Goal: Contribute content

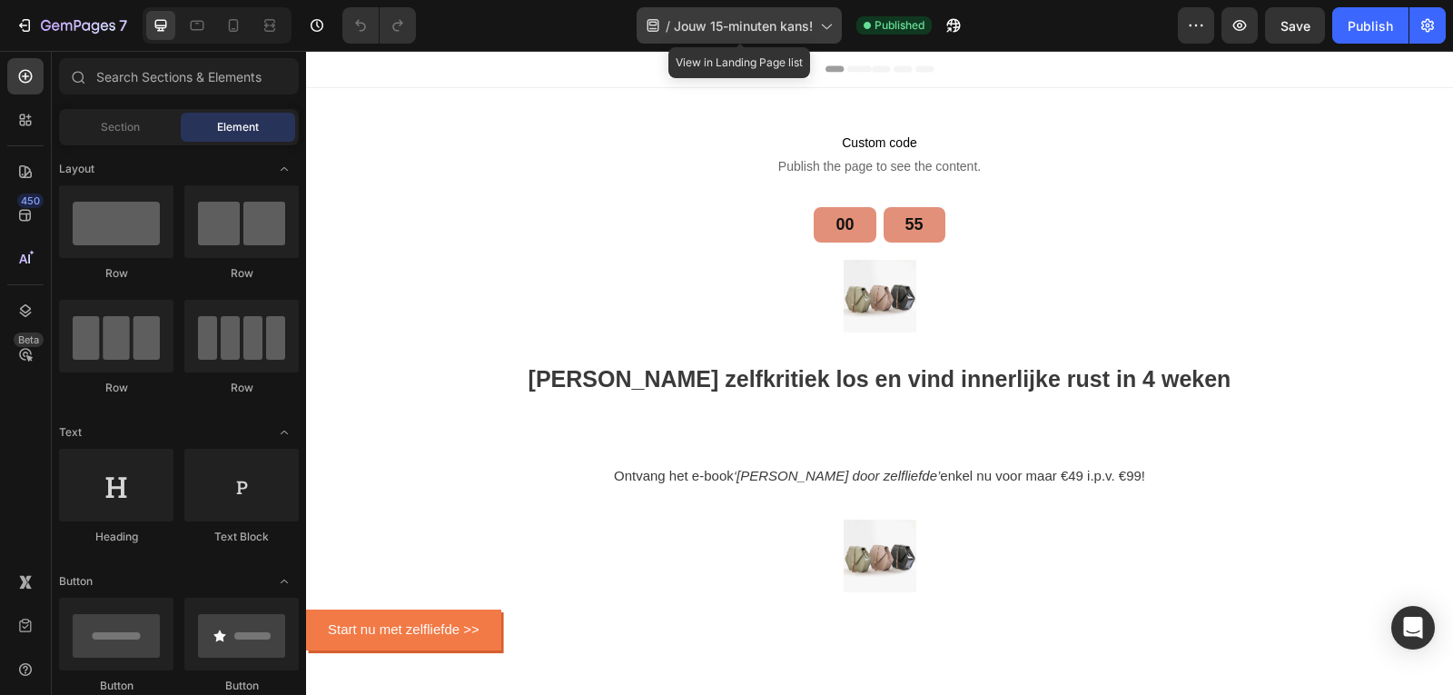
click at [823, 23] on icon at bounding box center [826, 25] width 18 height 18
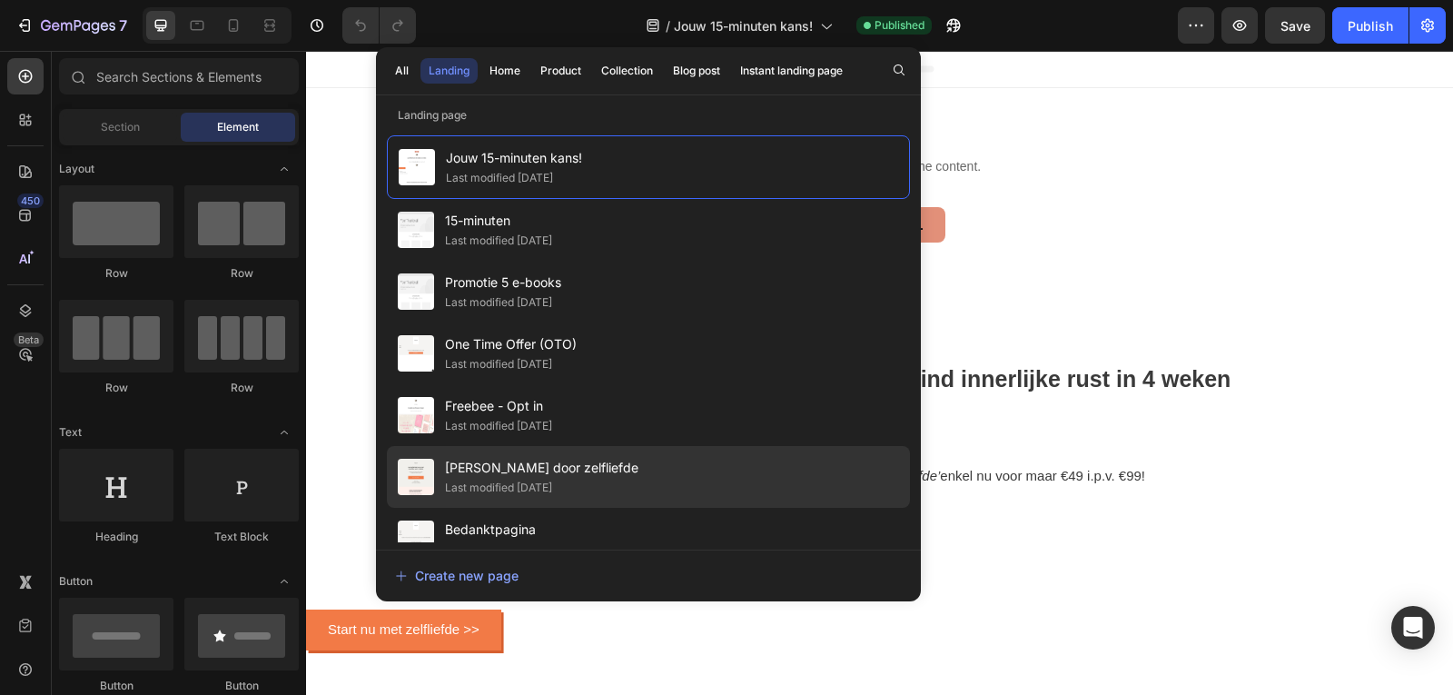
click at [618, 454] on div "Omarm jezelf door zelfliefde Last modified 6 days ago" at bounding box center [648, 477] width 523 height 62
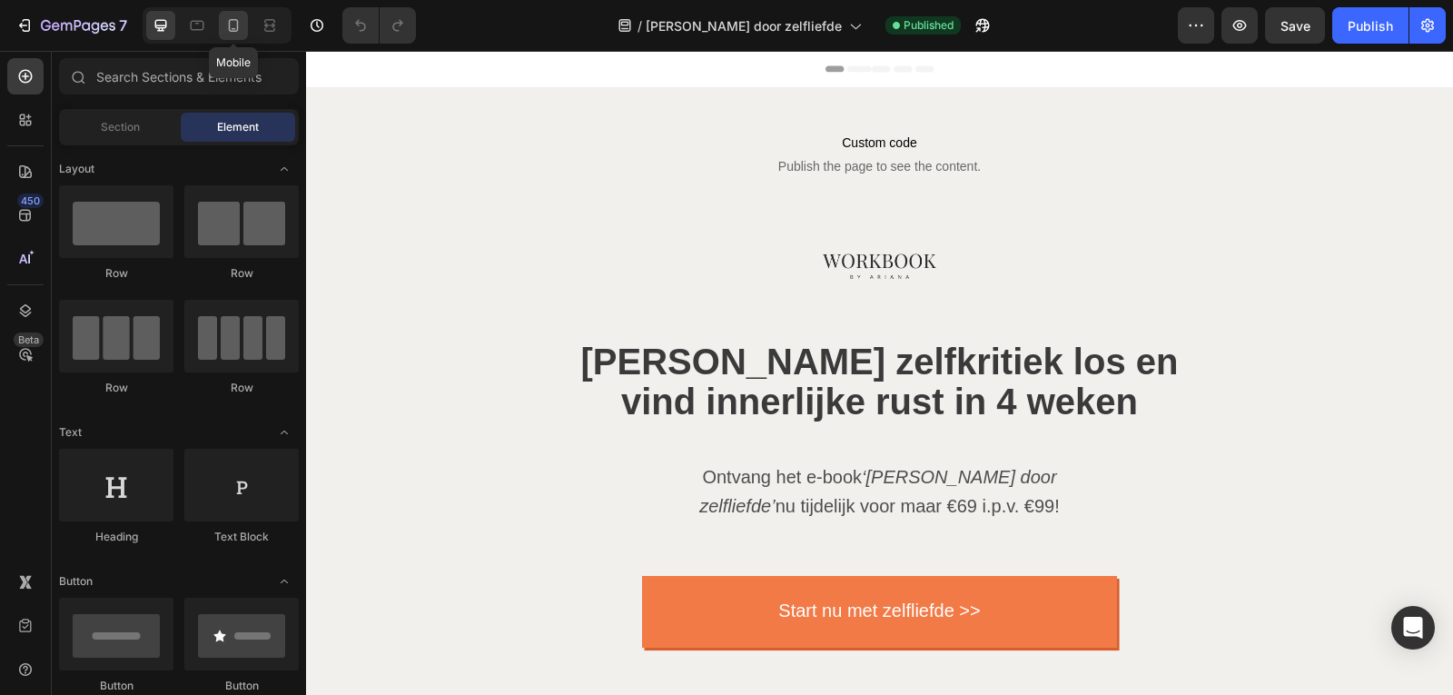
click at [245, 16] on div at bounding box center [233, 25] width 29 height 29
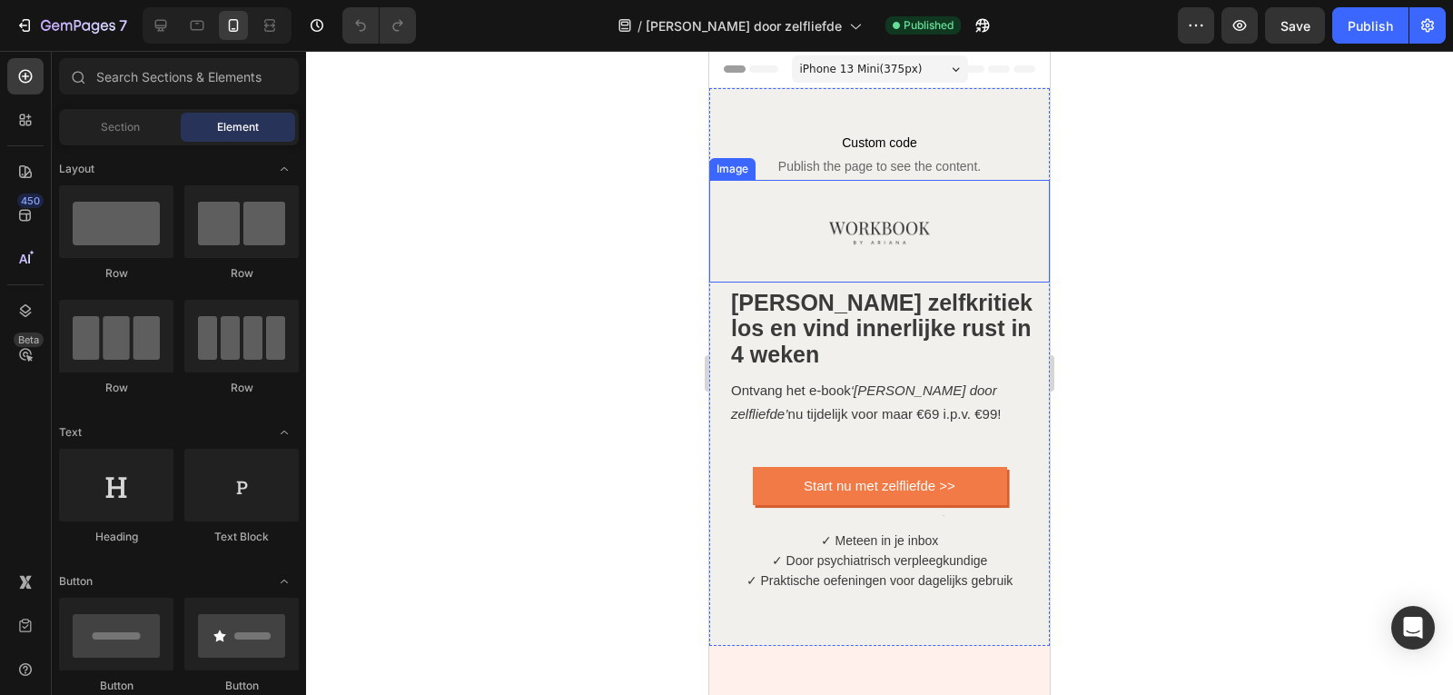
click at [927, 203] on div at bounding box center [879, 231] width 341 height 103
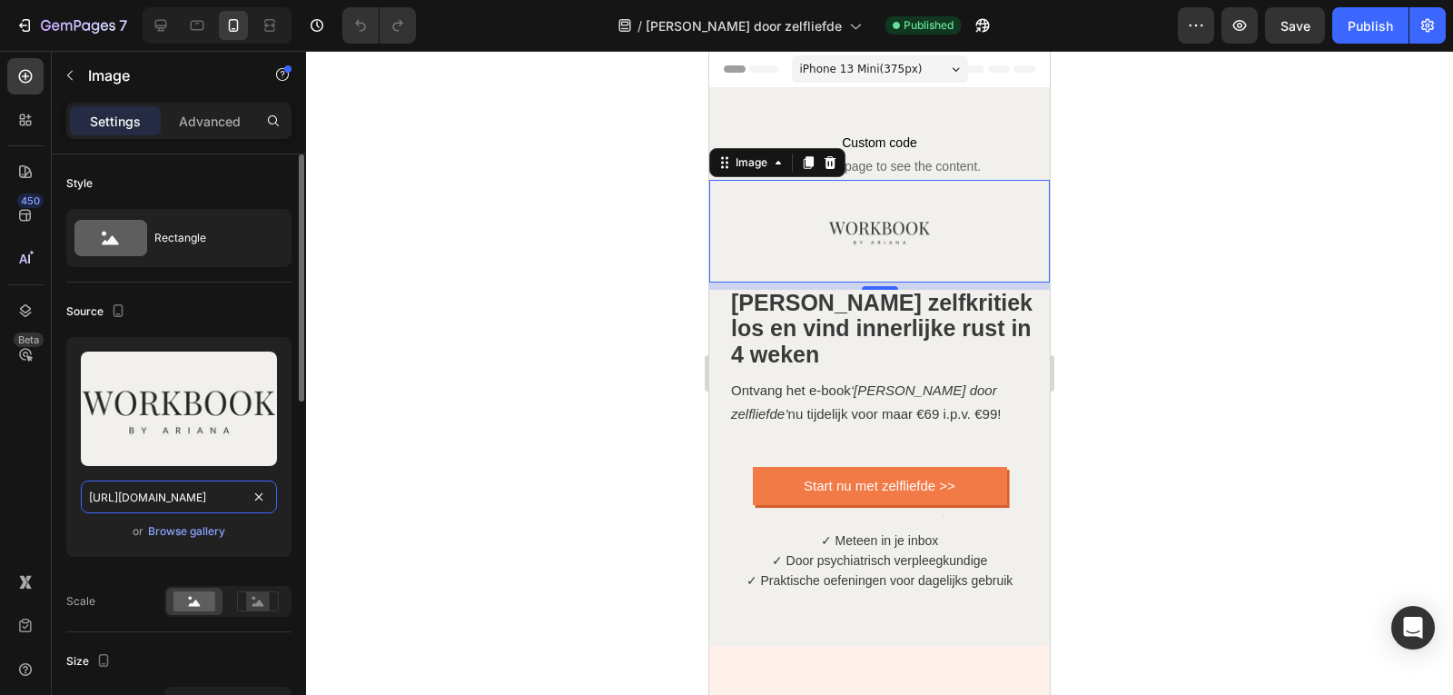
click at [178, 500] on input "[URL][DOMAIN_NAME]" at bounding box center [179, 496] width 196 height 33
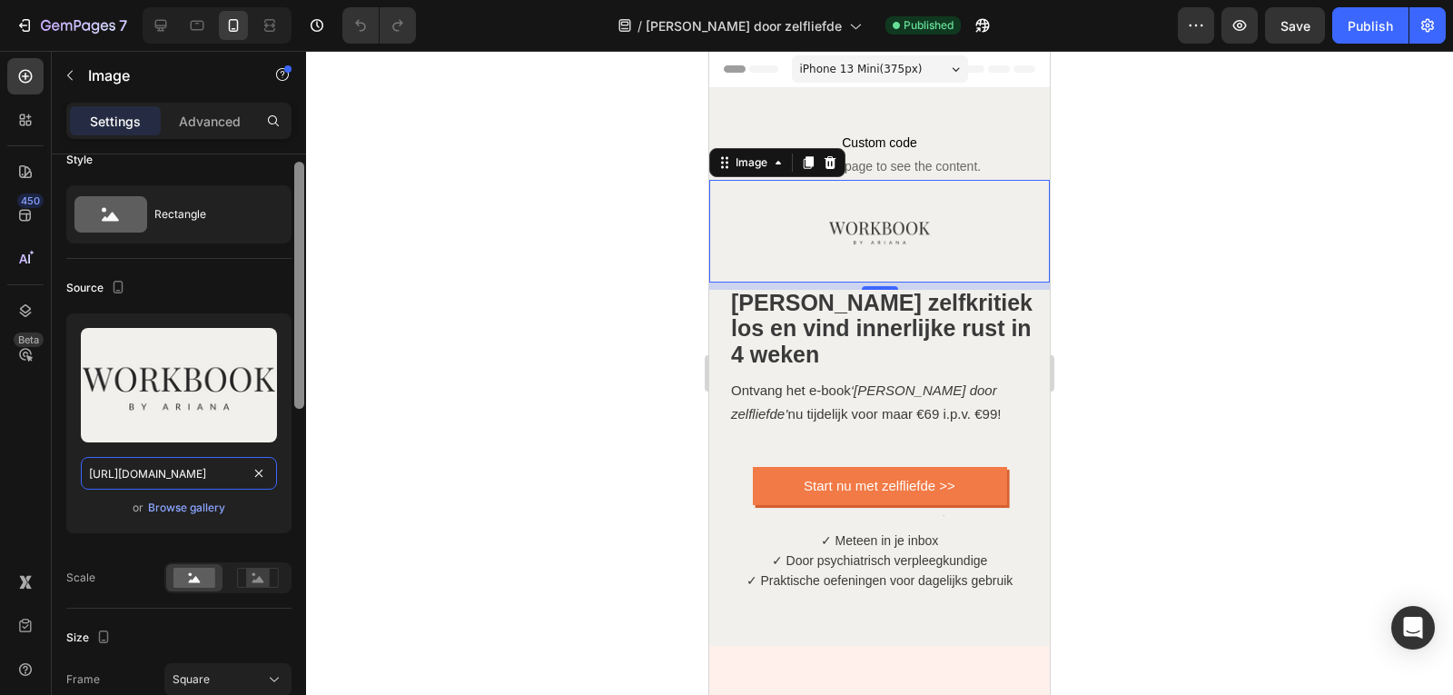
scroll to position [22, 0]
drag, startPoint x: 297, startPoint y: 340, endPoint x: 298, endPoint y: 349, distance: 9.1
click at [298, 349] on div at bounding box center [299, 286] width 10 height 247
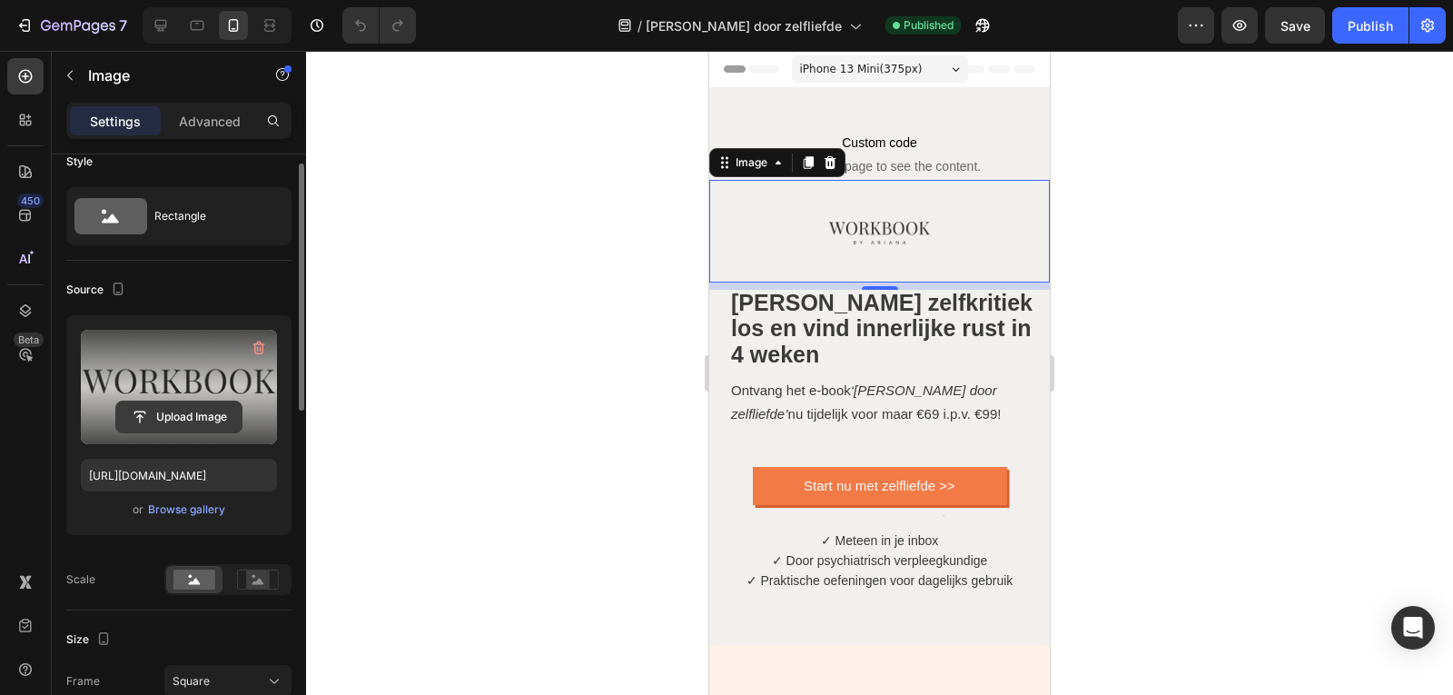
click at [177, 423] on input "file" at bounding box center [178, 416] width 125 height 31
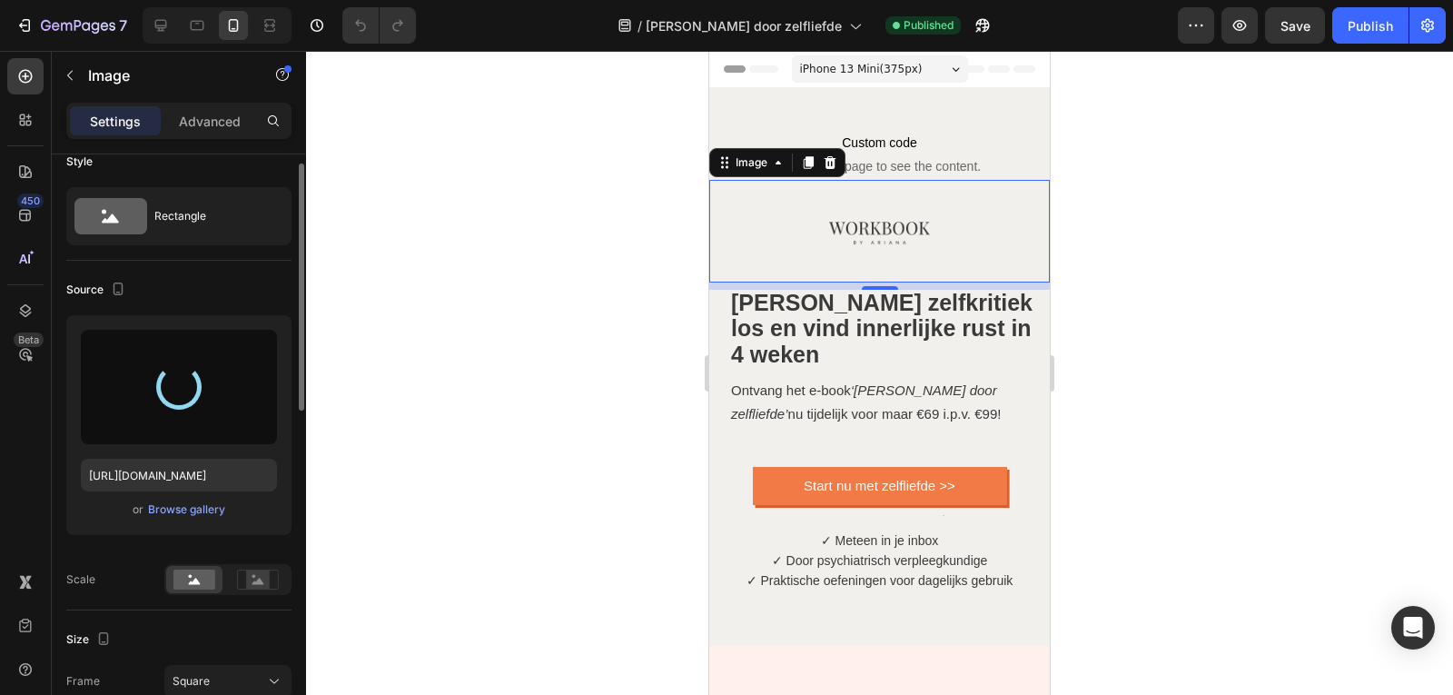
type input "https://cdn.shopify.com/s/files/1/0832/1984/1364/files/gempages_557294611572196…"
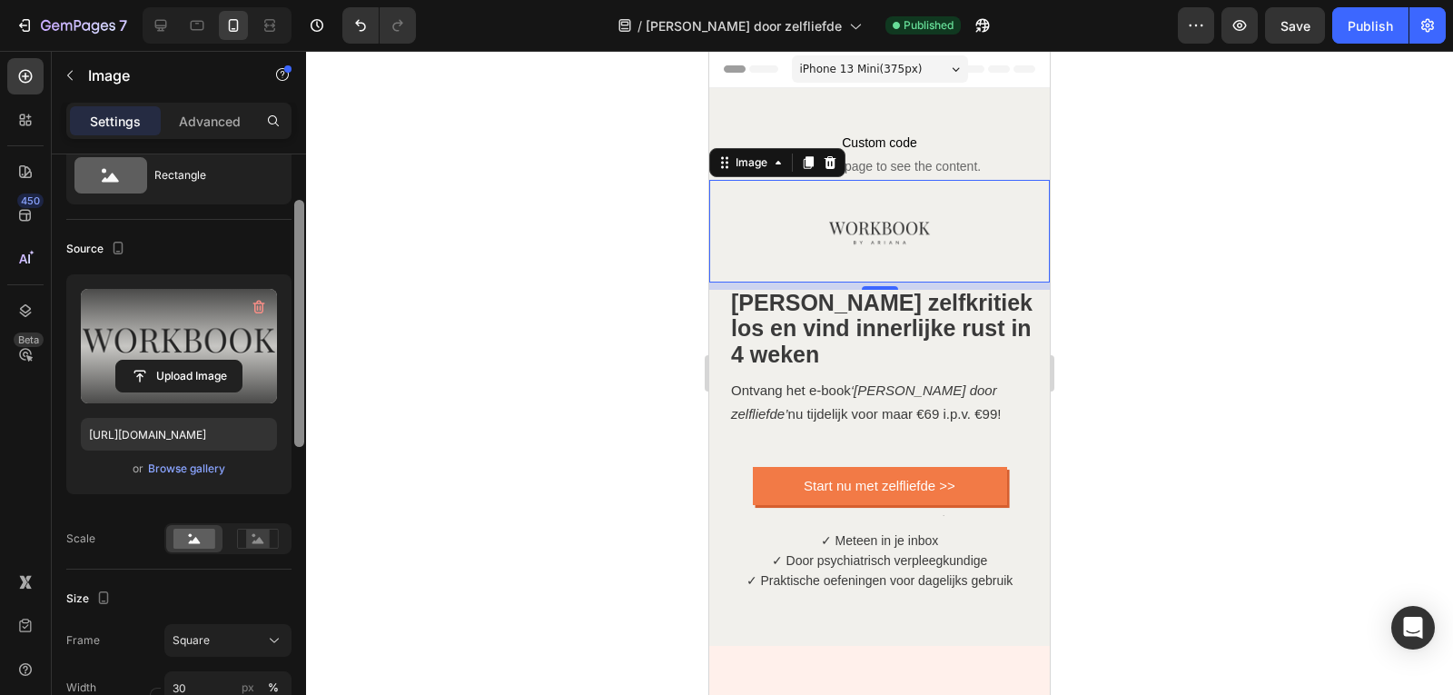
scroll to position [56, 0]
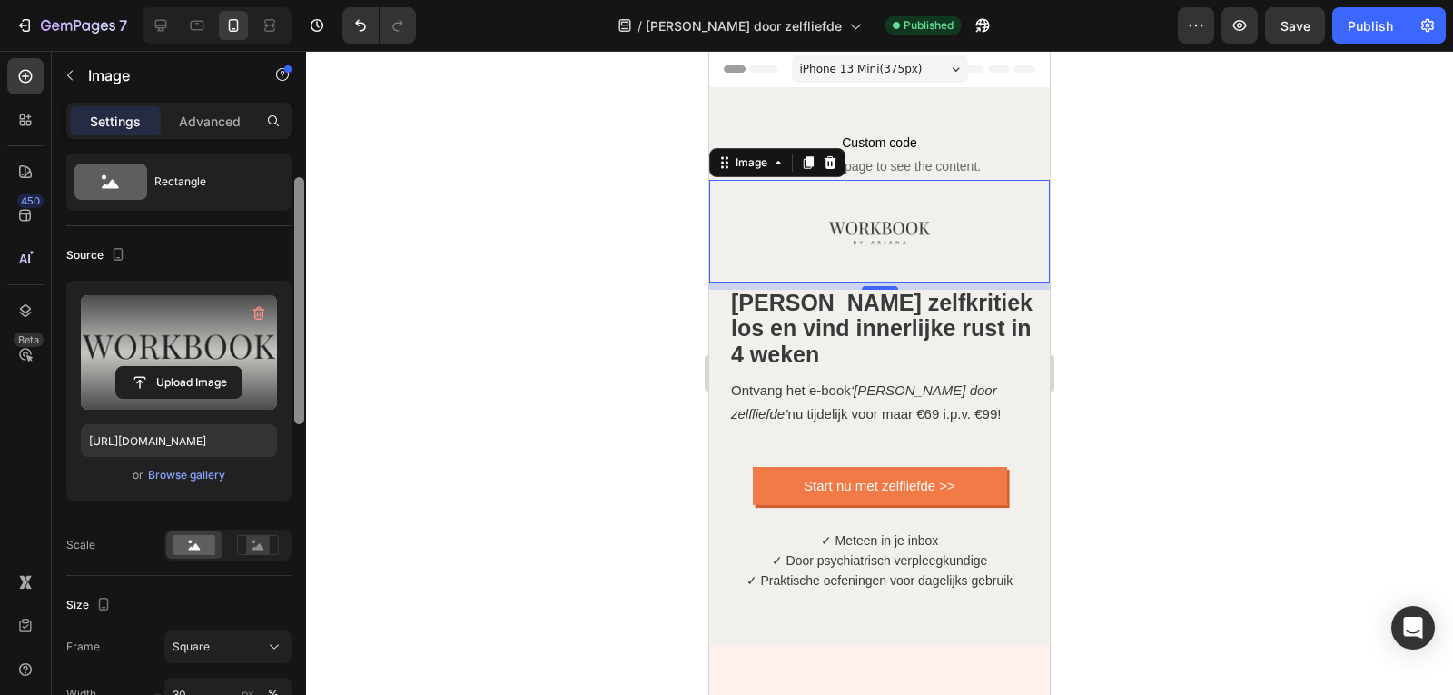
drag, startPoint x: 301, startPoint y: 277, endPoint x: 291, endPoint y: 292, distance: 17.6
click at [291, 292] on div "Style Rectangle Source Upload Image https://cdn.shopify.com/s/files/1/0832/1984…" at bounding box center [179, 450] width 254 height 592
click at [198, 441] on input "https://cdn.shopify.com/s/files/1/0832/1984/1364/files/gempages_557294611572196…" at bounding box center [179, 440] width 196 height 33
click at [414, 380] on div at bounding box center [879, 373] width 1147 height 644
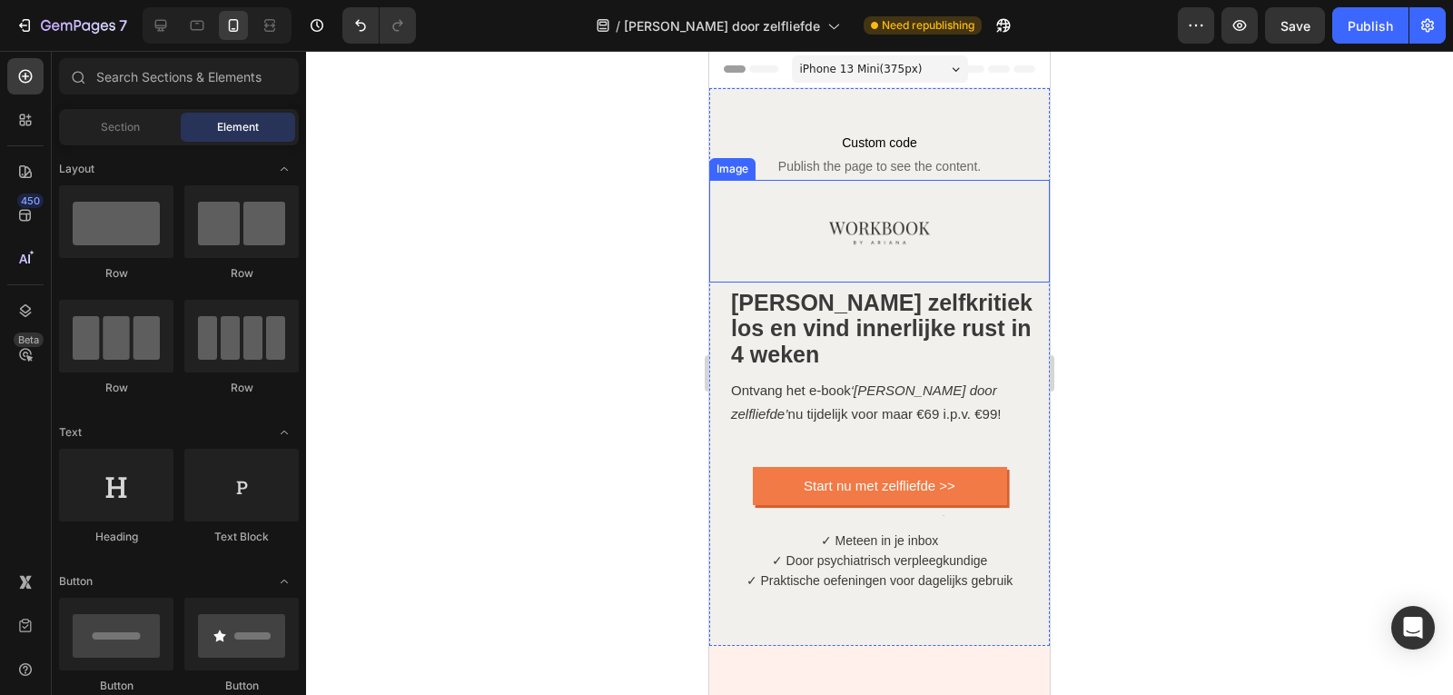
click at [819, 216] on div at bounding box center [879, 231] width 341 height 103
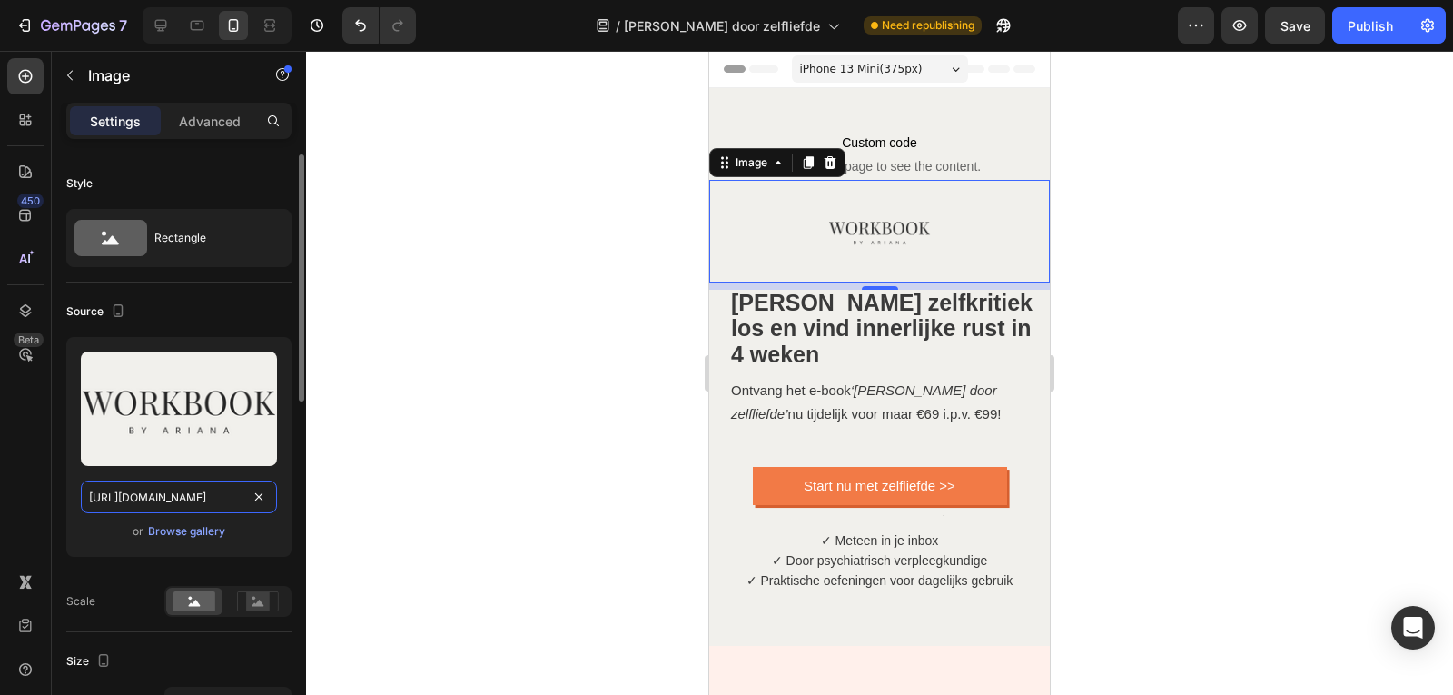
click at [192, 492] on input "https://cdn.shopify.com/s/files/1/0832/1984/1364/files/gempages_557294611572196…" at bounding box center [179, 496] width 196 height 33
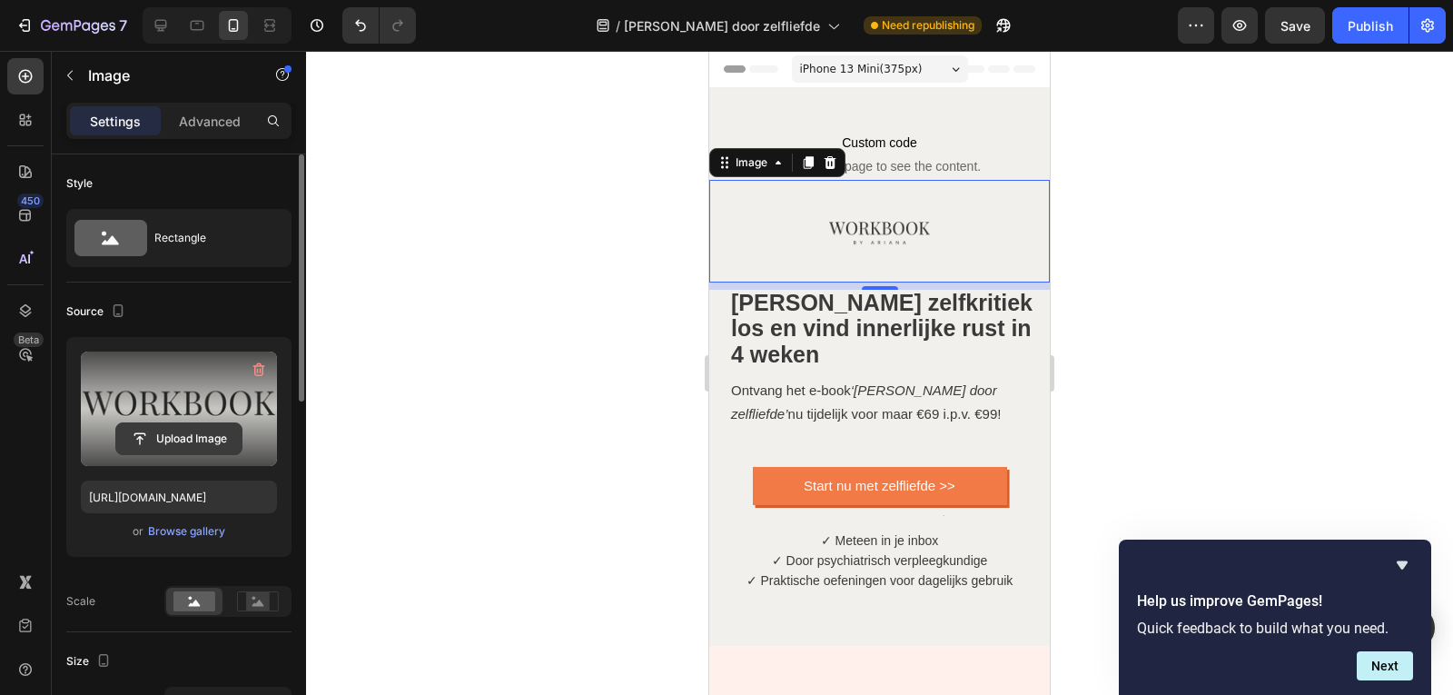
click at [213, 430] on input "file" at bounding box center [178, 438] width 125 height 31
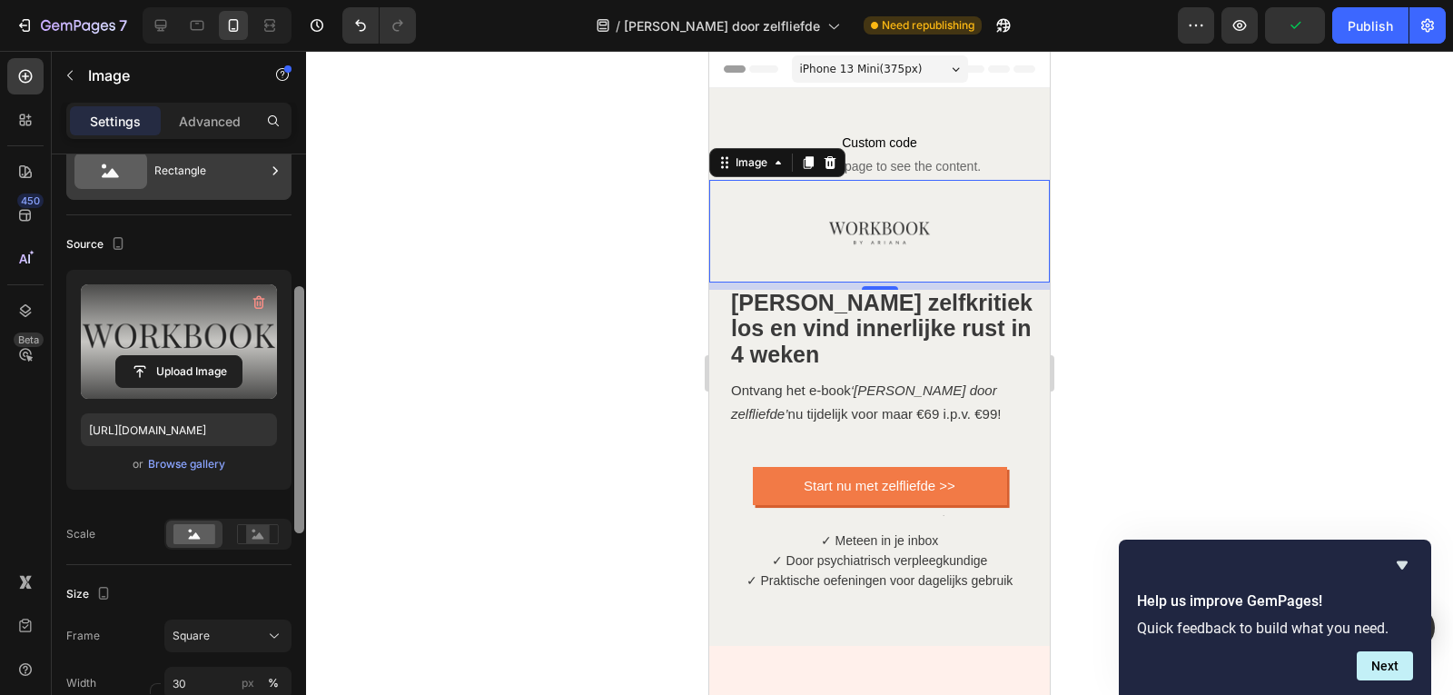
scroll to position [0, 0]
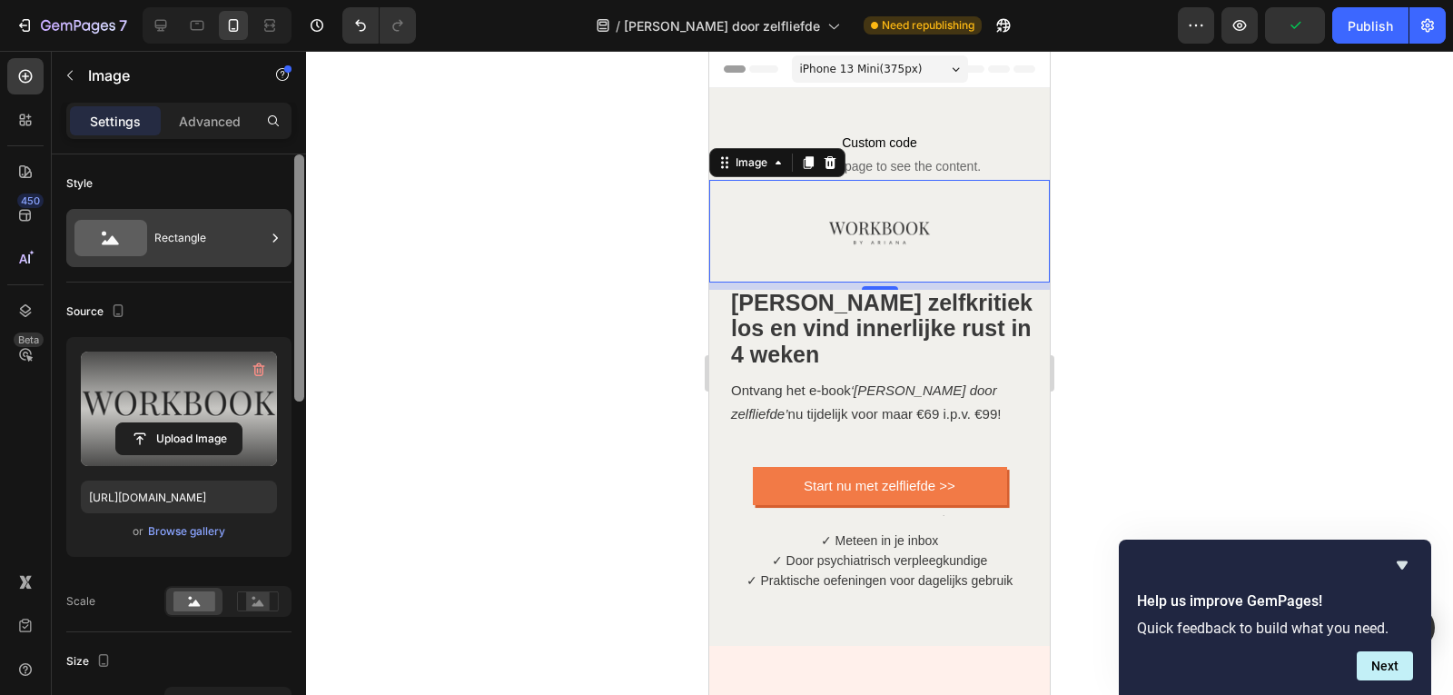
drag, startPoint x: 301, startPoint y: 293, endPoint x: 291, endPoint y: 226, distance: 68.0
click at [291, 226] on div "Style Rectangle Source Upload Image https://cdn.shopify.com/s/files/1/0832/1984…" at bounding box center [179, 450] width 254 height 592
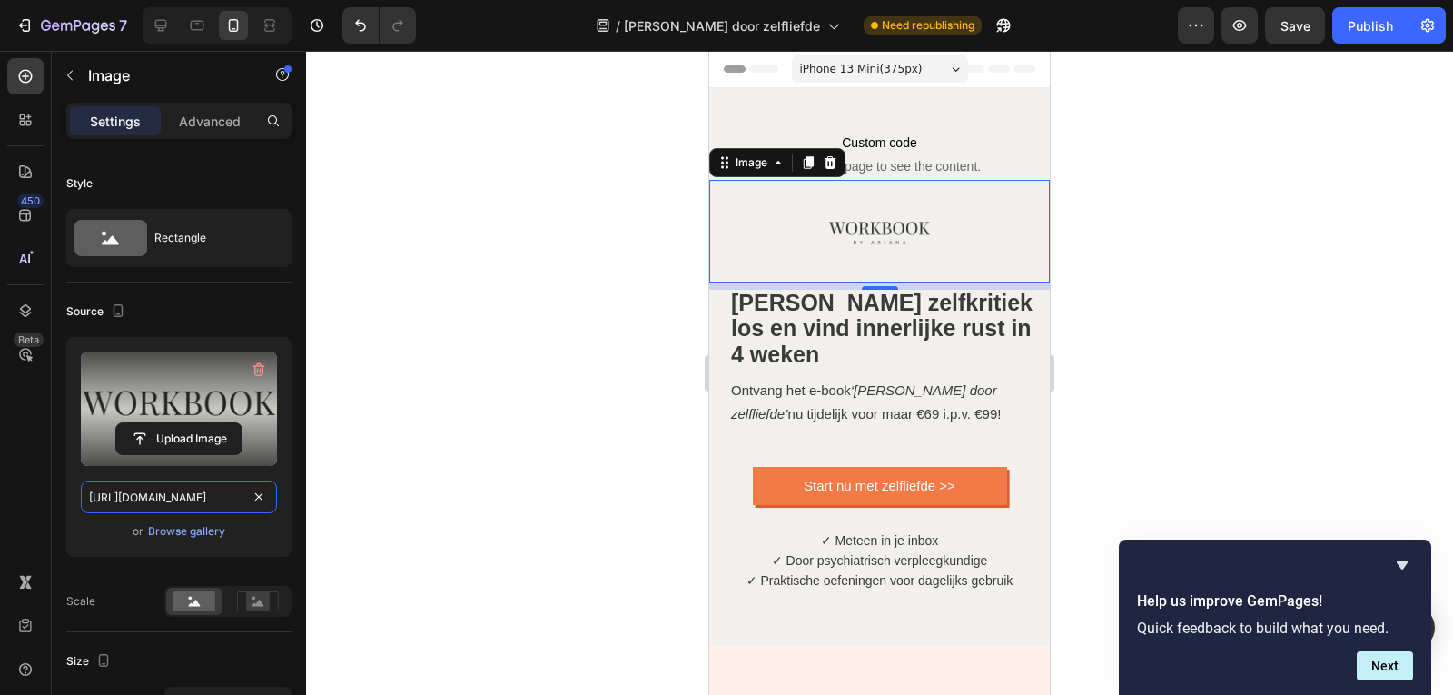
click at [193, 496] on input "[URL][DOMAIN_NAME]" at bounding box center [179, 496] width 196 height 33
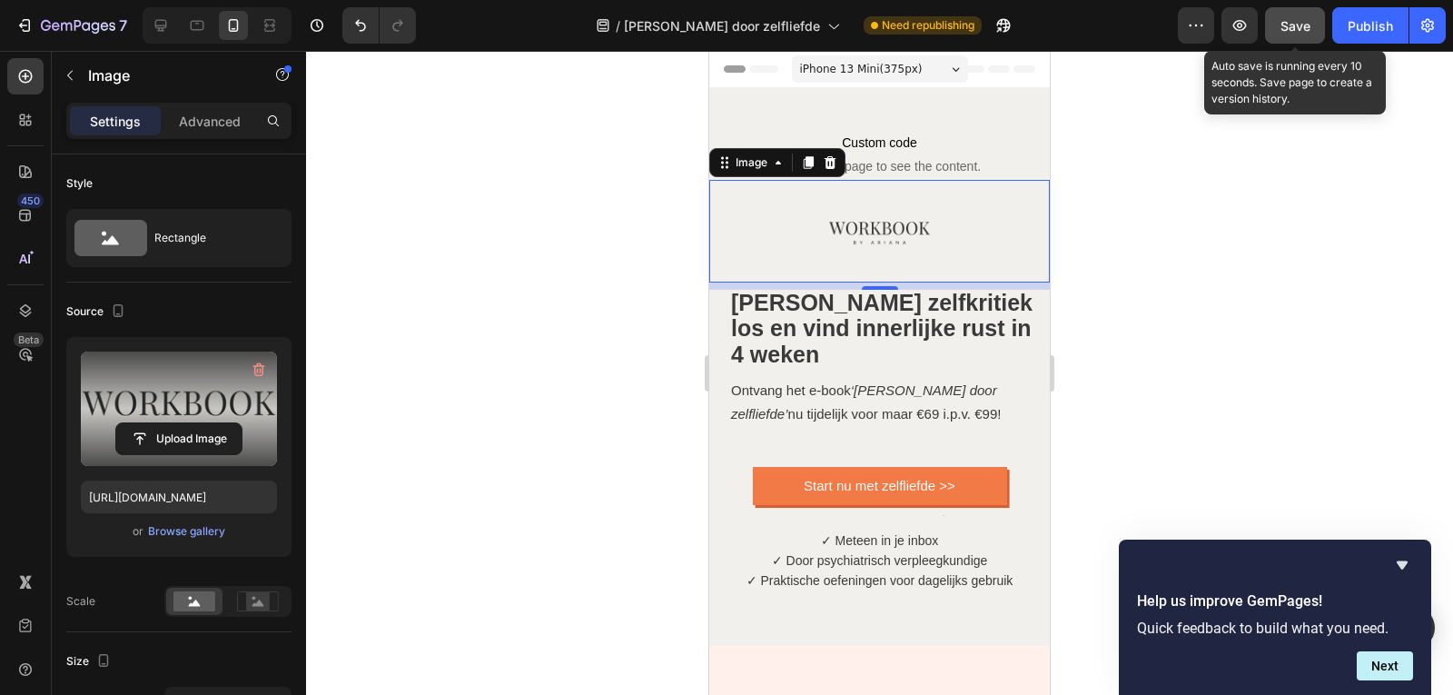
click at [1308, 39] on button "Save" at bounding box center [1295, 25] width 60 height 36
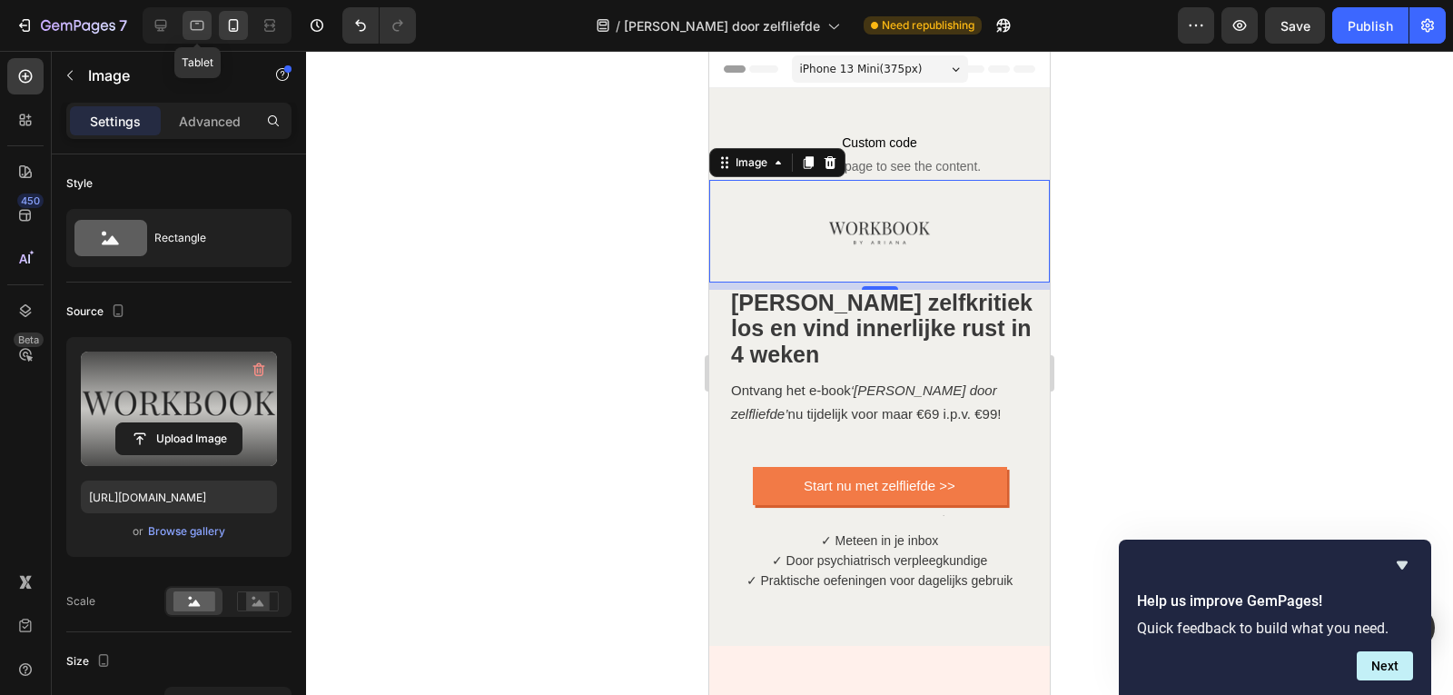
click at [203, 25] on icon at bounding box center [198, 26] width 14 height 10
type input "https://ucarecdn.com/ee6d5074-1640-4cc7-8933-47c8589c3dee/-/format/auto/"
type input "80"
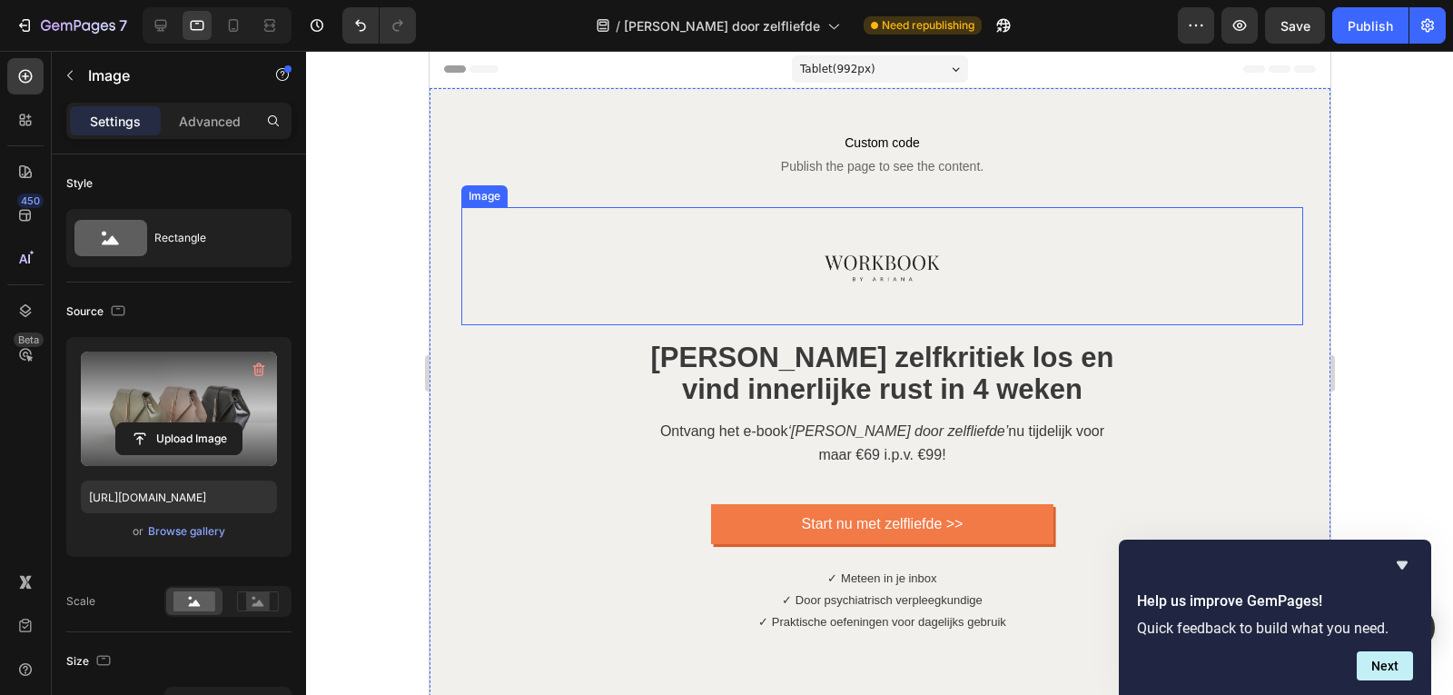
click at [794, 263] on div at bounding box center [881, 266] width 842 height 118
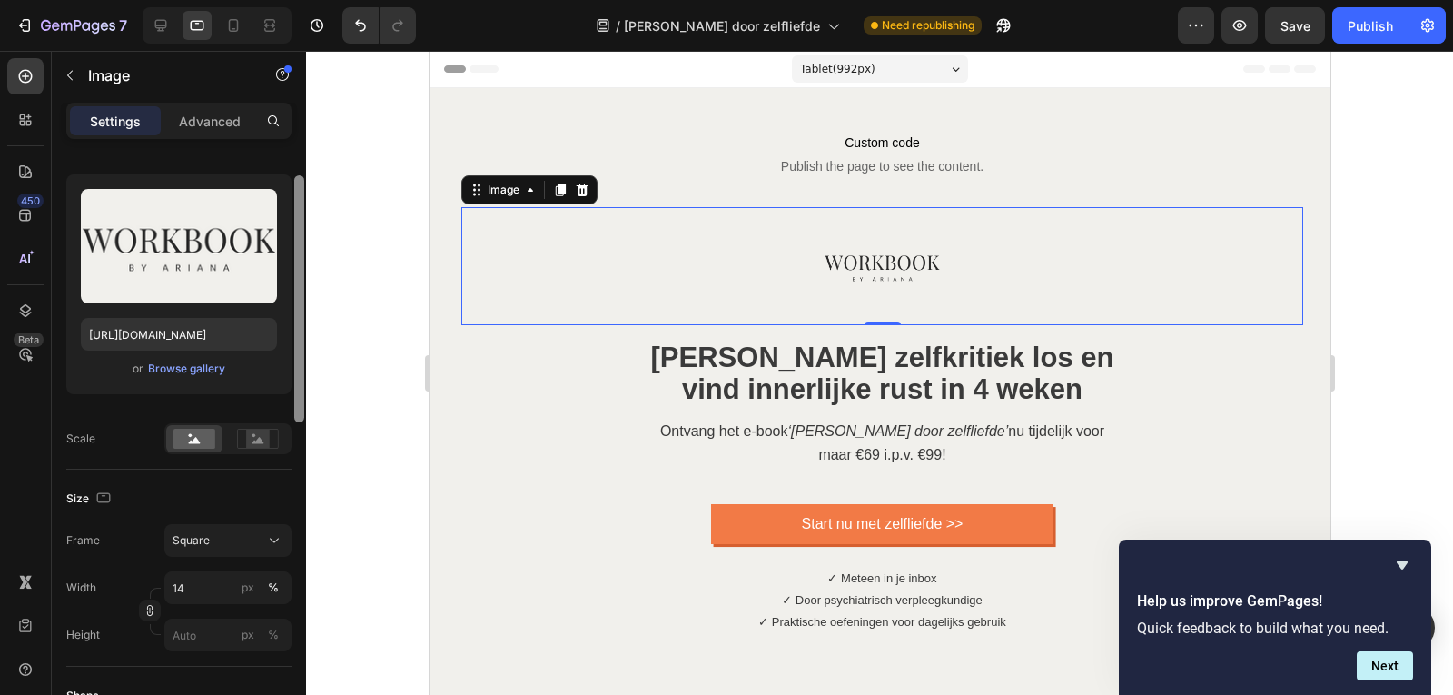
scroll to position [173, 0]
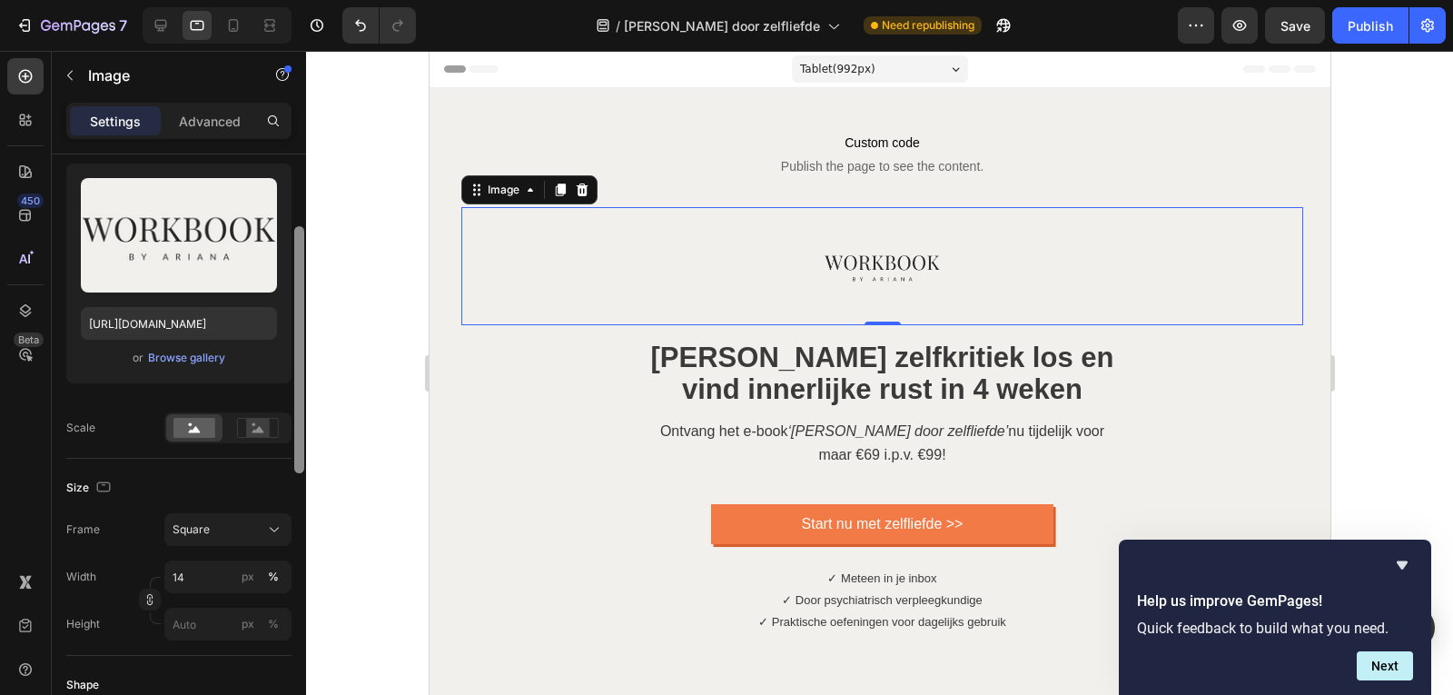
drag, startPoint x: 303, startPoint y: 353, endPoint x: 305, endPoint y: 426, distance: 72.7
click at [305, 426] on div at bounding box center [299, 450] width 14 height 592
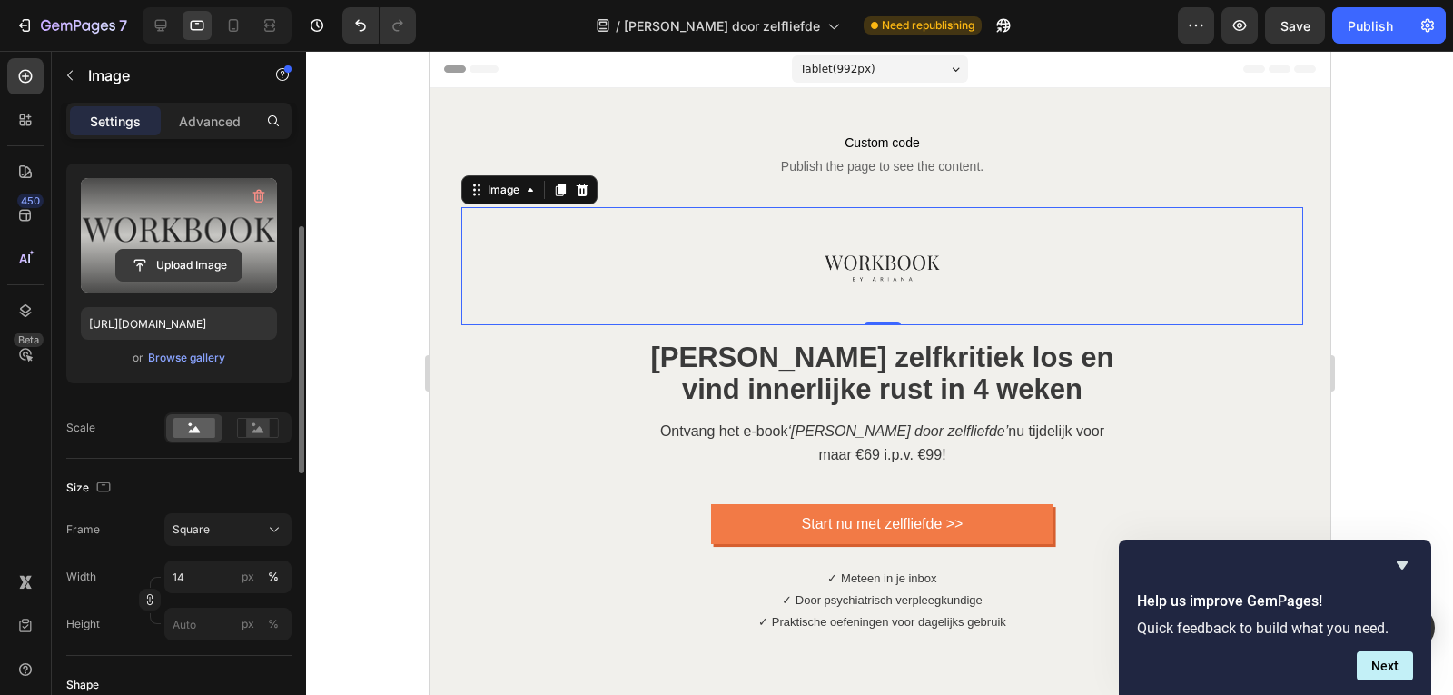
click at [177, 267] on input "file" at bounding box center [178, 265] width 125 height 31
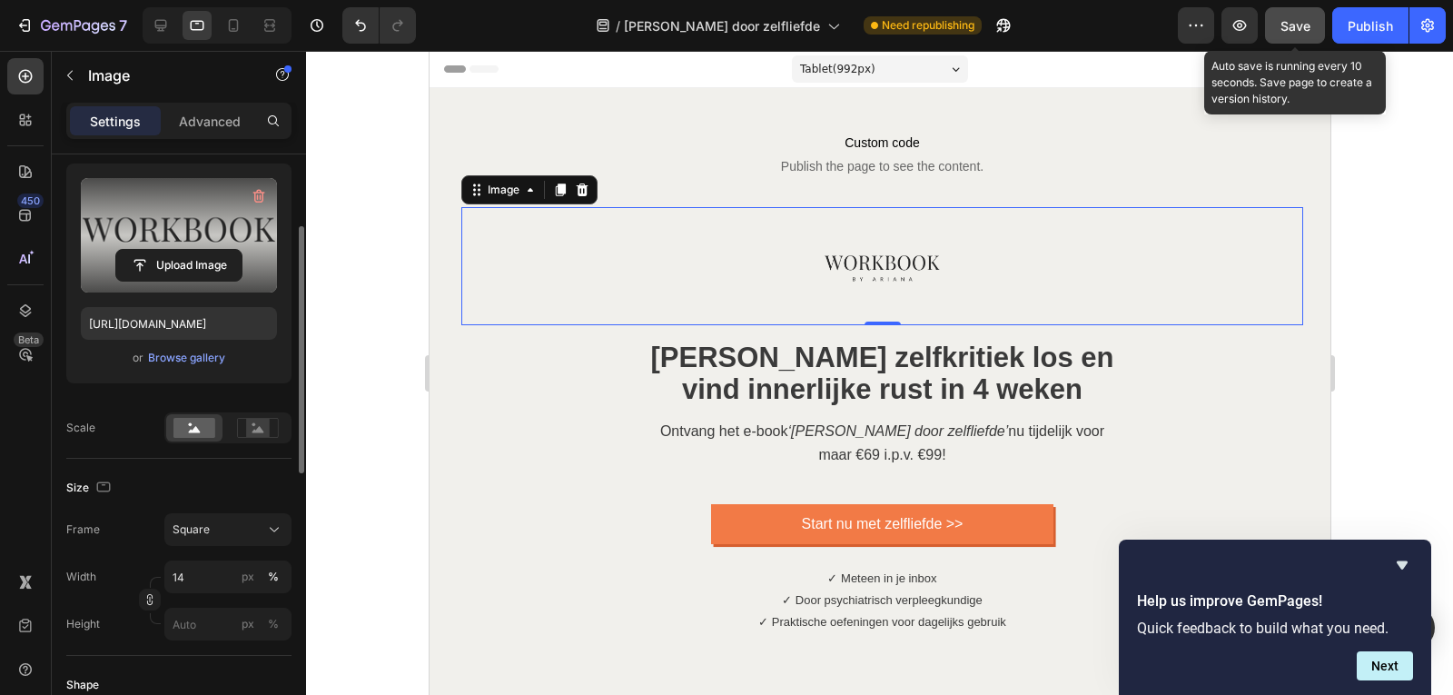
click at [1278, 16] on button "Save" at bounding box center [1295, 25] width 60 height 36
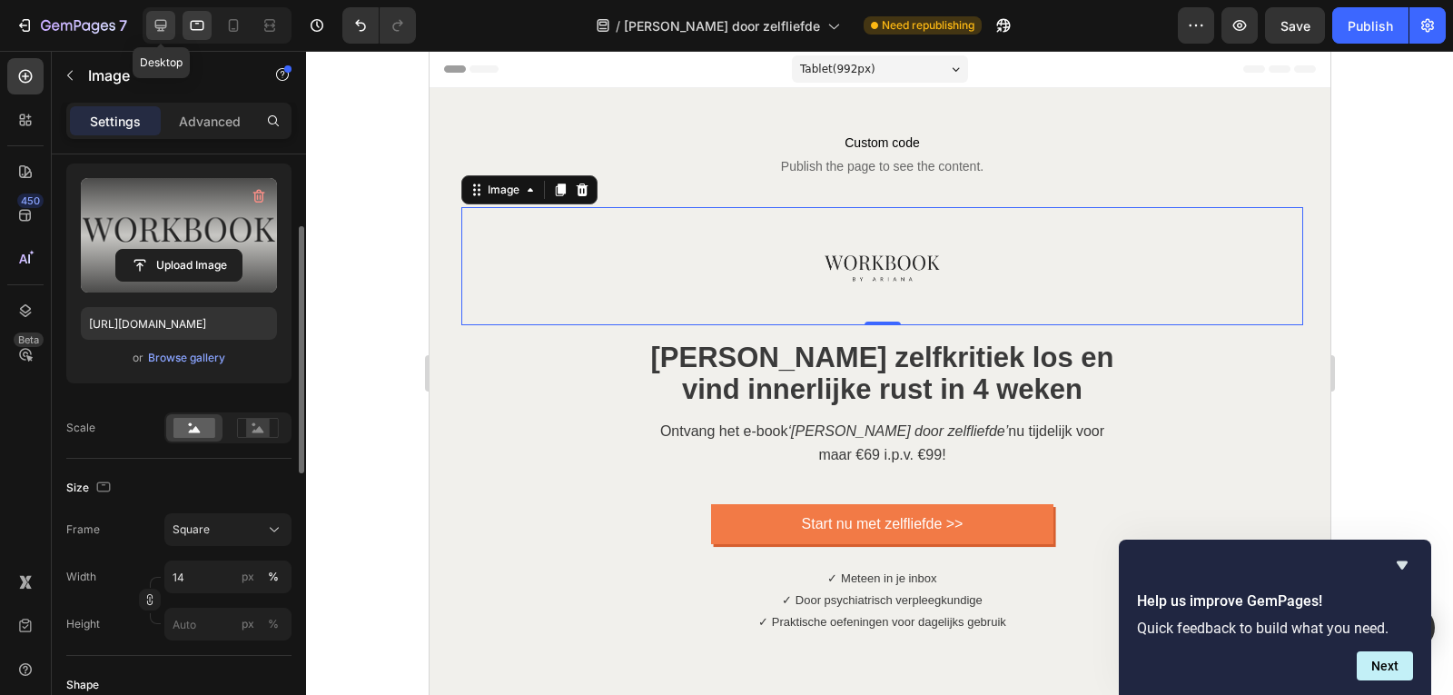
click at [160, 24] on icon at bounding box center [161, 25] width 18 height 18
type input "https://ucarecdn.com/ee6d5074-1640-4cc7-8933-47c8589c3dee/-/format/auto/"
type input "80"
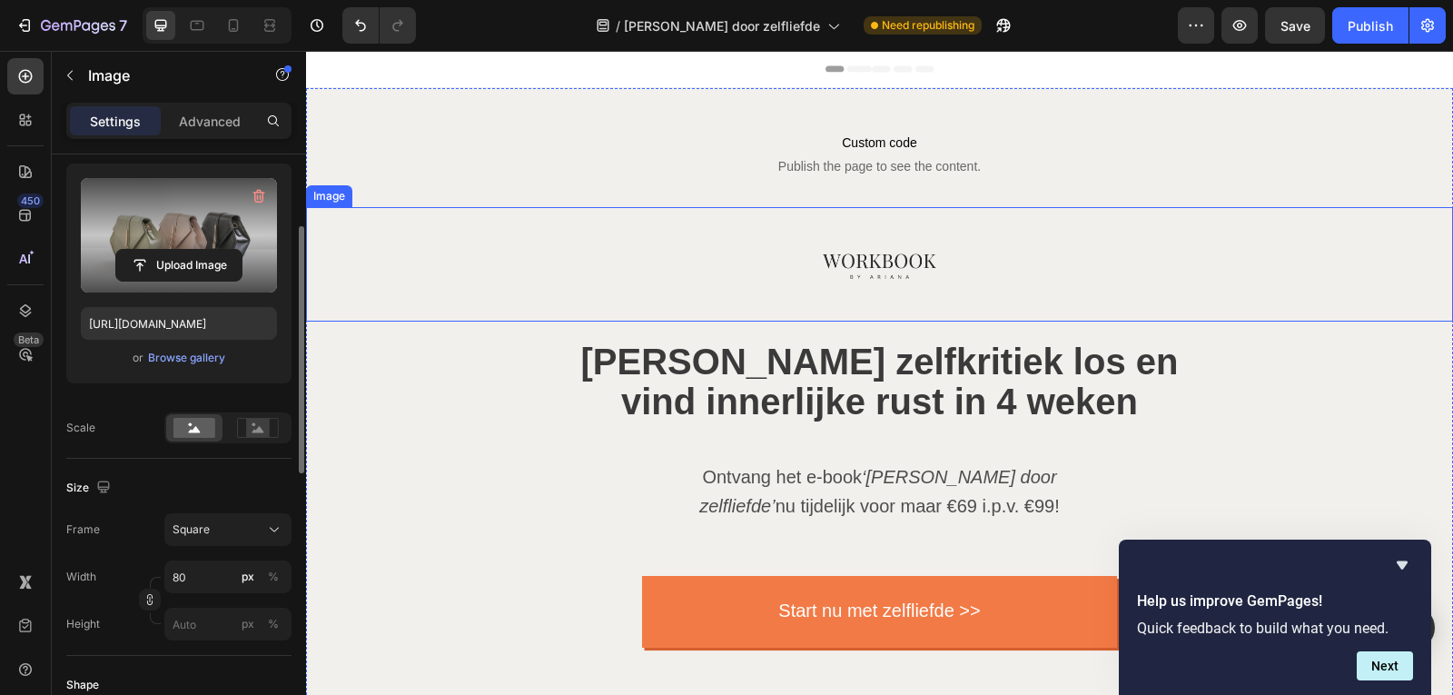
click at [826, 264] on img at bounding box center [879, 264] width 114 height 114
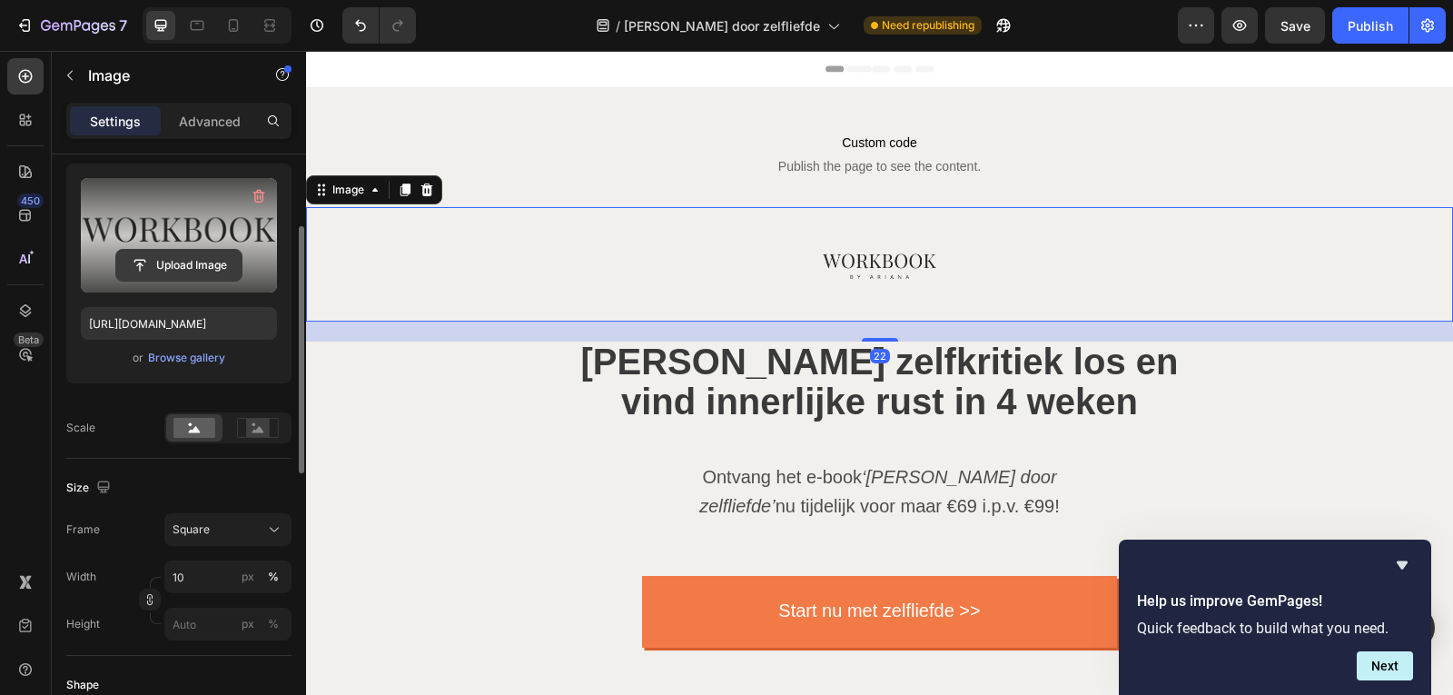
click at [163, 262] on input "file" at bounding box center [178, 265] width 125 height 31
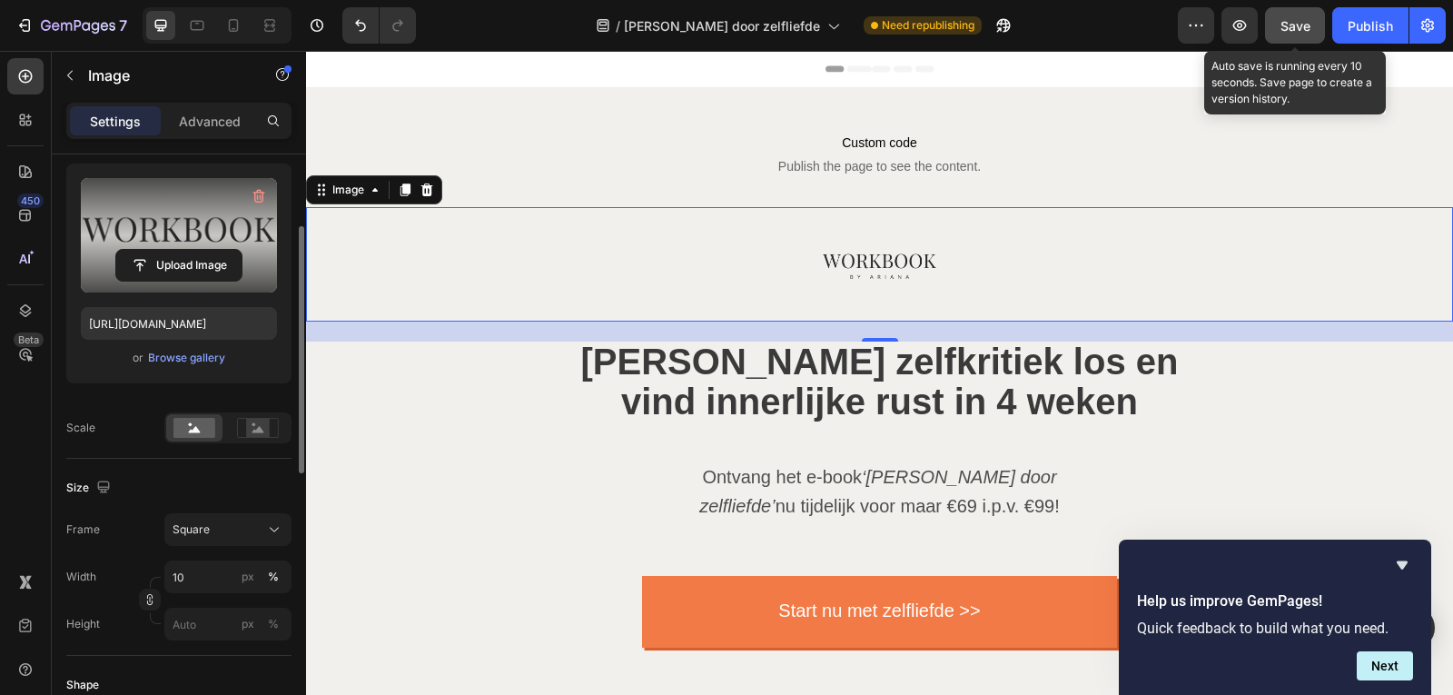
click at [1308, 18] on span "Save" at bounding box center [1296, 25] width 30 height 15
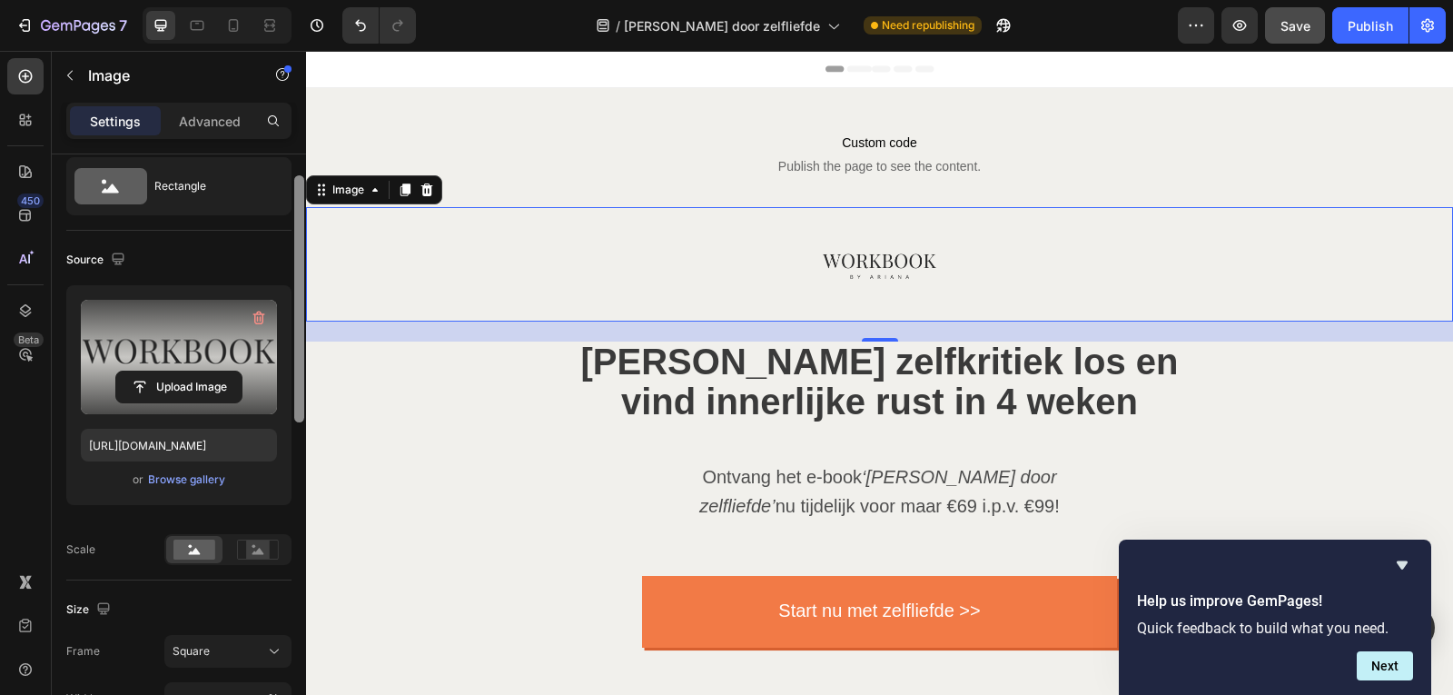
scroll to position [50, 0]
drag, startPoint x: 299, startPoint y: 289, endPoint x: 292, endPoint y: 237, distance: 52.2
click at [292, 237] on div at bounding box center [299, 452] width 14 height 592
click at [237, 29] on icon at bounding box center [234, 25] width 10 height 13
type input "[URL][DOMAIN_NAME]"
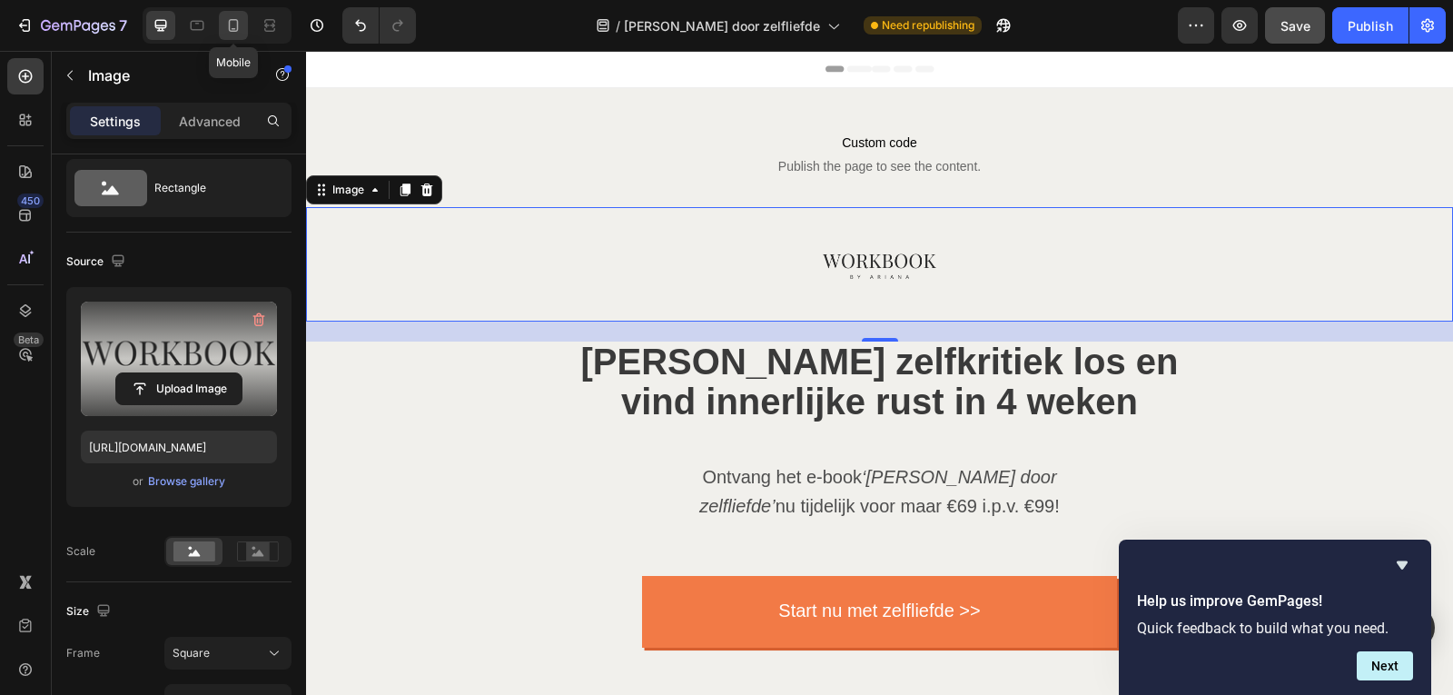
type input "110"
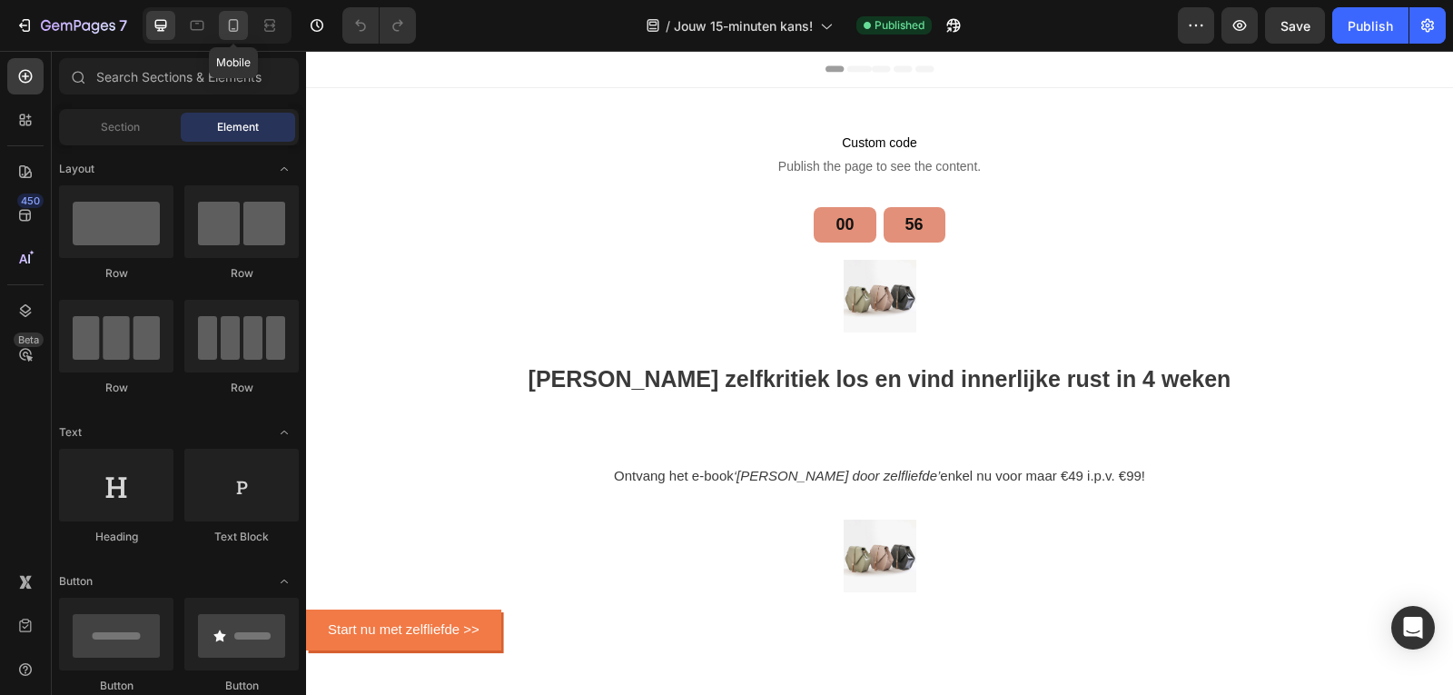
click at [239, 22] on icon at bounding box center [233, 25] width 18 height 18
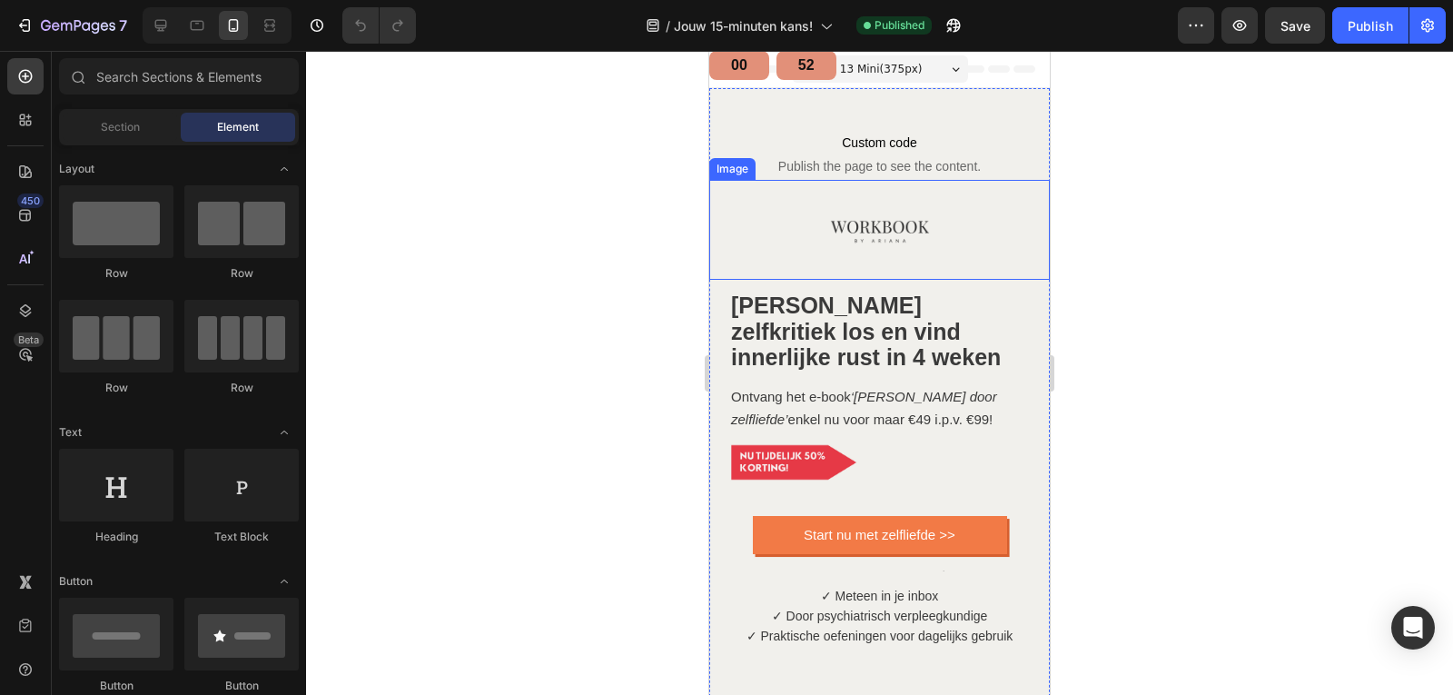
click at [834, 214] on img at bounding box center [880, 230] width 100 height 100
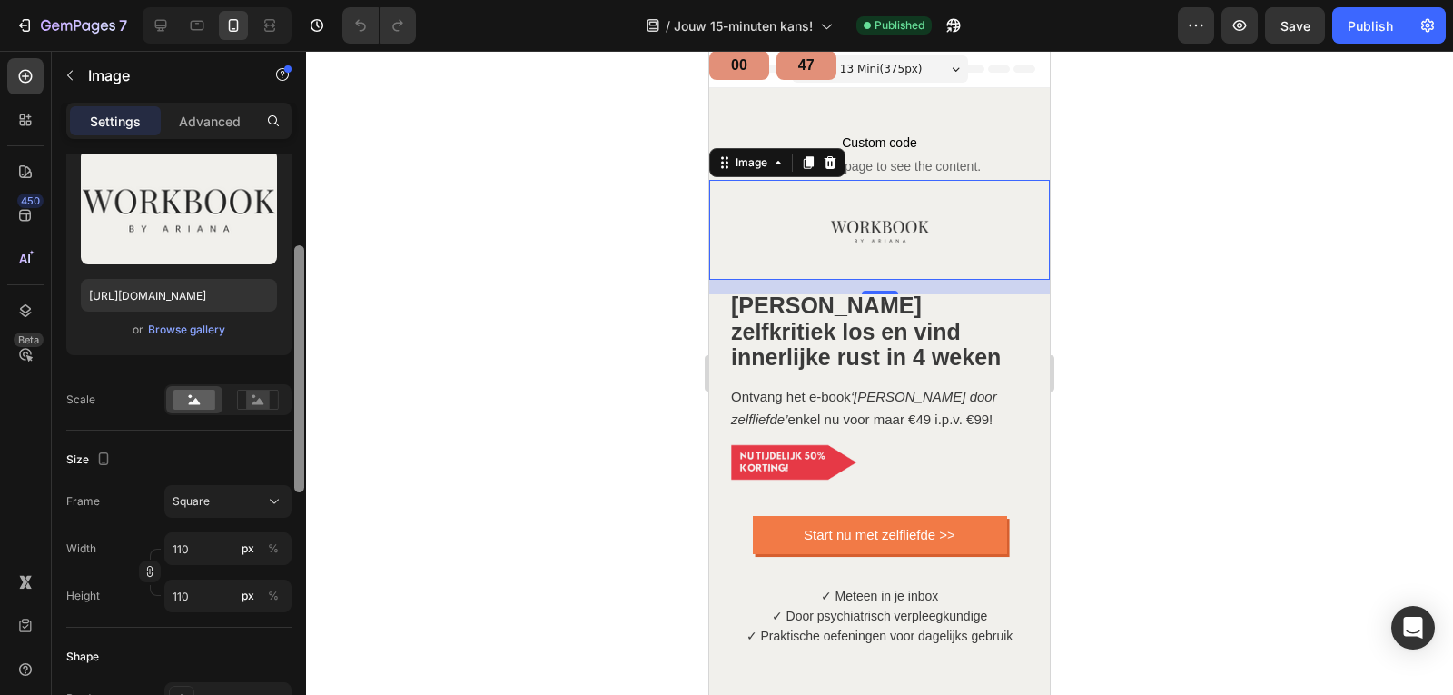
scroll to position [200, 0]
drag, startPoint x: 298, startPoint y: 256, endPoint x: 292, endPoint y: 340, distance: 83.8
click at [292, 340] on div "Style Rectangle Source Upload Image https://cdn.shopify.com/s/files/1/0832/1984…" at bounding box center [179, 450] width 254 height 592
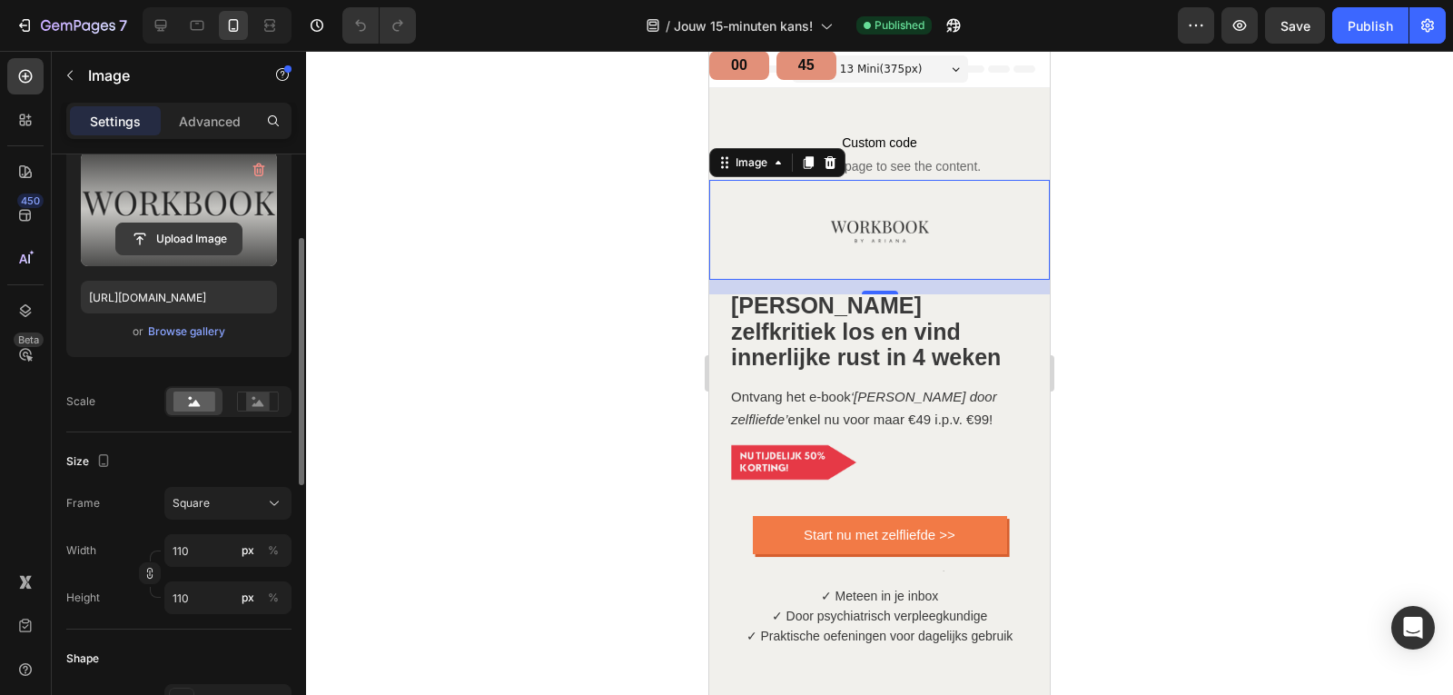
click at [174, 240] on input "file" at bounding box center [178, 238] width 125 height 31
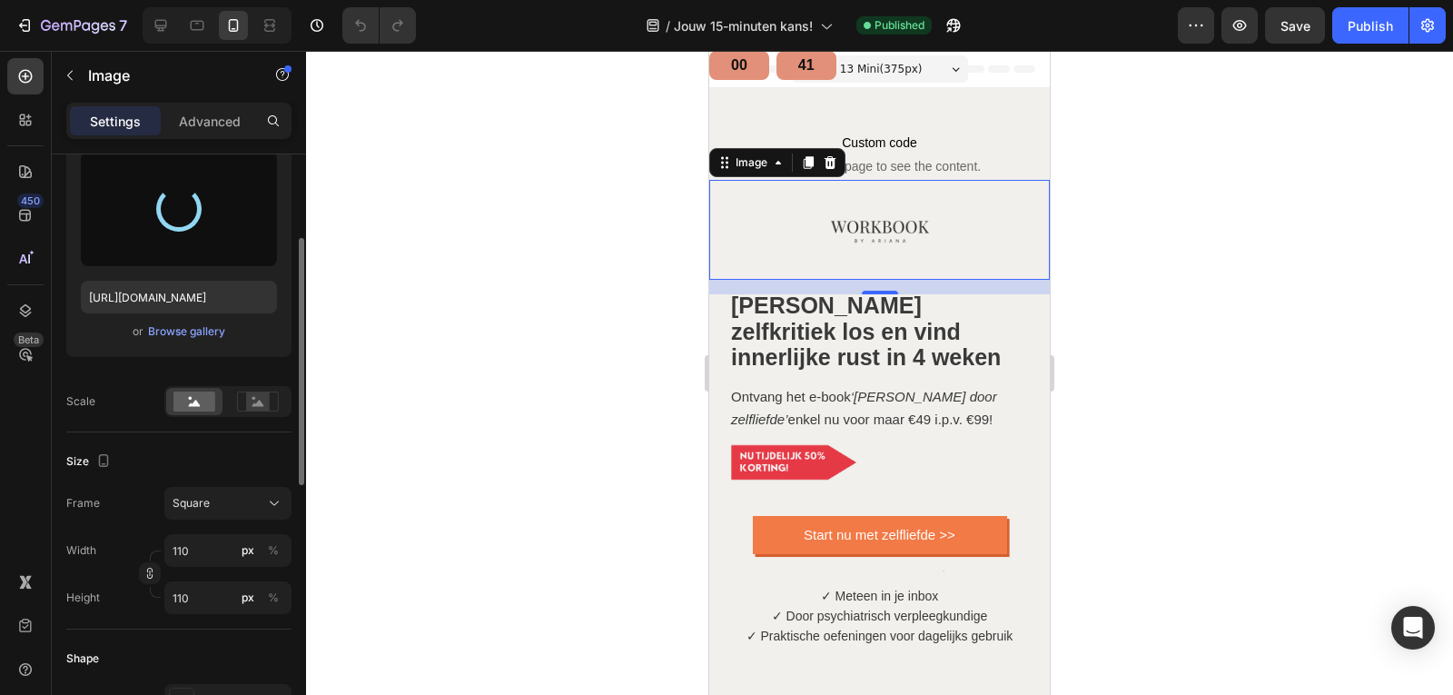
type input "[URL][DOMAIN_NAME]"
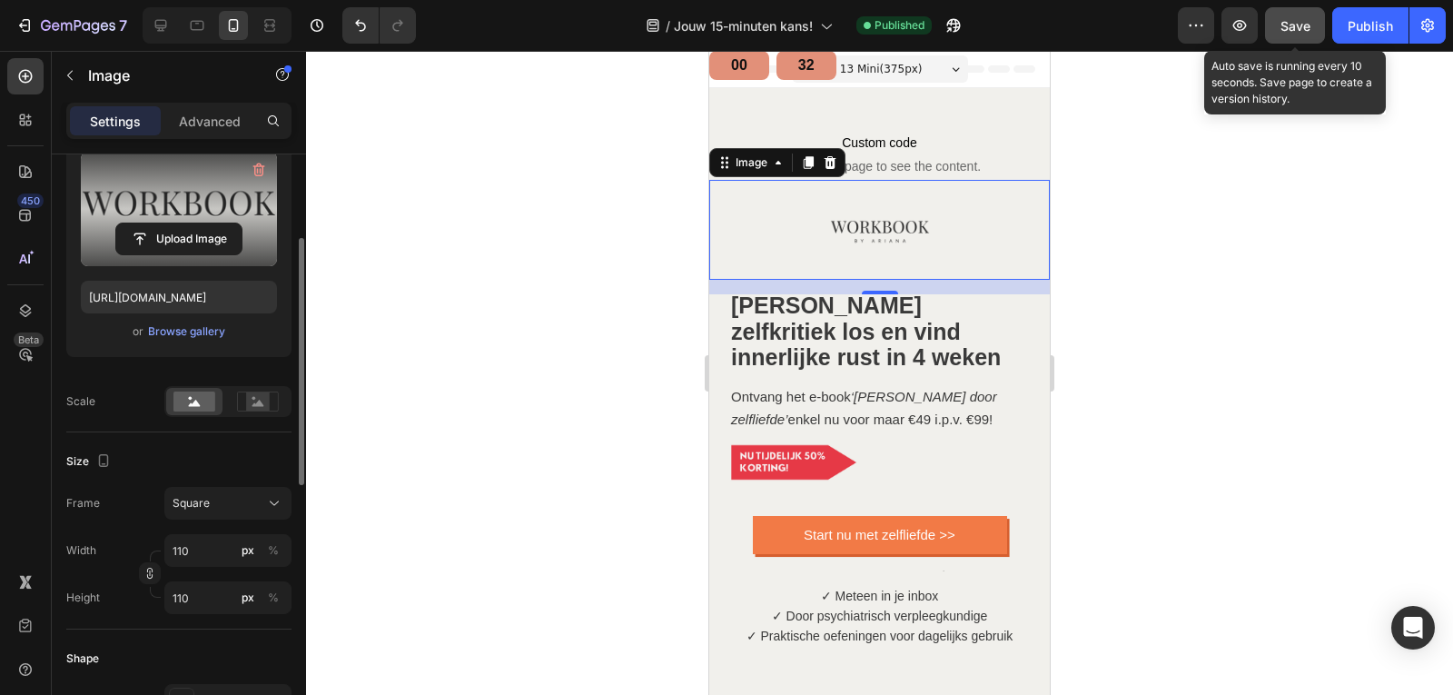
click at [1293, 35] on button "Save" at bounding box center [1295, 25] width 60 height 36
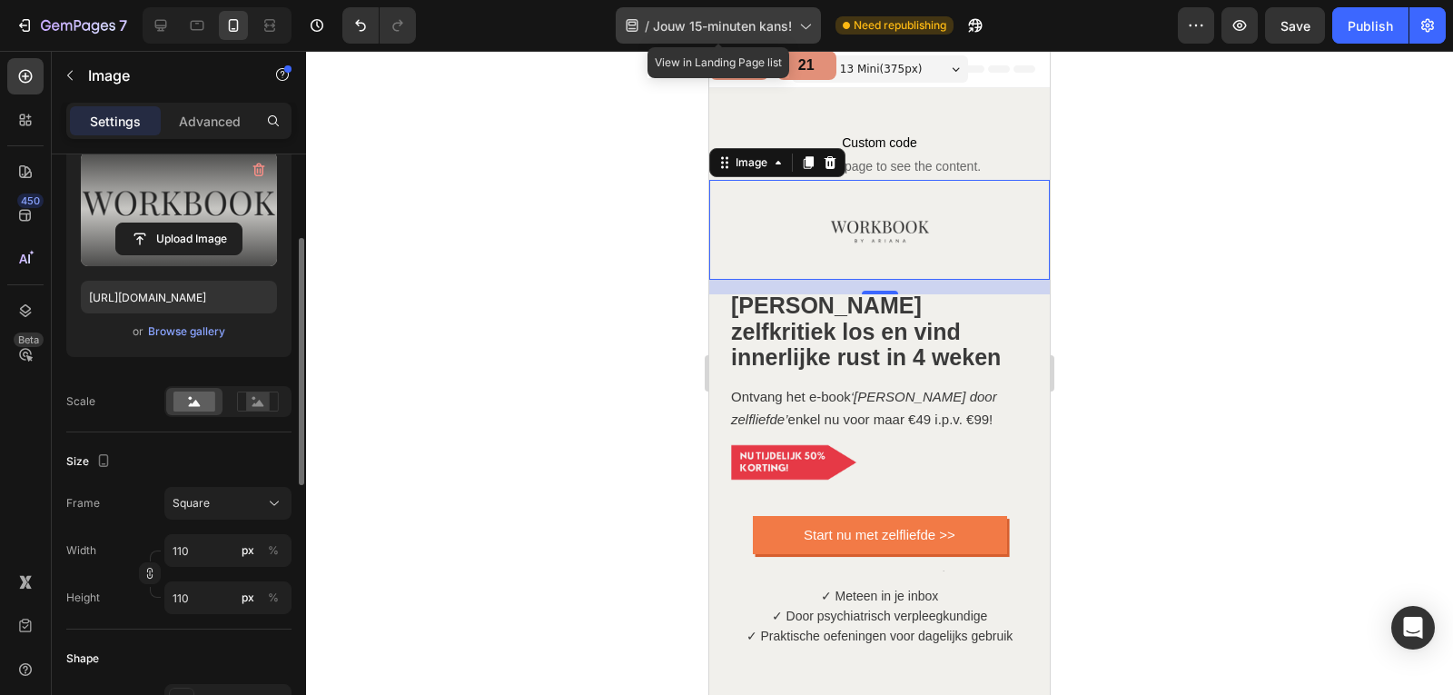
click at [800, 31] on icon at bounding box center [805, 25] width 18 height 18
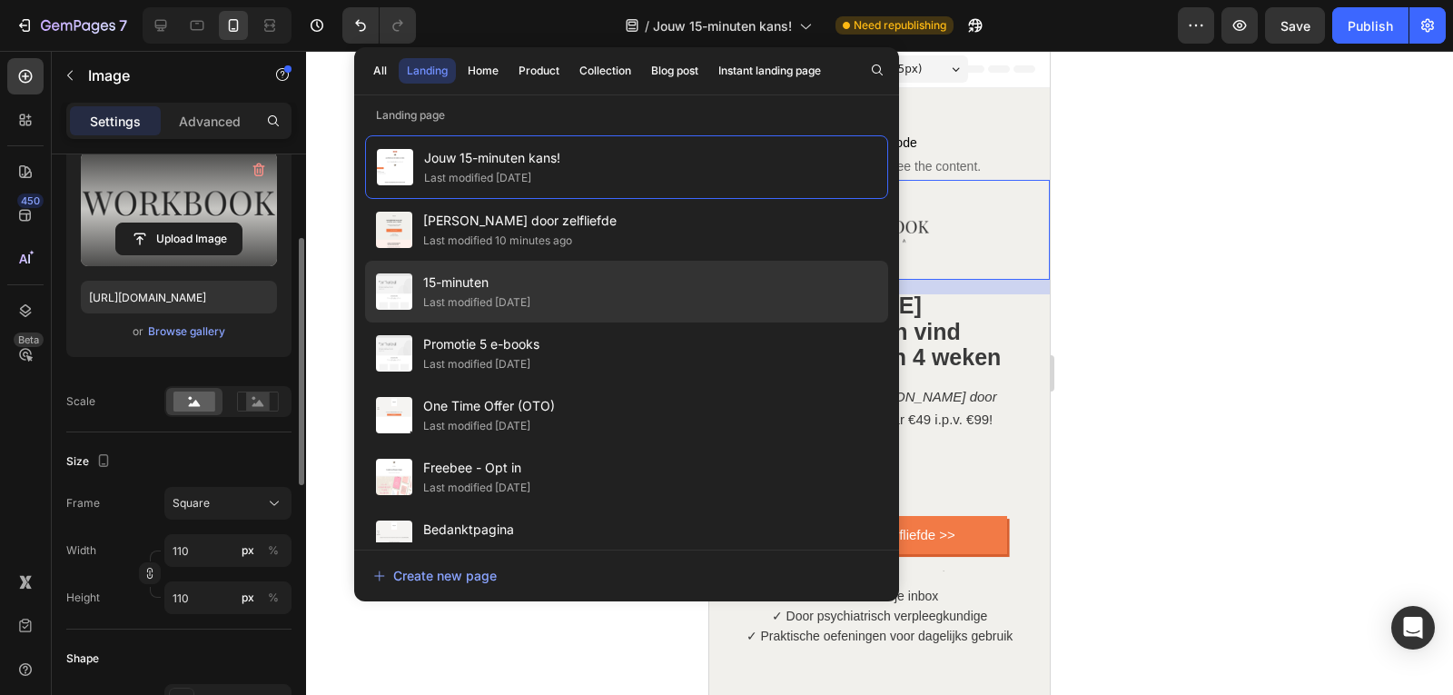
click at [569, 282] on div "15-minuten Last modified 4 days ago" at bounding box center [626, 292] width 523 height 62
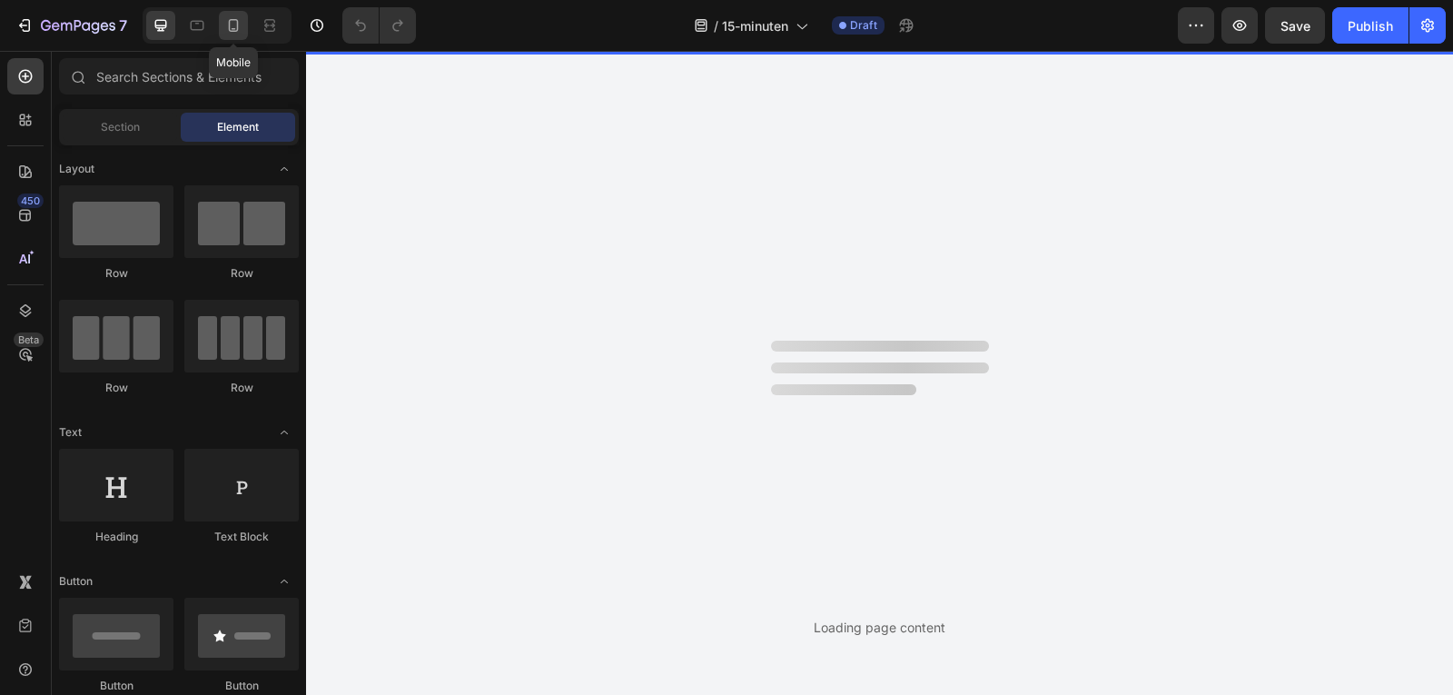
click at [238, 30] on icon at bounding box center [233, 25] width 18 height 18
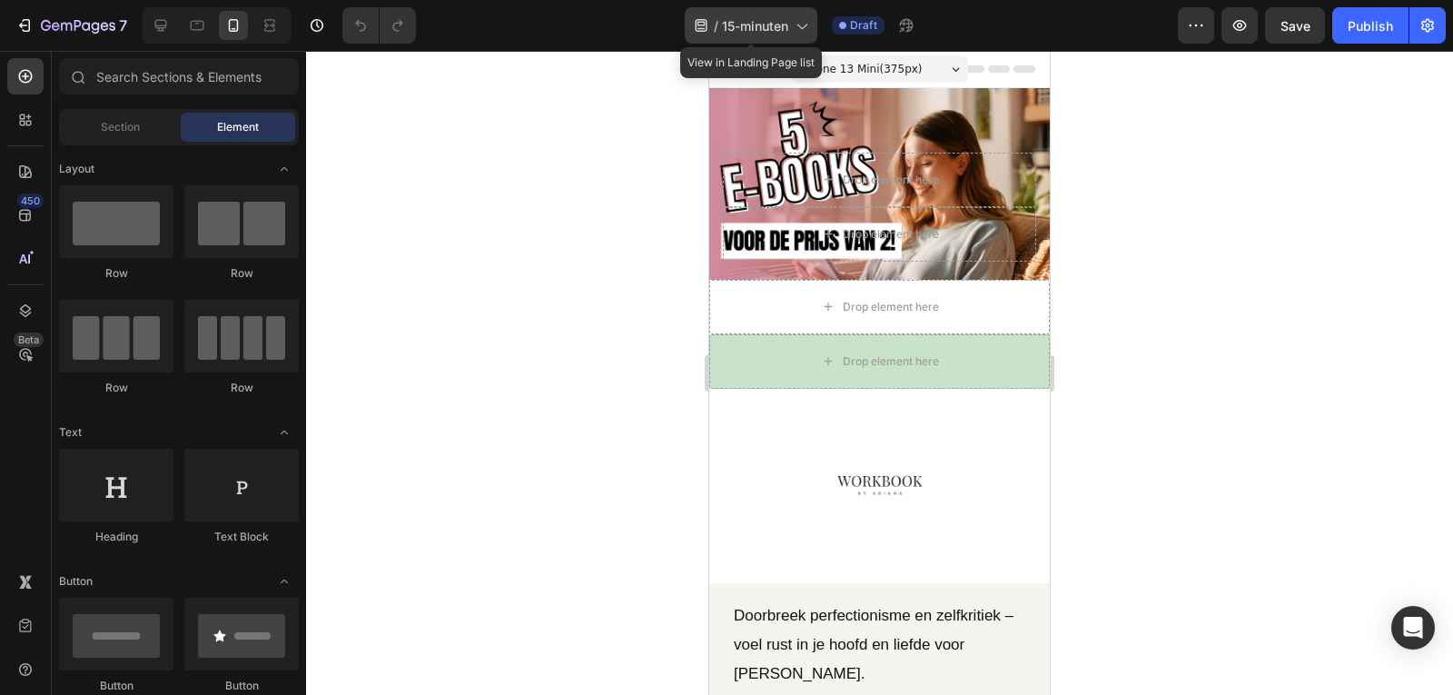
click at [801, 43] on div "/ 15-minuten" at bounding box center [751, 25] width 133 height 36
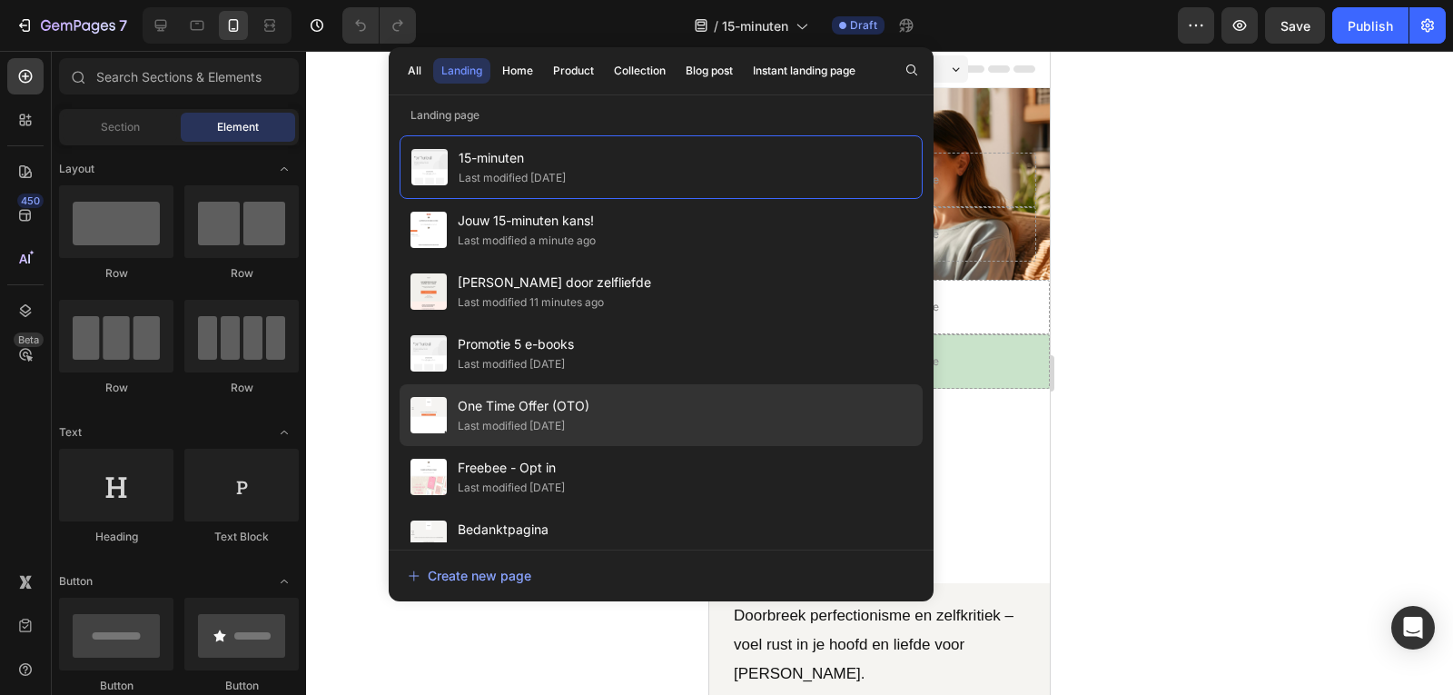
click at [579, 411] on span "One Time Offer (OTO)" at bounding box center [524, 406] width 132 height 22
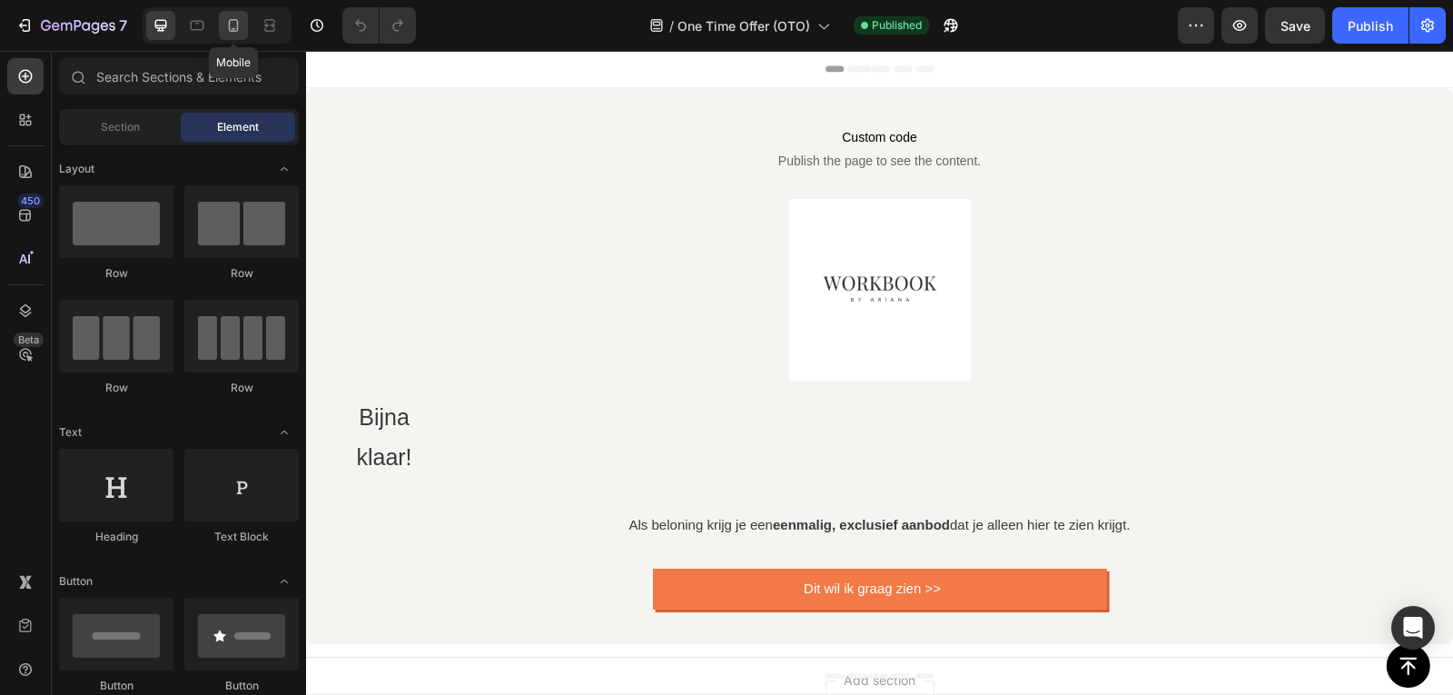
click at [233, 26] on icon at bounding box center [233, 25] width 18 height 18
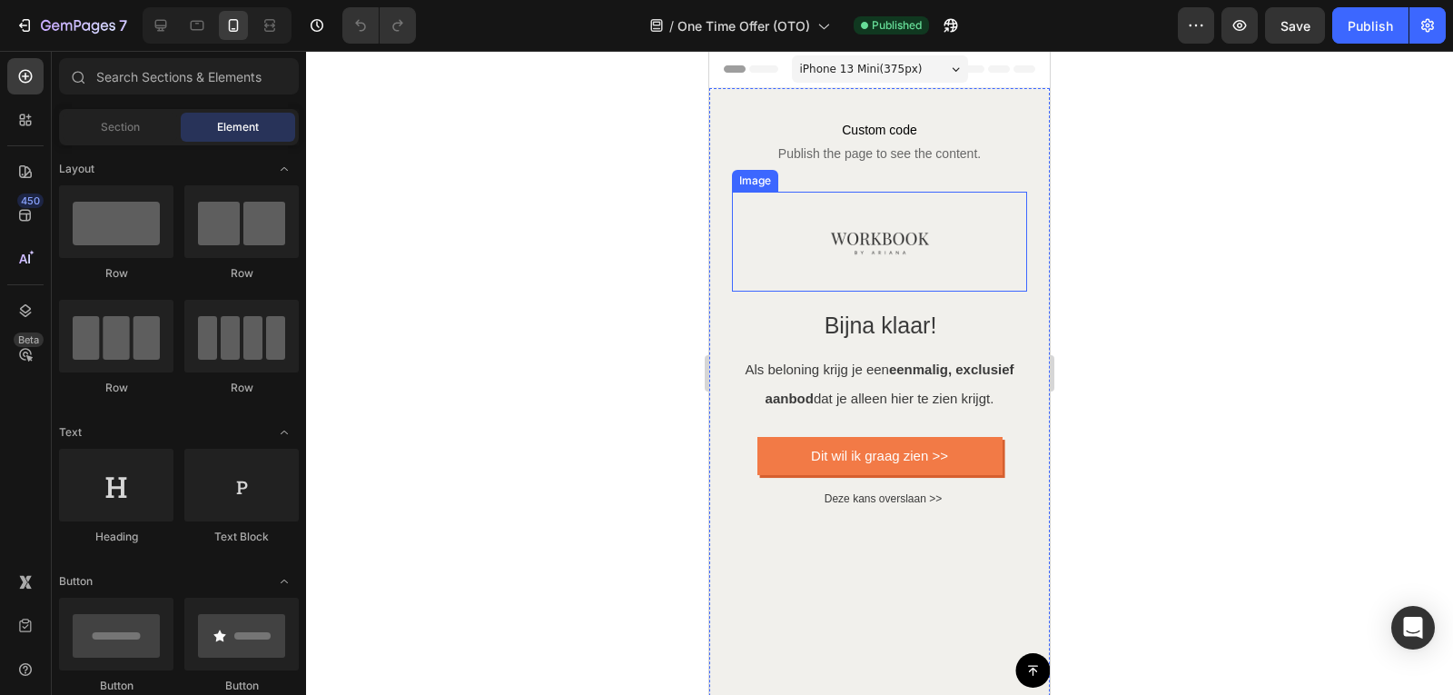
click at [842, 233] on img at bounding box center [880, 242] width 100 height 100
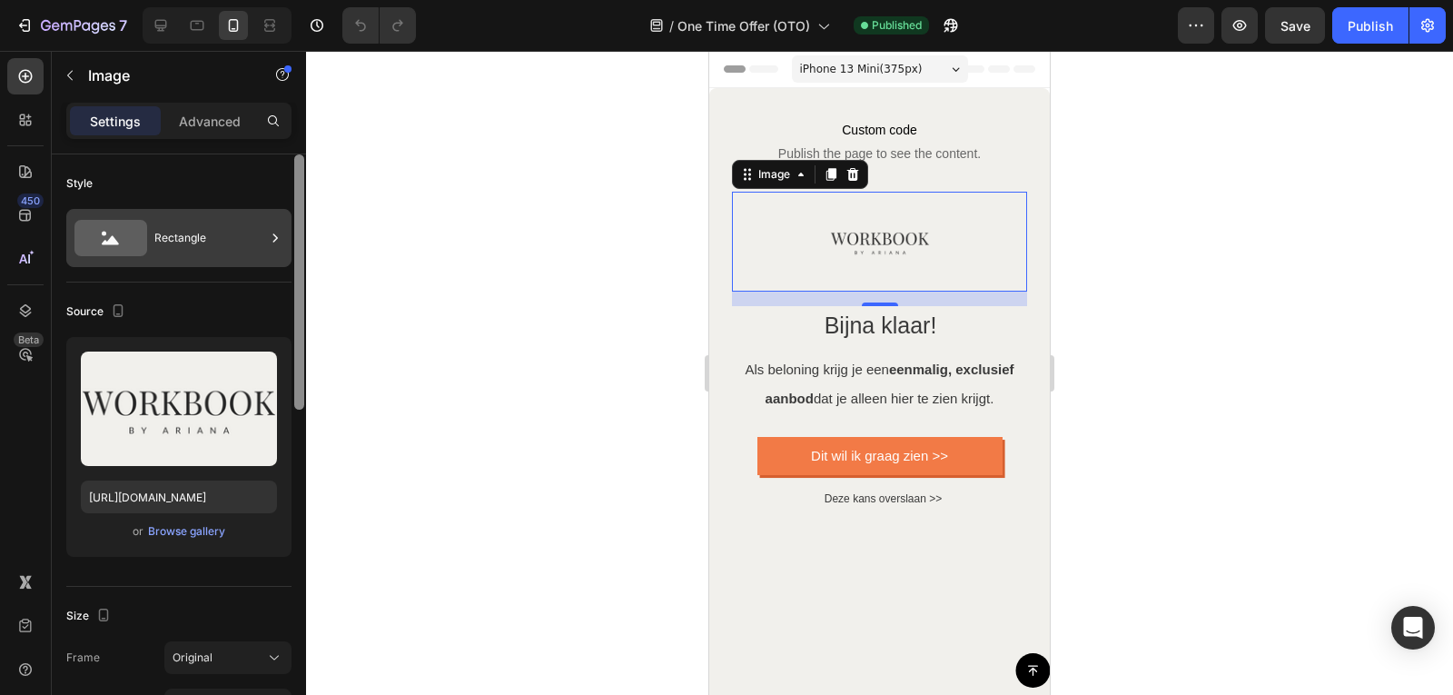
drag, startPoint x: 301, startPoint y: 281, endPoint x: 265, endPoint y: 251, distance: 46.4
click at [265, 251] on div "Style Rectangle Source Upload Image https://cdn.shopify.com/s/files/1/0832/1984…" at bounding box center [179, 450] width 254 height 592
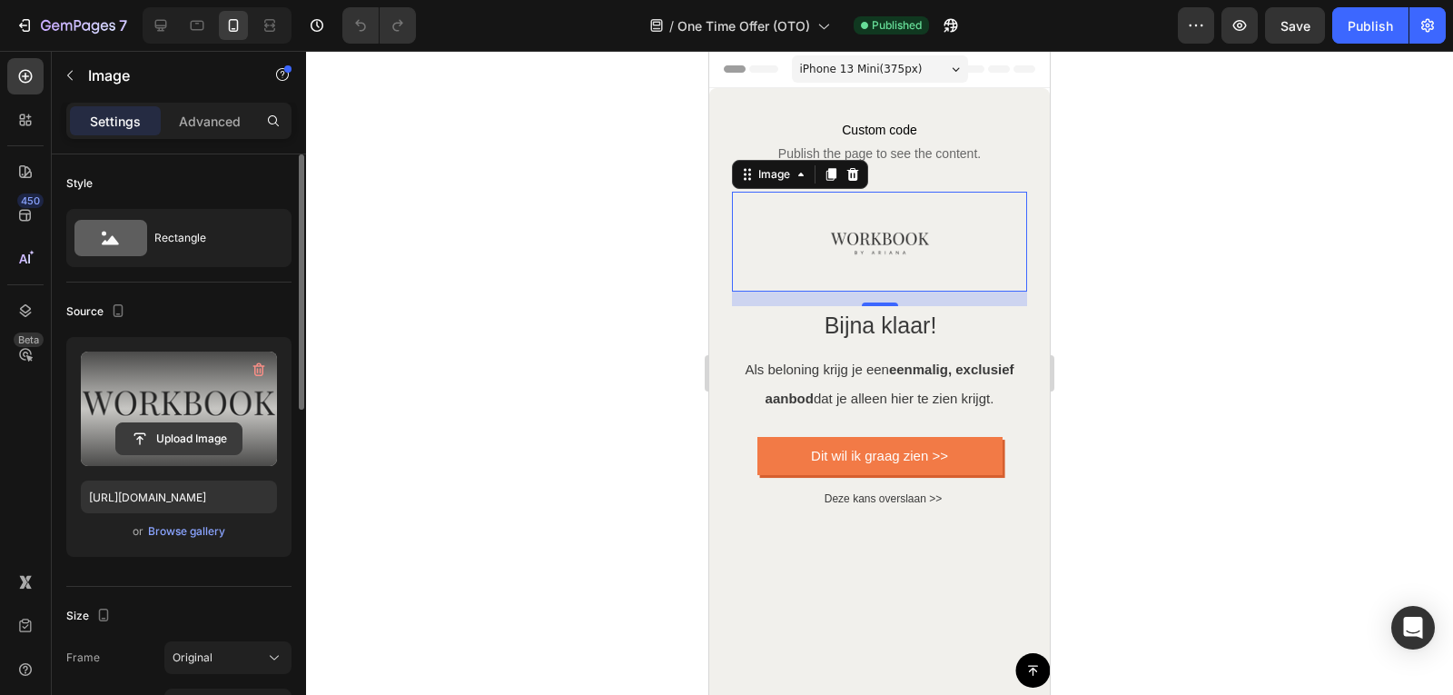
click at [205, 443] on input "file" at bounding box center [178, 438] width 125 height 31
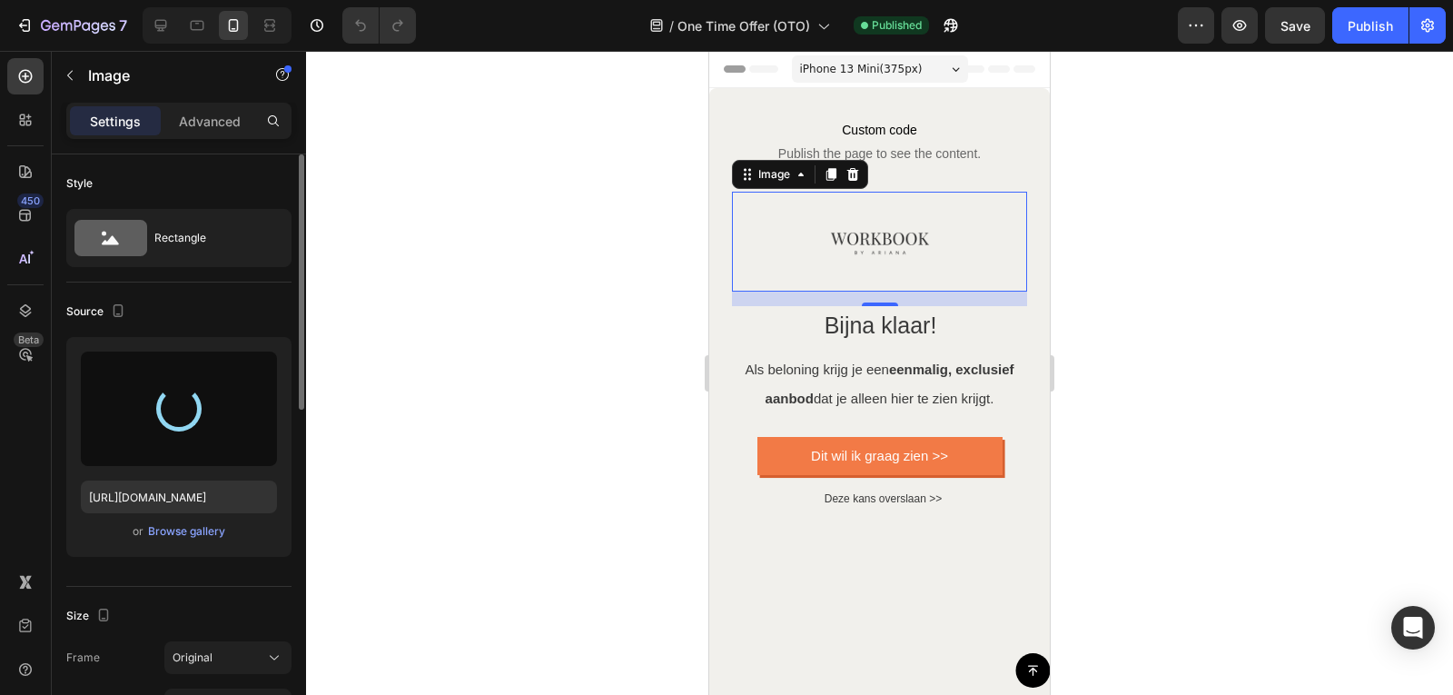
type input "[URL][DOMAIN_NAME]"
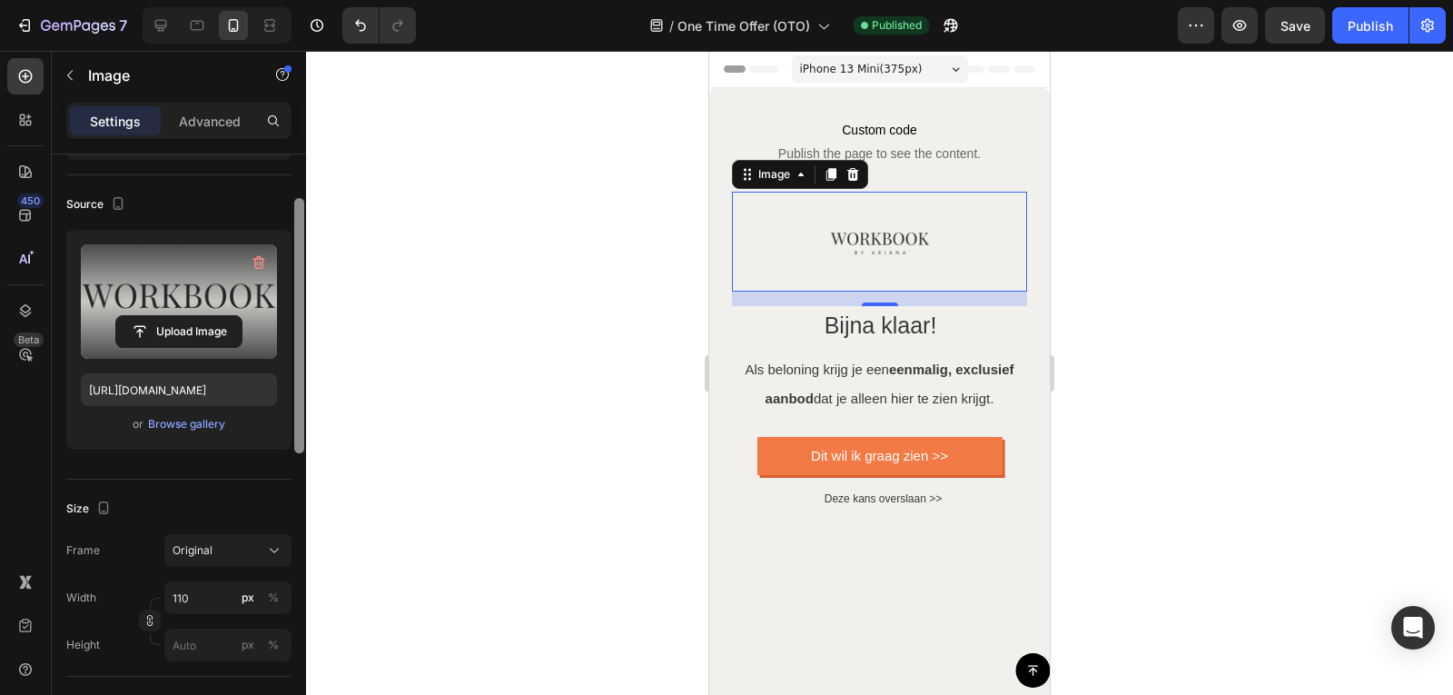
scroll to position [109, 0]
drag, startPoint x: 302, startPoint y: 290, endPoint x: 312, endPoint y: 337, distance: 48.5
click at [312, 0] on div "7 Version history / One Time Offer (OTO) Published Preview Save Publish 450 Bet…" at bounding box center [726, 0] width 1453 height 0
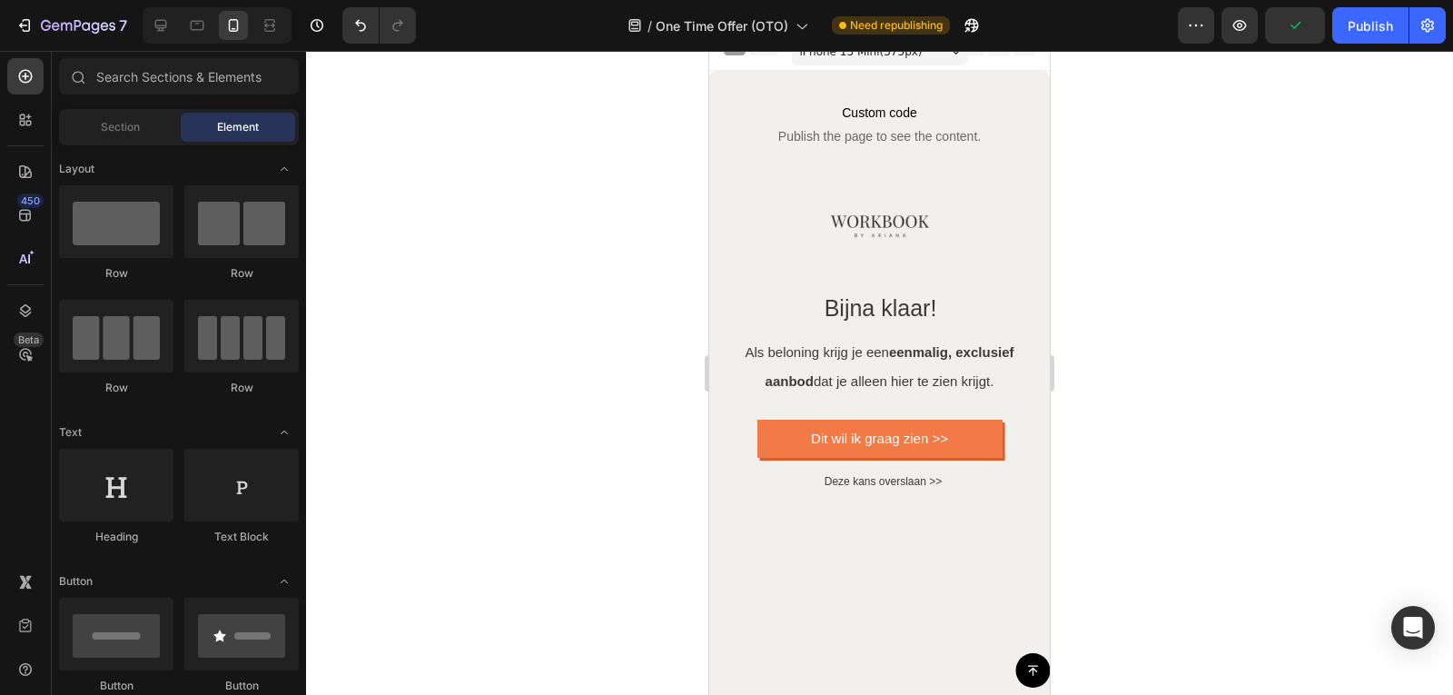
scroll to position [0, 0]
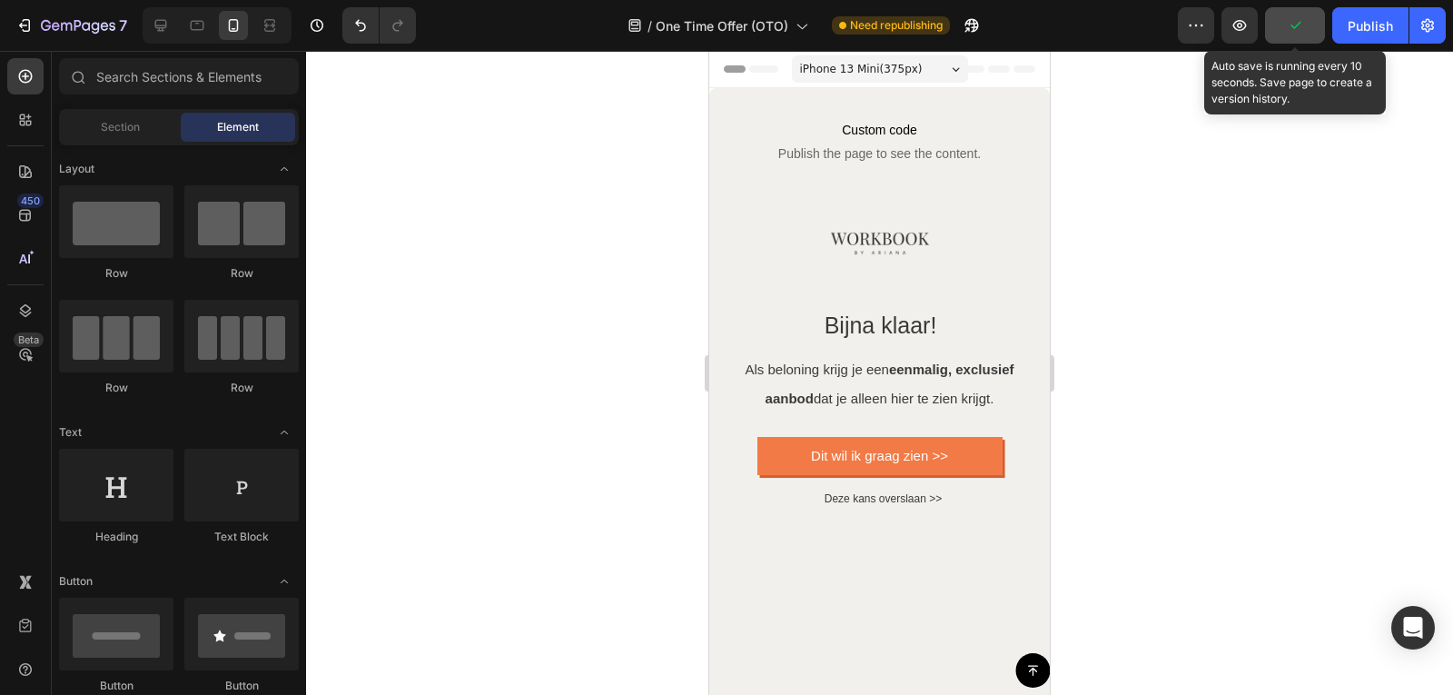
click at [1292, 28] on icon "button" at bounding box center [1295, 25] width 18 height 18
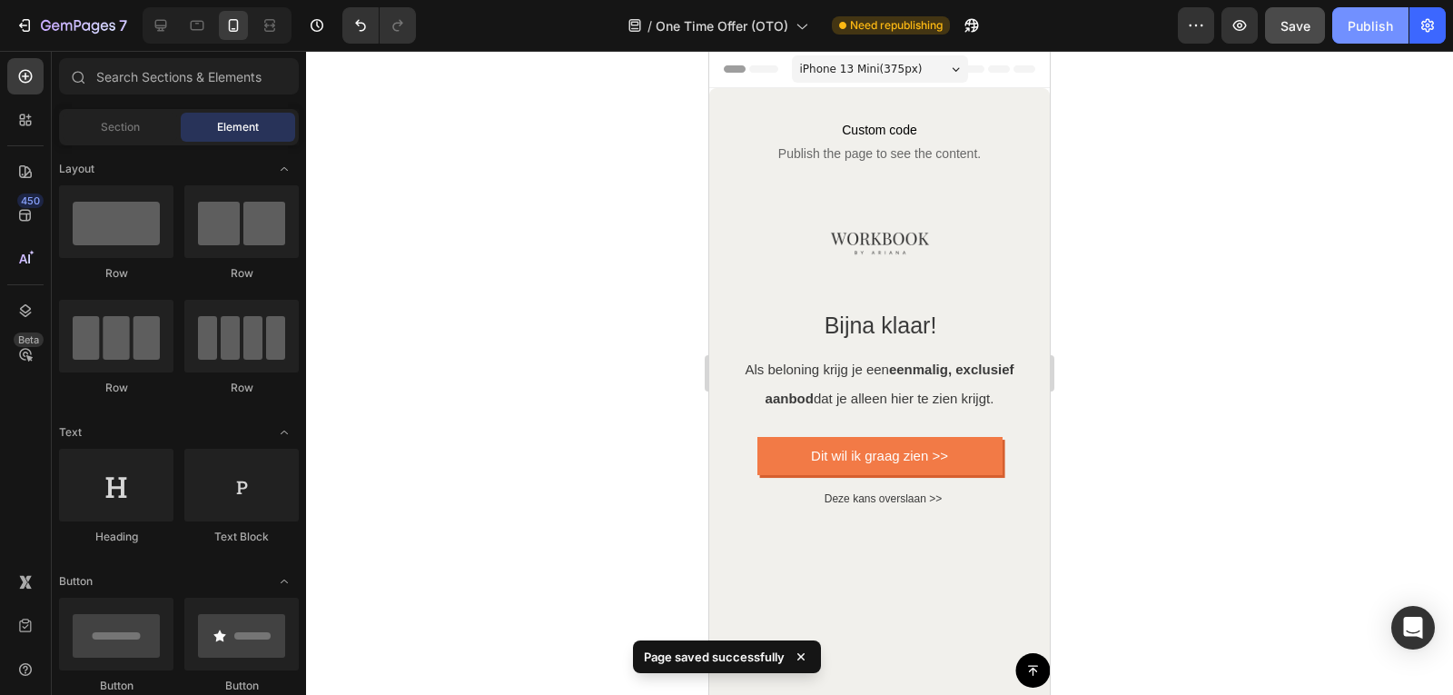
click at [1366, 29] on div "Publish" at bounding box center [1370, 25] width 45 height 19
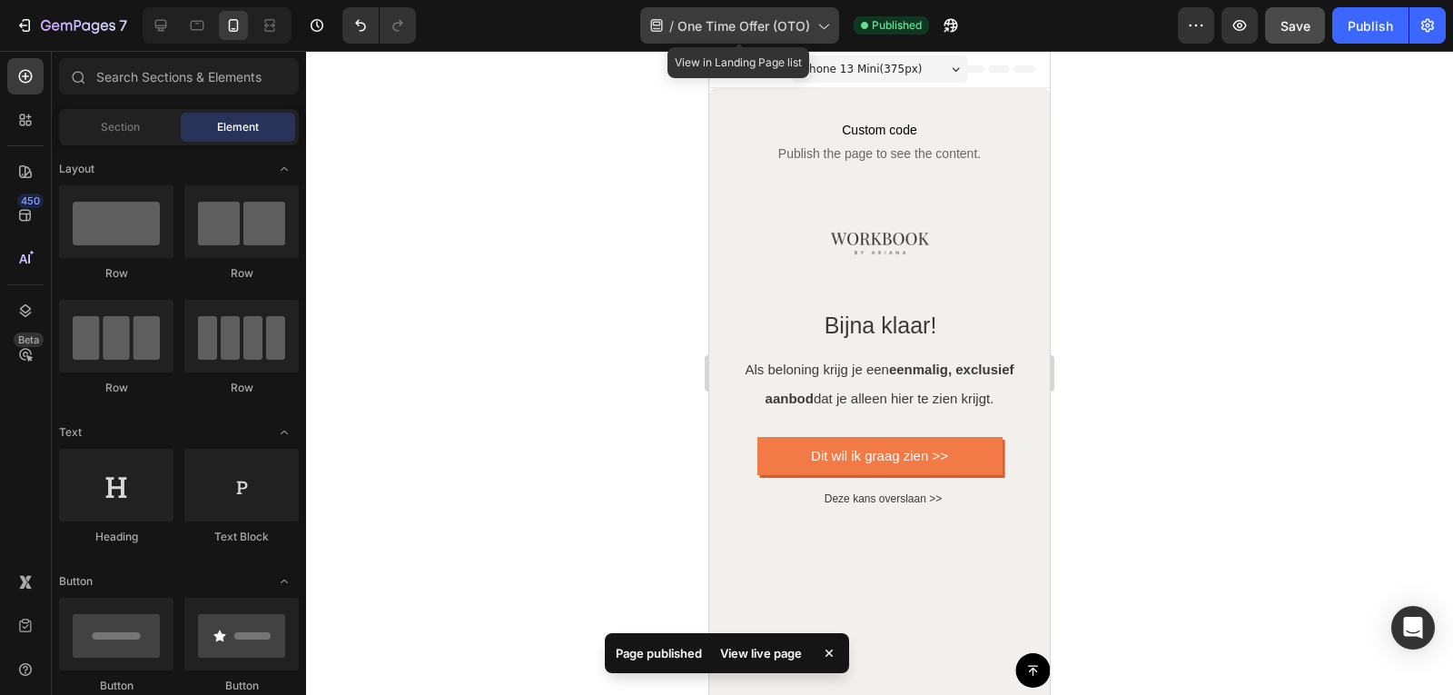
click at [818, 23] on icon at bounding box center [823, 25] width 18 height 18
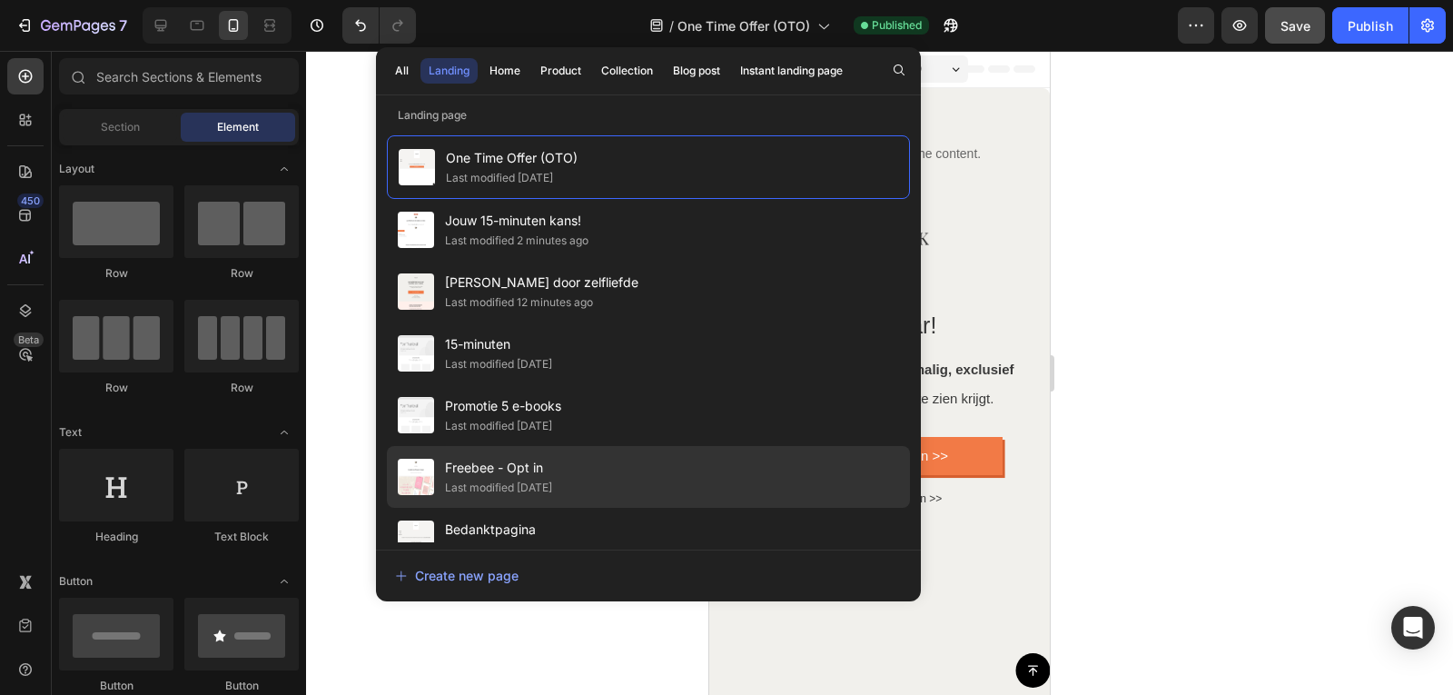
click at [543, 479] on div "Last modified [DATE]" at bounding box center [498, 488] width 107 height 18
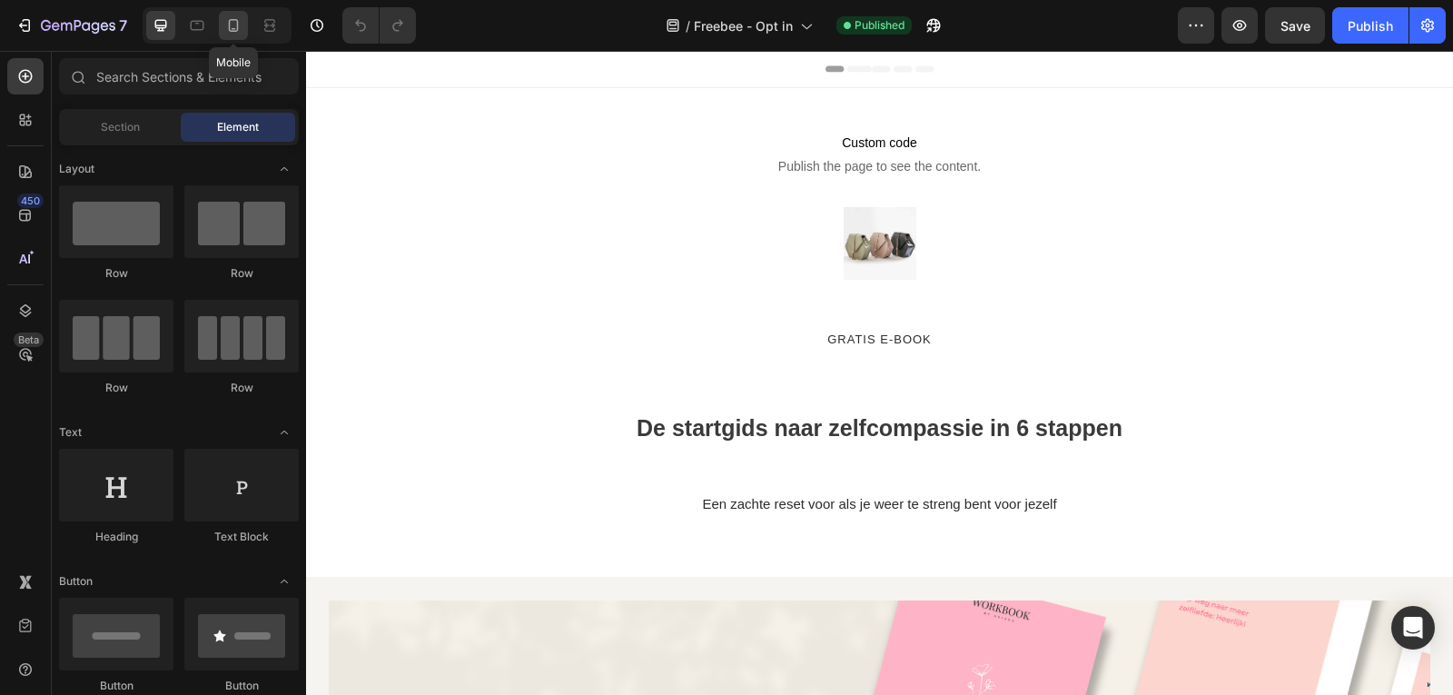
click at [231, 28] on icon at bounding box center [233, 25] width 18 height 18
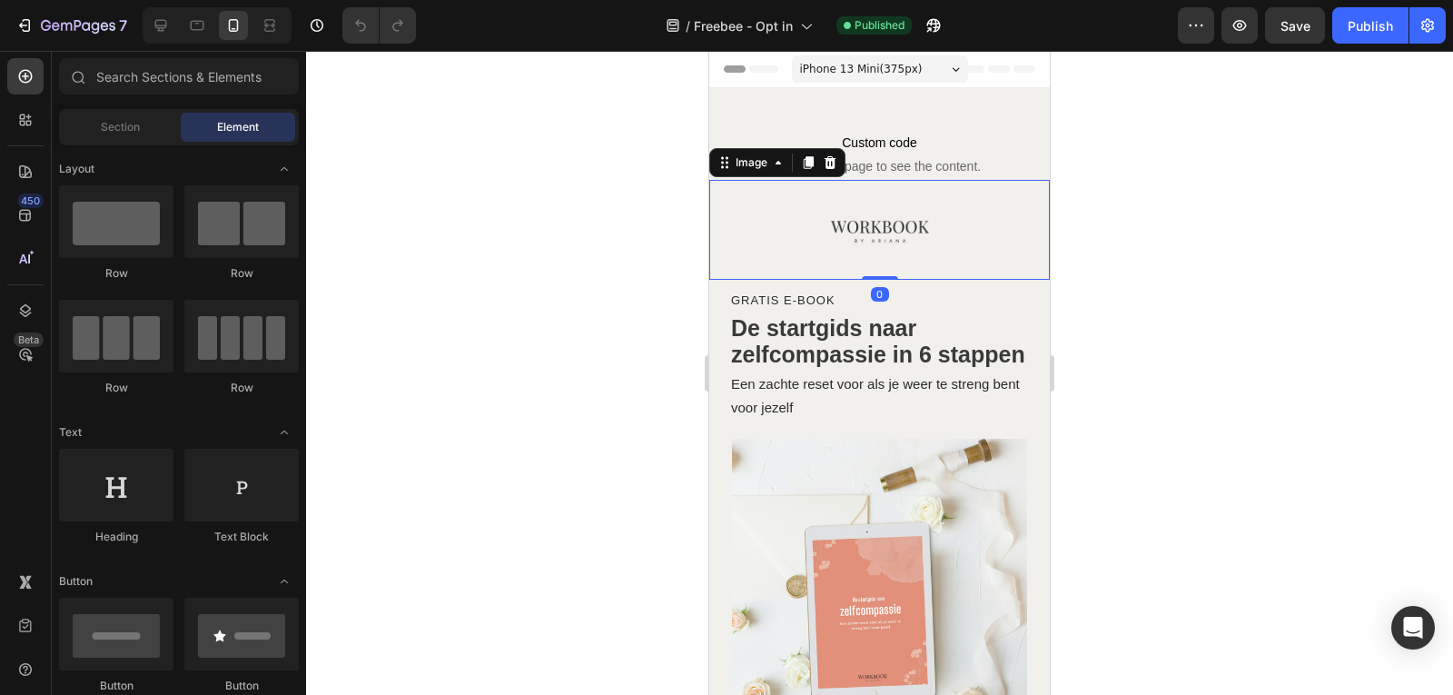
click at [895, 222] on img at bounding box center [880, 230] width 100 height 100
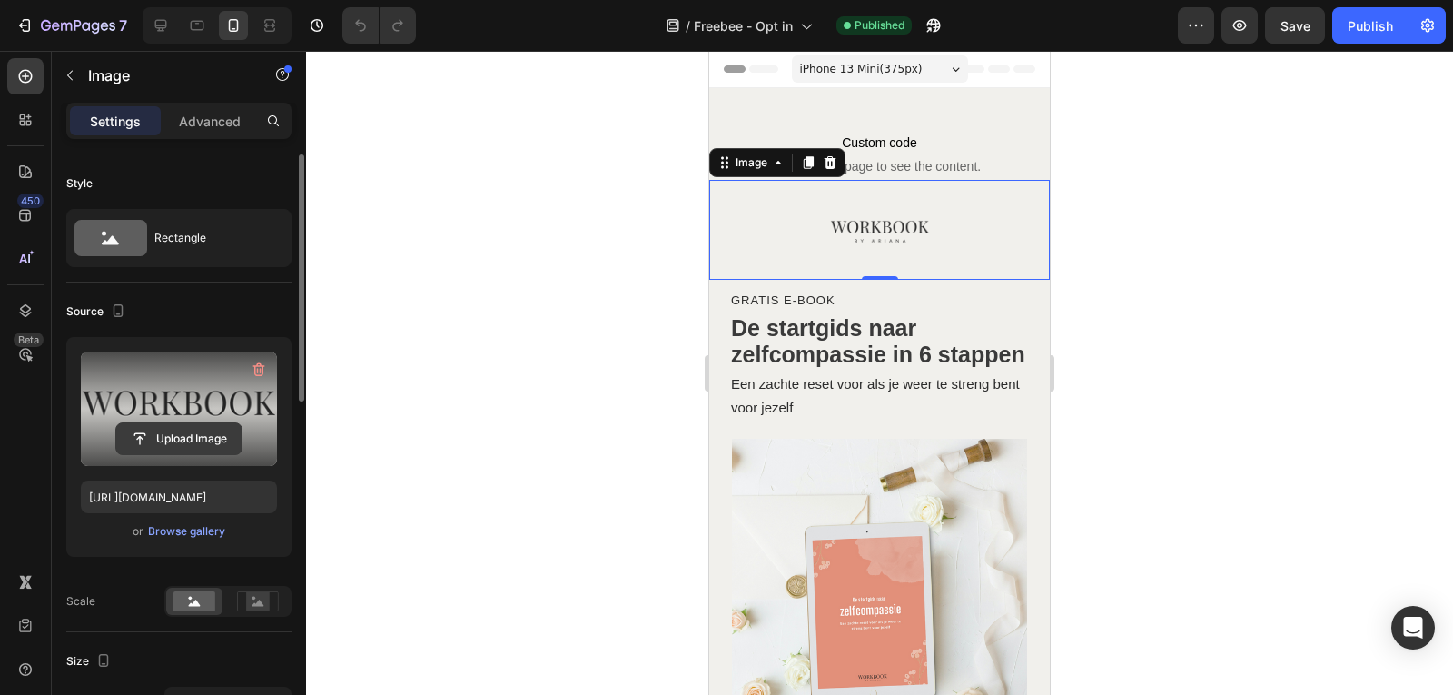
click at [188, 439] on input "file" at bounding box center [178, 438] width 125 height 31
type input "https://cdn.shopify.com/s/files/1/0832/1984/1364/files/gempages_557294611572196…"
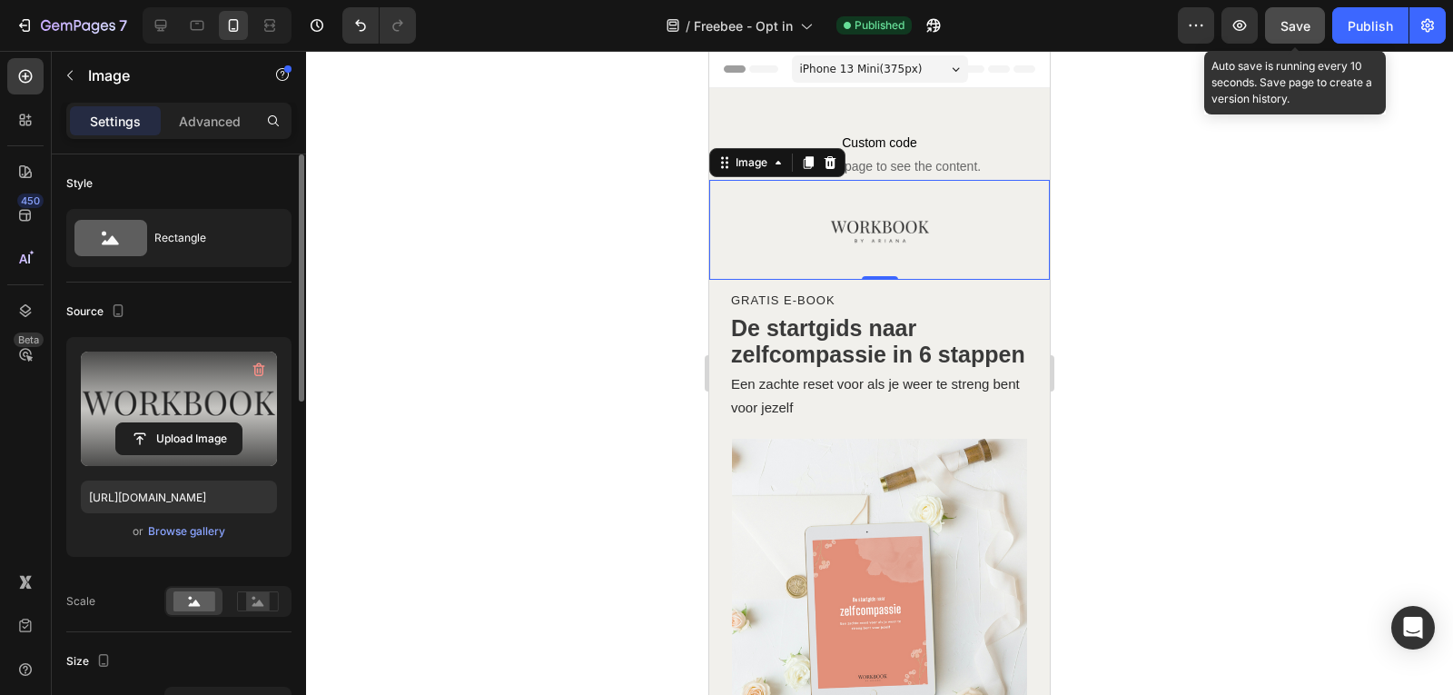
click at [1299, 33] on span "Save" at bounding box center [1296, 25] width 30 height 15
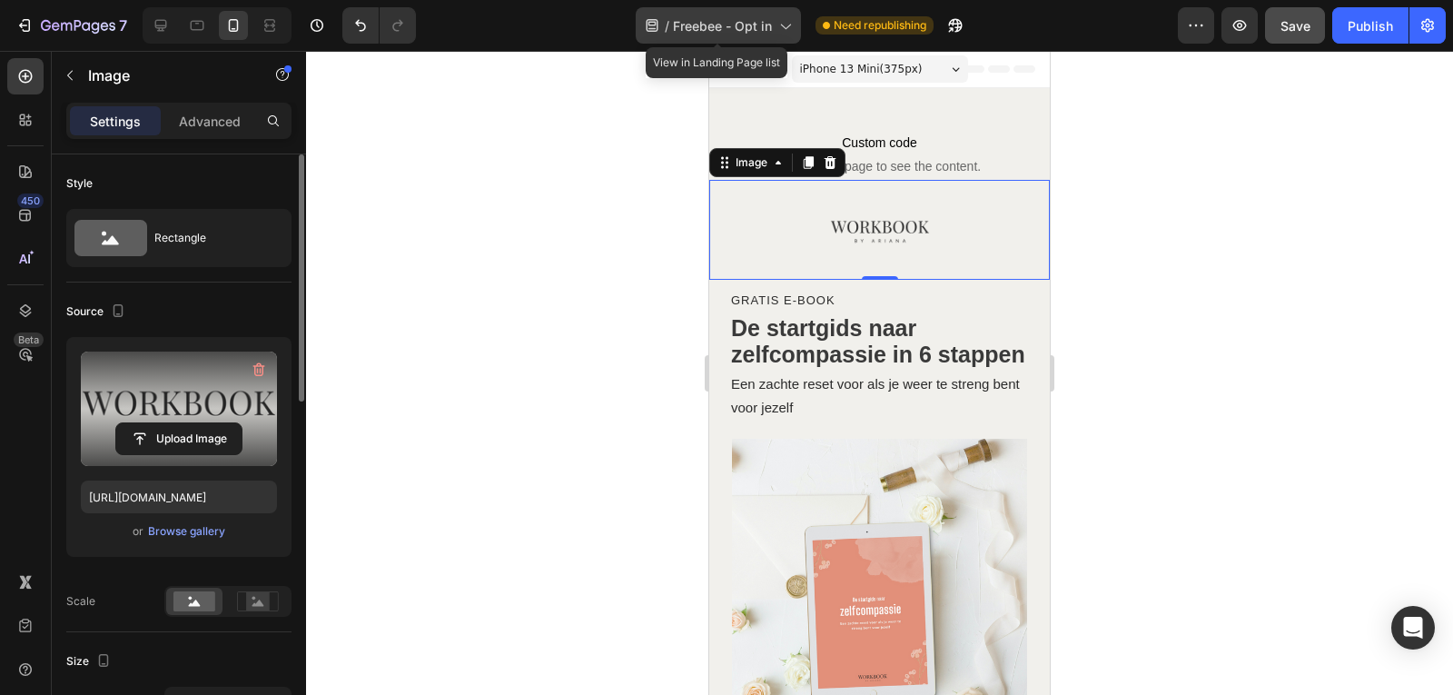
click at [788, 31] on icon at bounding box center [785, 25] width 18 height 18
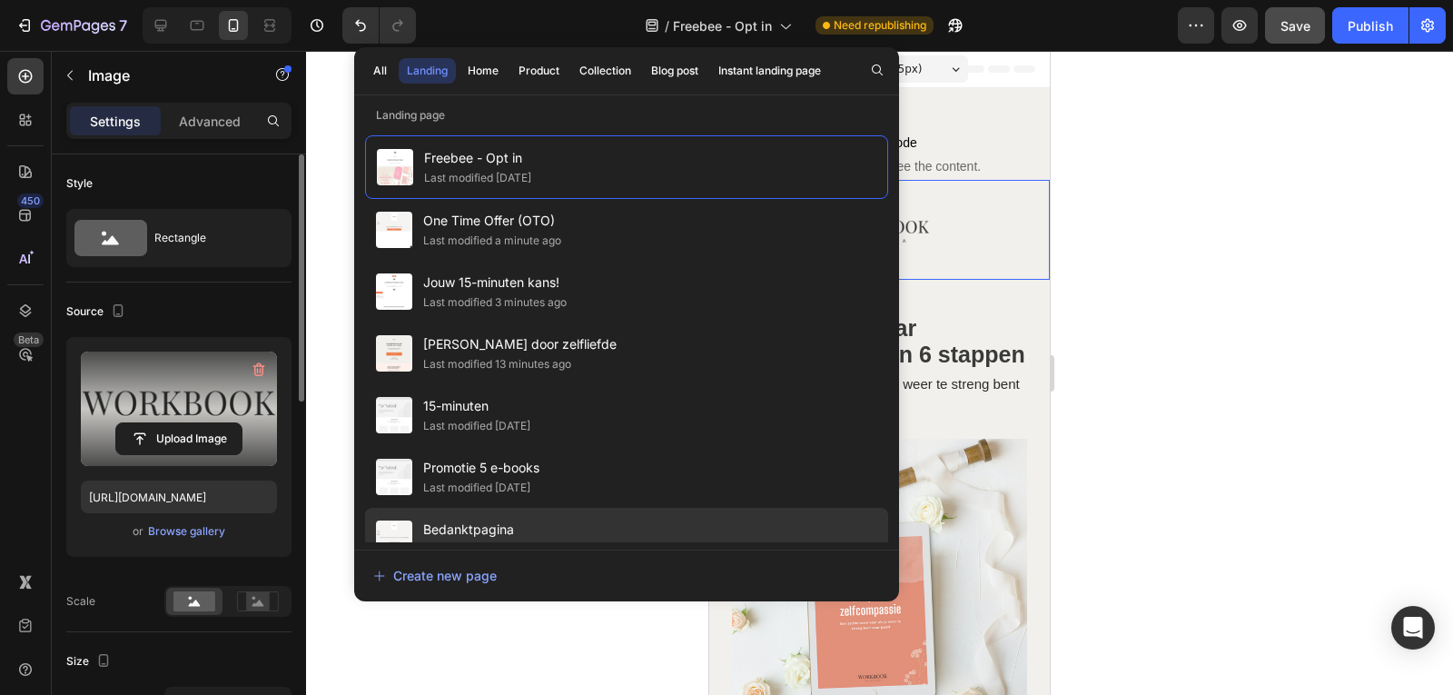
click at [510, 526] on span "Bedanktpagina" at bounding box center [476, 530] width 107 height 22
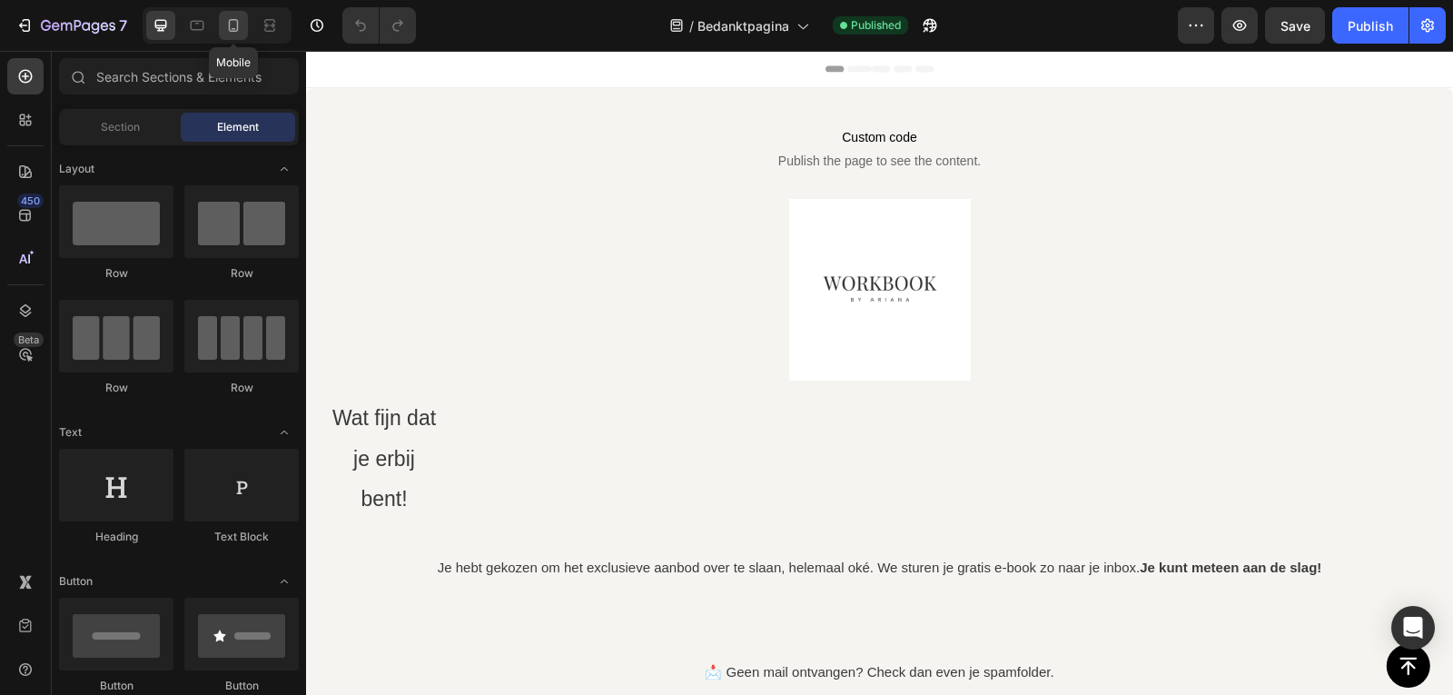
click at [230, 35] on div at bounding box center [233, 25] width 29 height 29
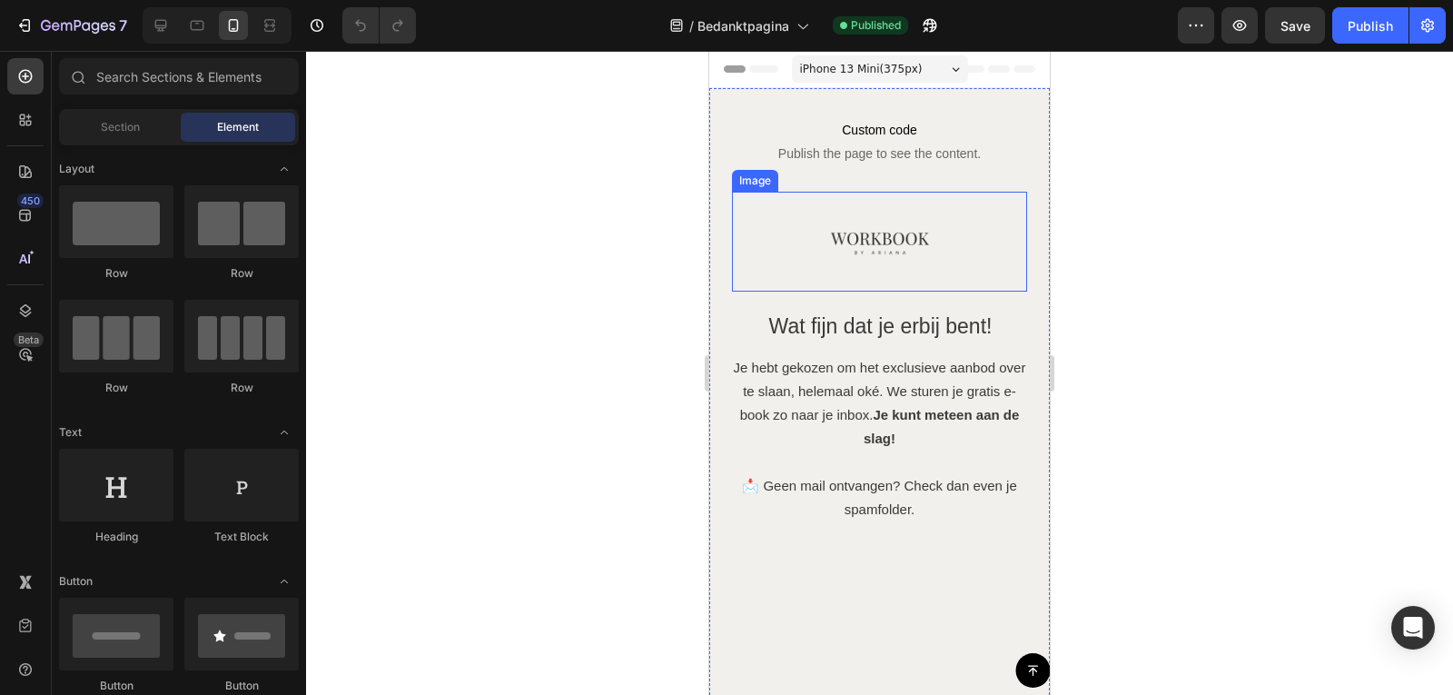
click at [904, 241] on img at bounding box center [880, 242] width 100 height 100
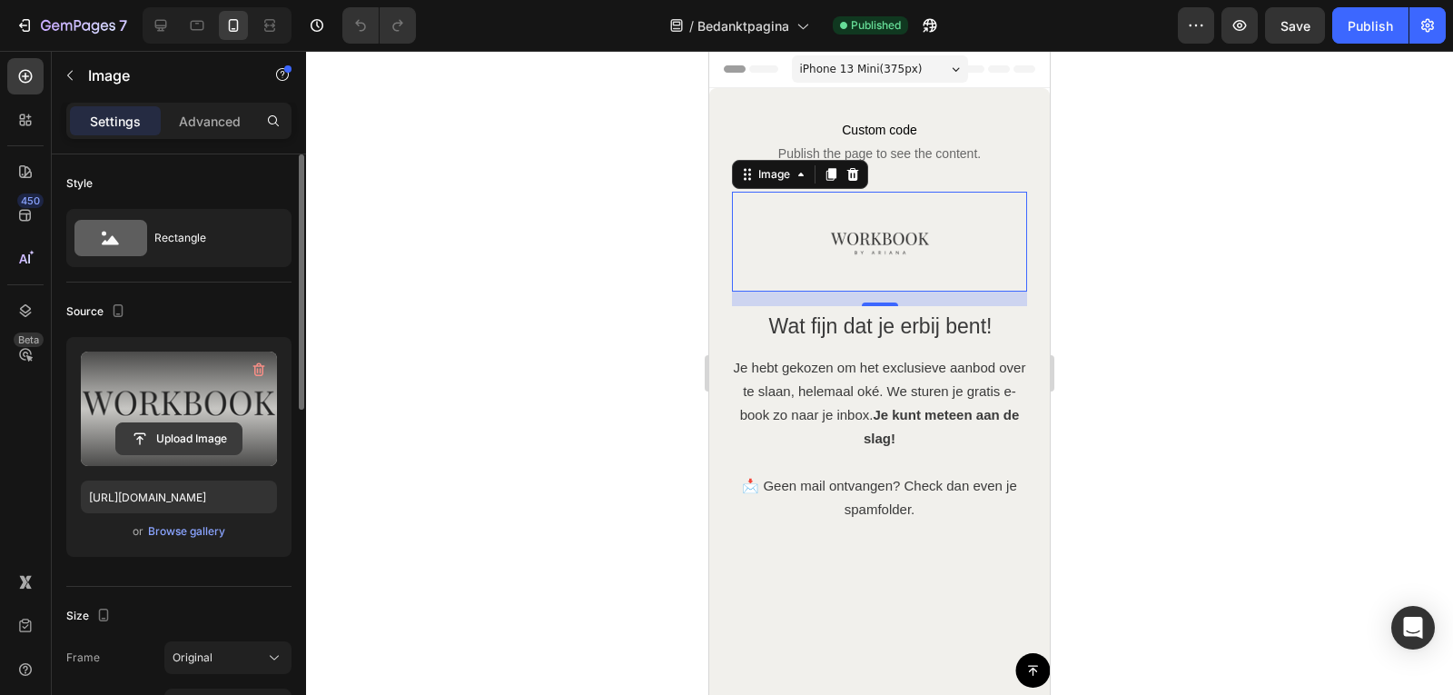
click at [204, 438] on input "file" at bounding box center [178, 438] width 125 height 31
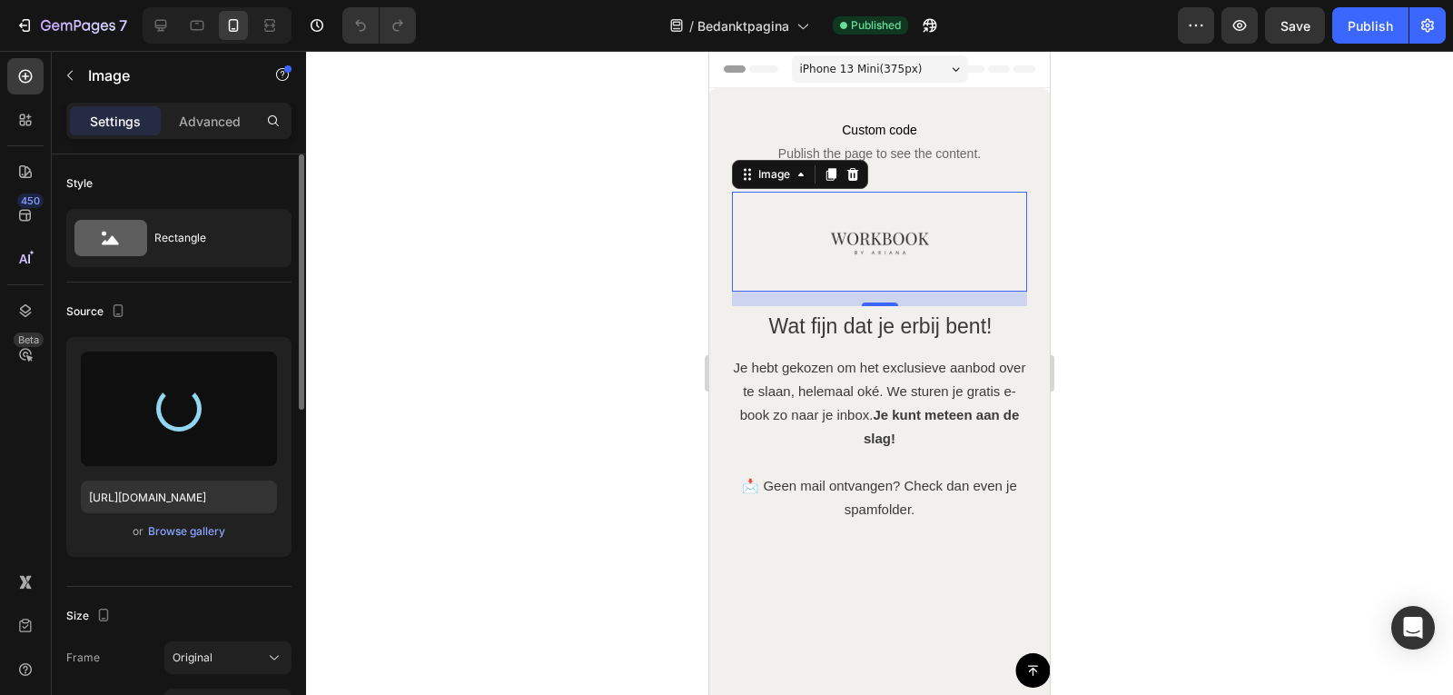
type input "[URL][DOMAIN_NAME]"
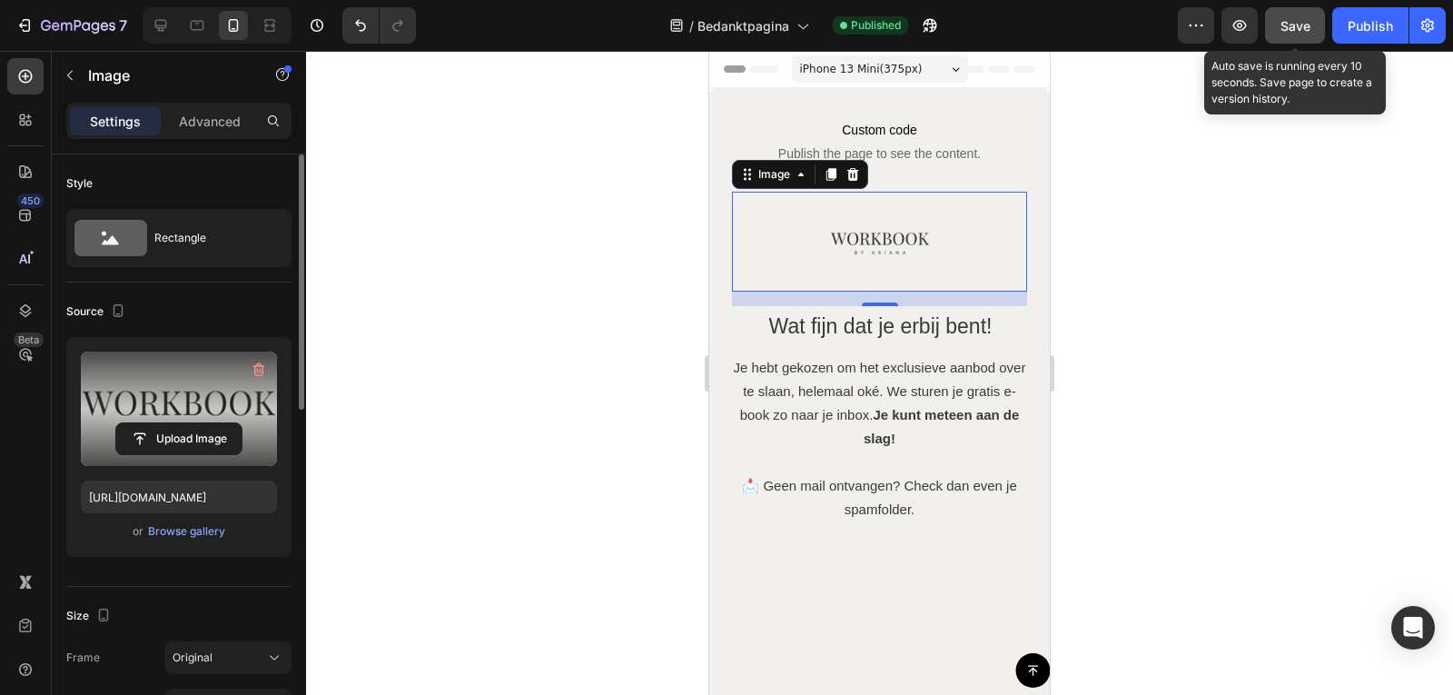
click at [1303, 20] on span "Save" at bounding box center [1296, 25] width 30 height 15
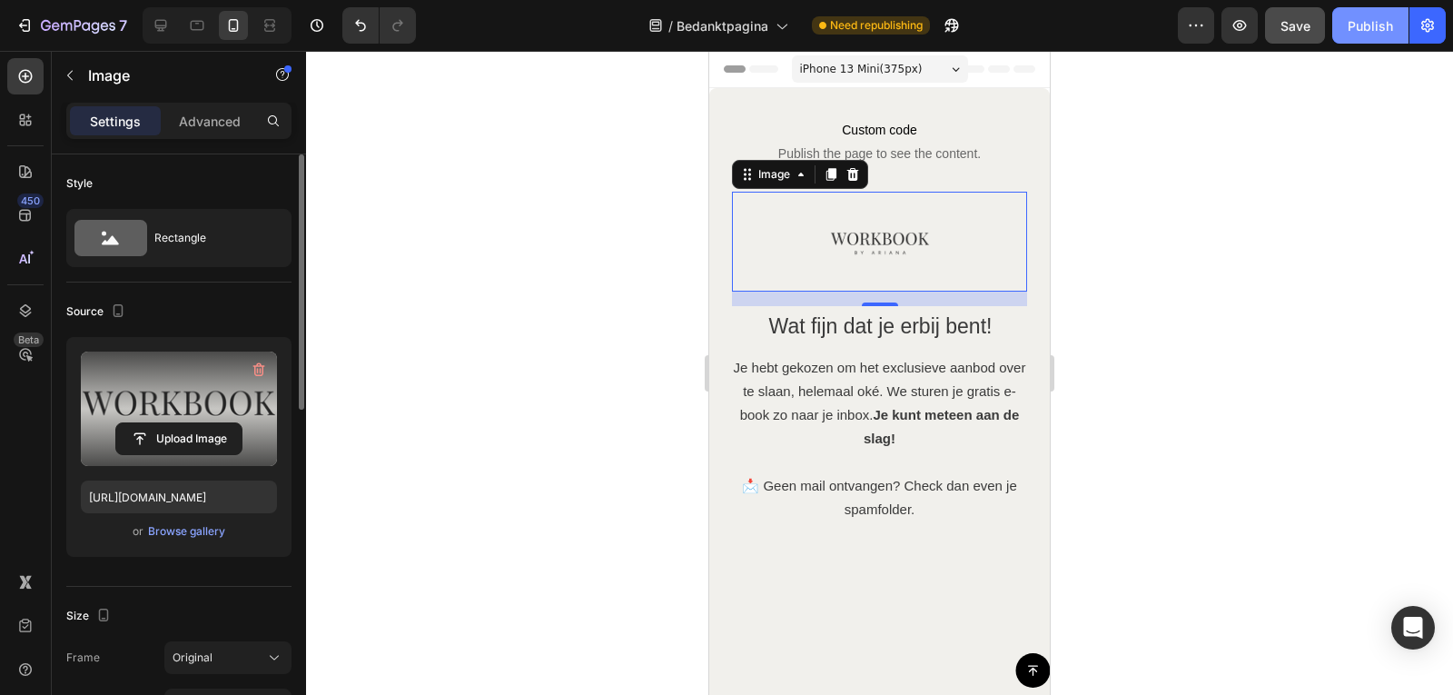
click at [1358, 40] on button "Publish" at bounding box center [1370, 25] width 76 height 36
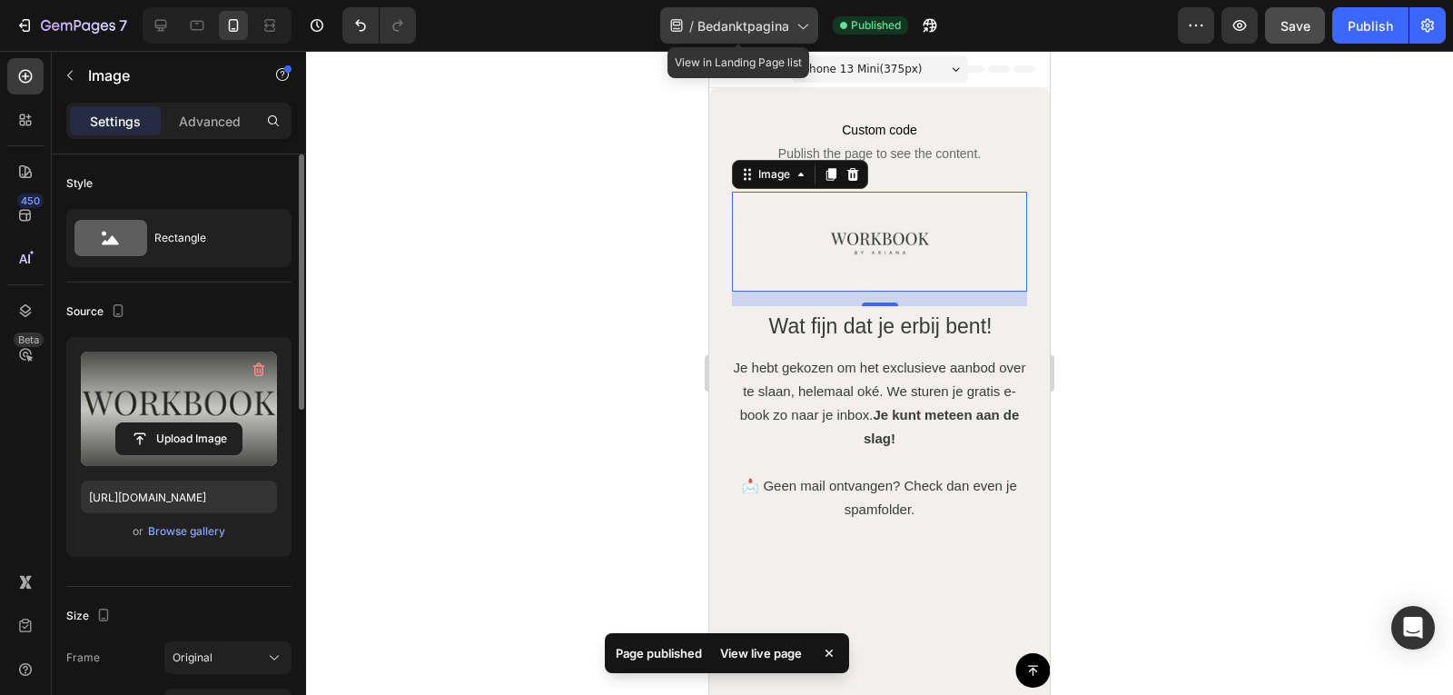
click at [794, 26] on icon at bounding box center [802, 25] width 18 height 18
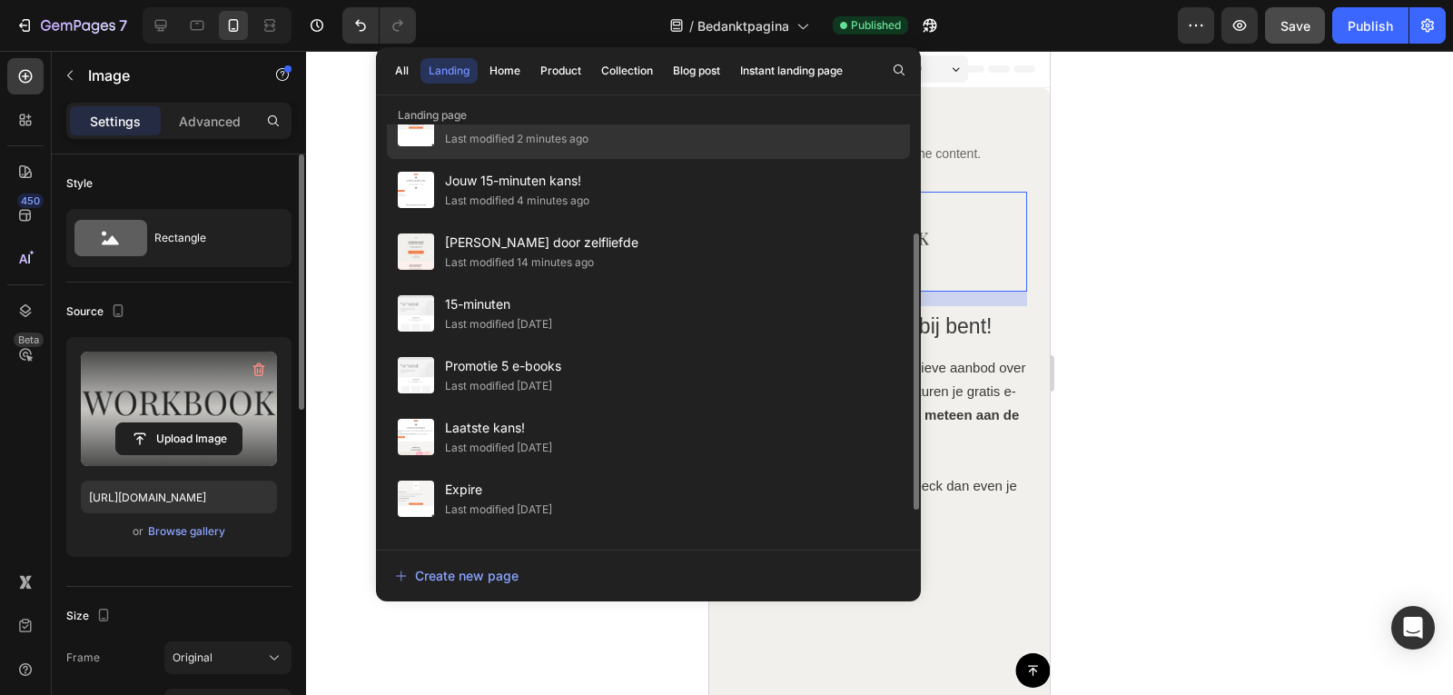
scroll to position [191, 0]
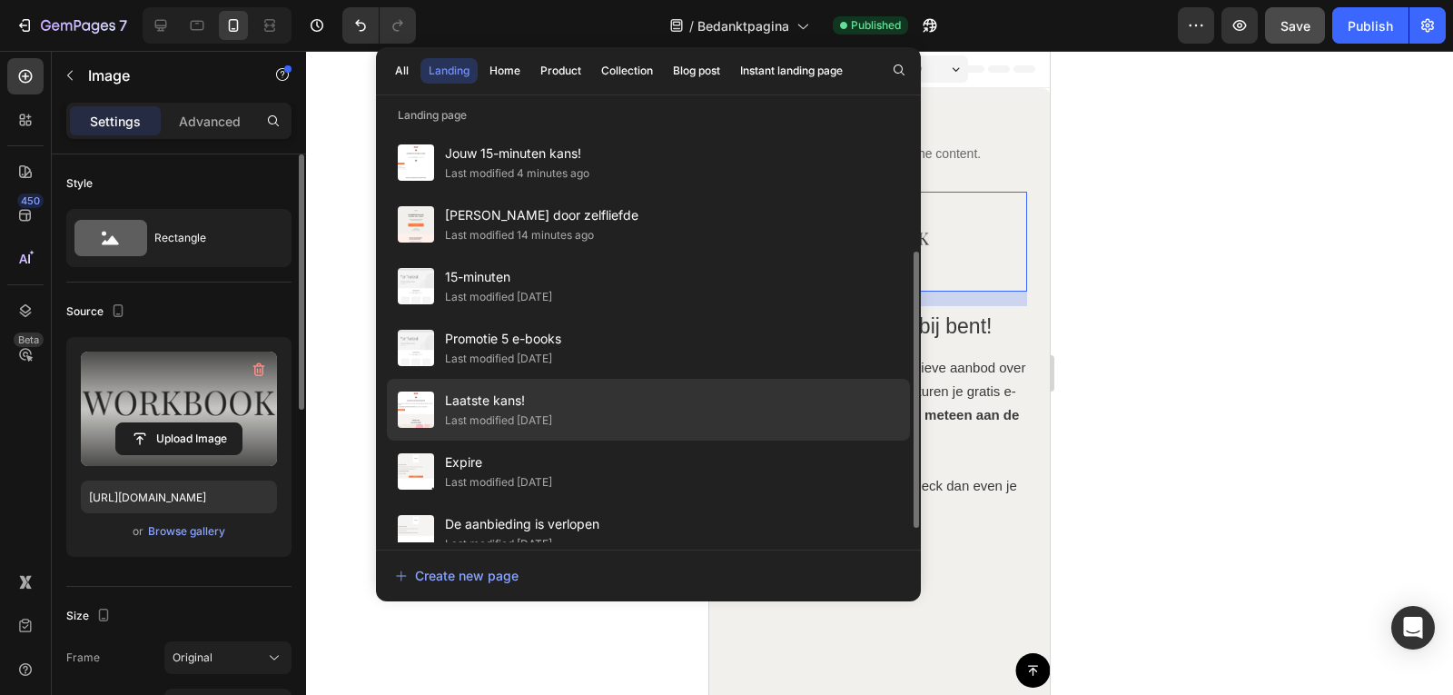
click at [643, 416] on div "Laatste kans! Last modified 10 days ago" at bounding box center [648, 410] width 523 height 62
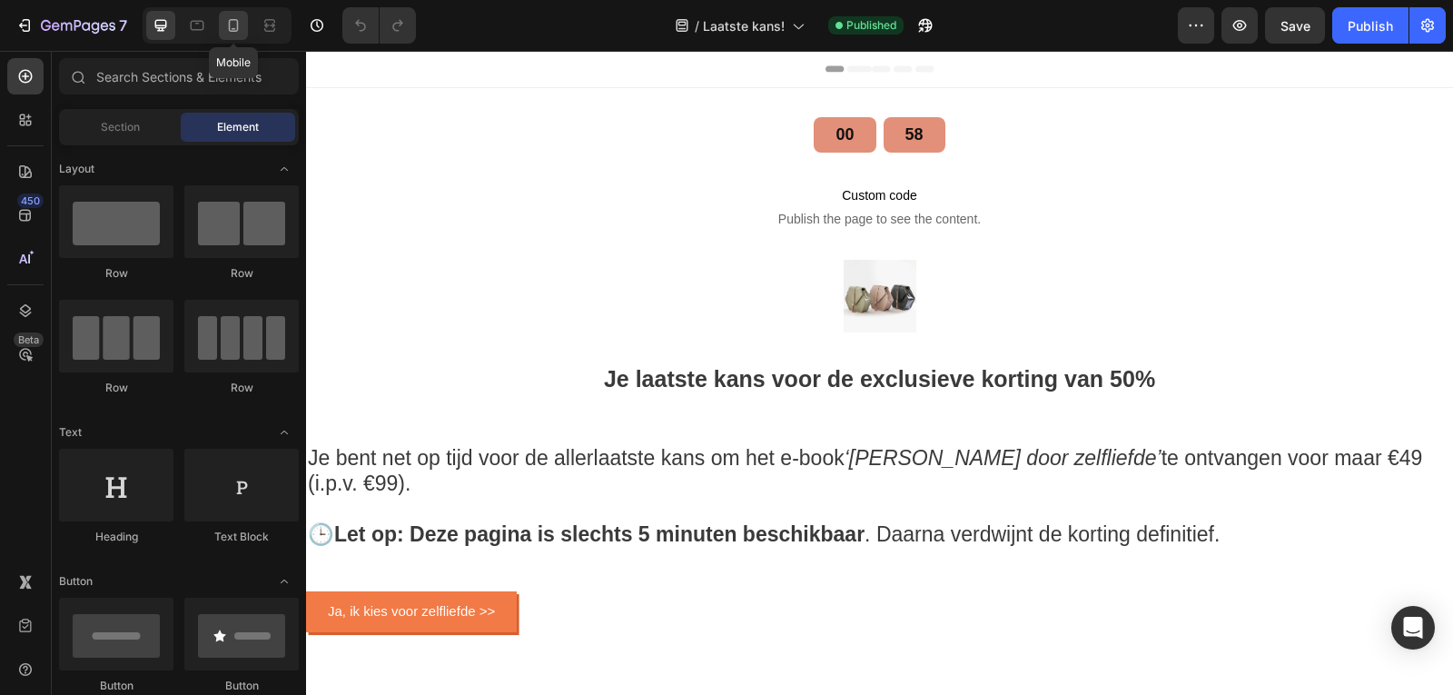
click at [232, 22] on icon at bounding box center [233, 25] width 18 height 18
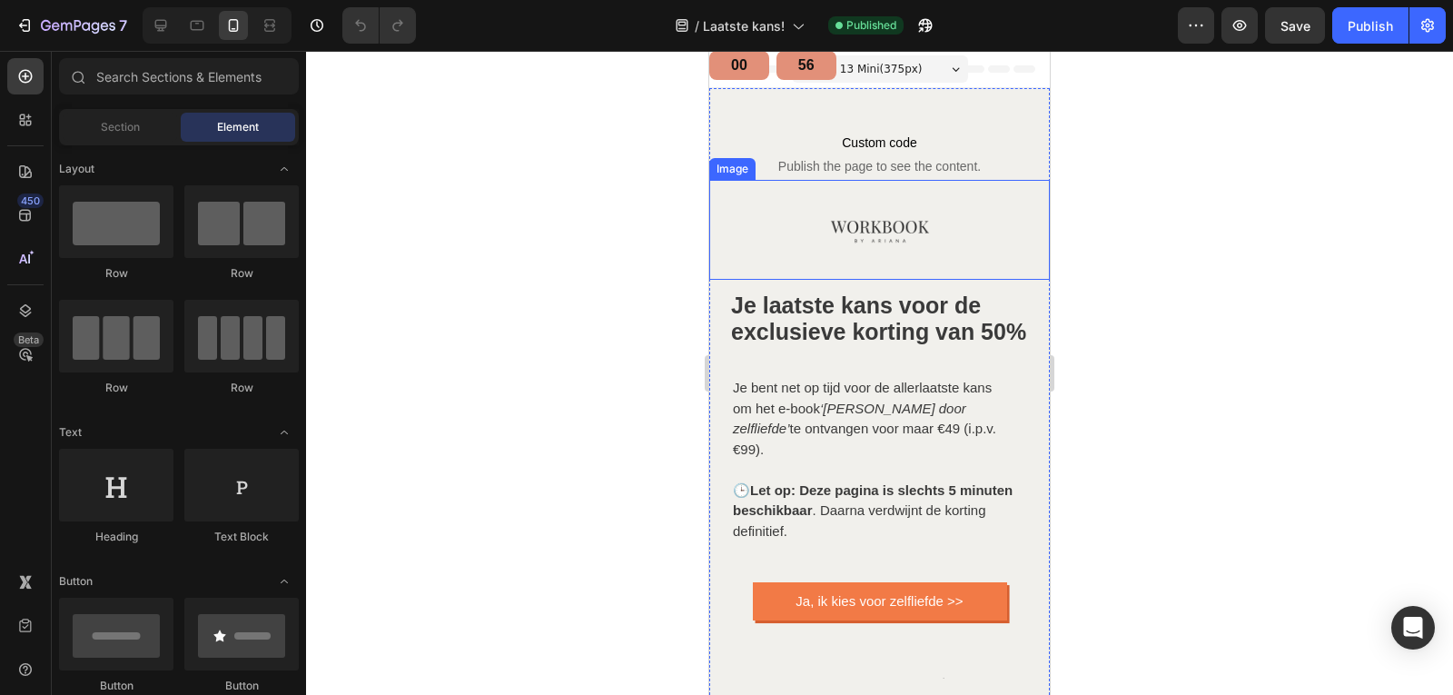
click at [837, 230] on img at bounding box center [880, 230] width 100 height 100
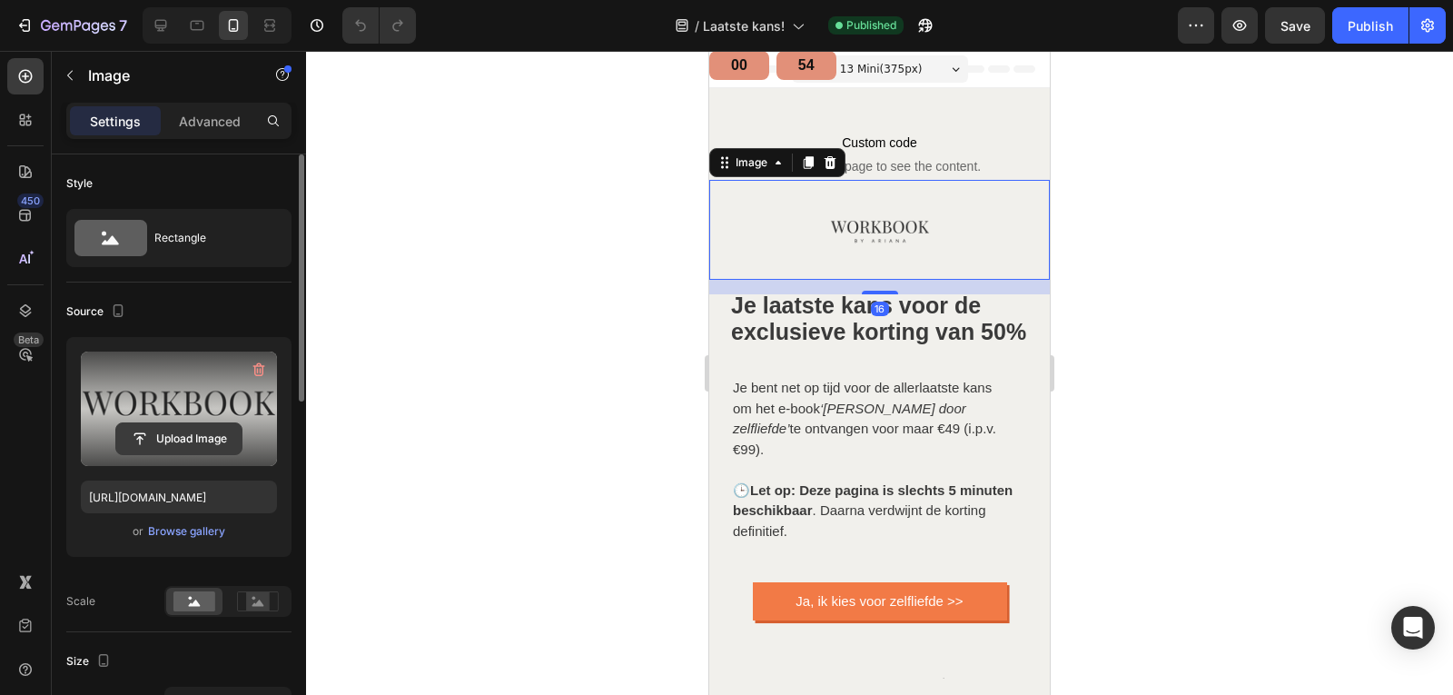
click at [208, 426] on input "file" at bounding box center [178, 438] width 125 height 31
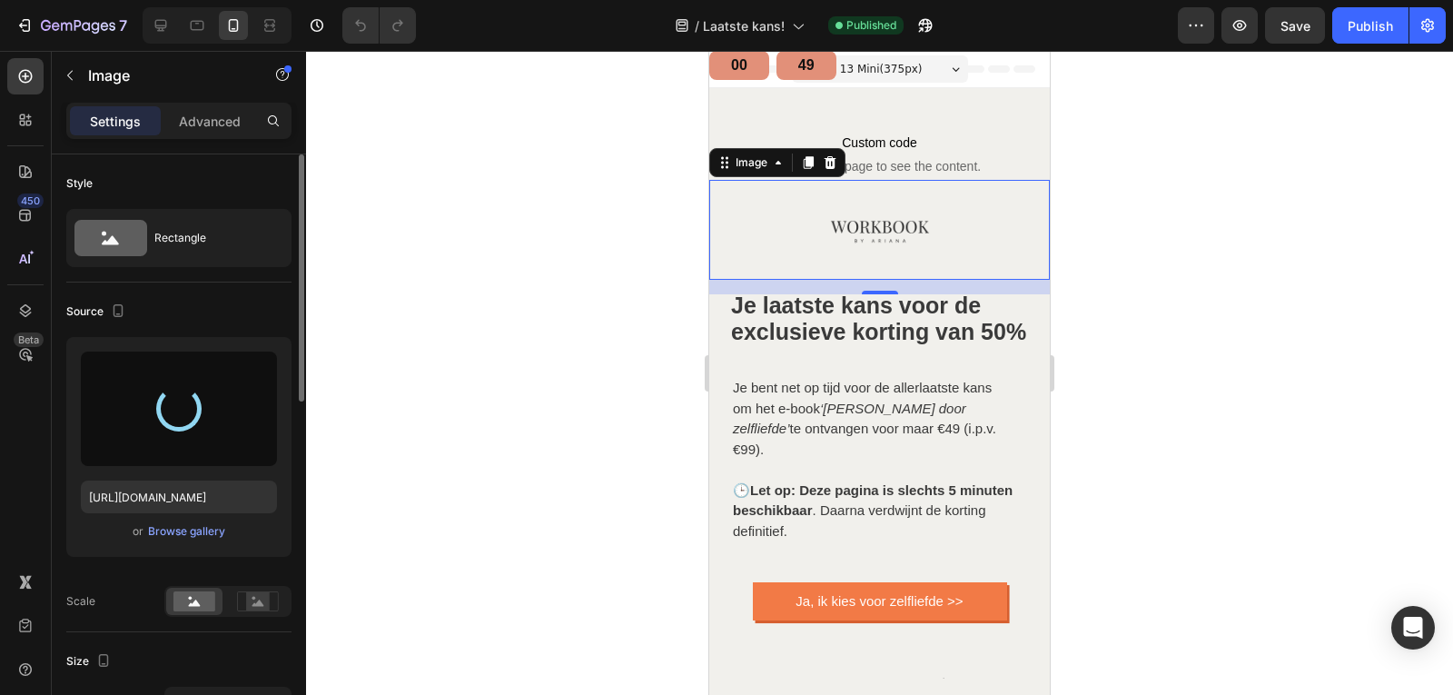
type input "[URL][DOMAIN_NAME]"
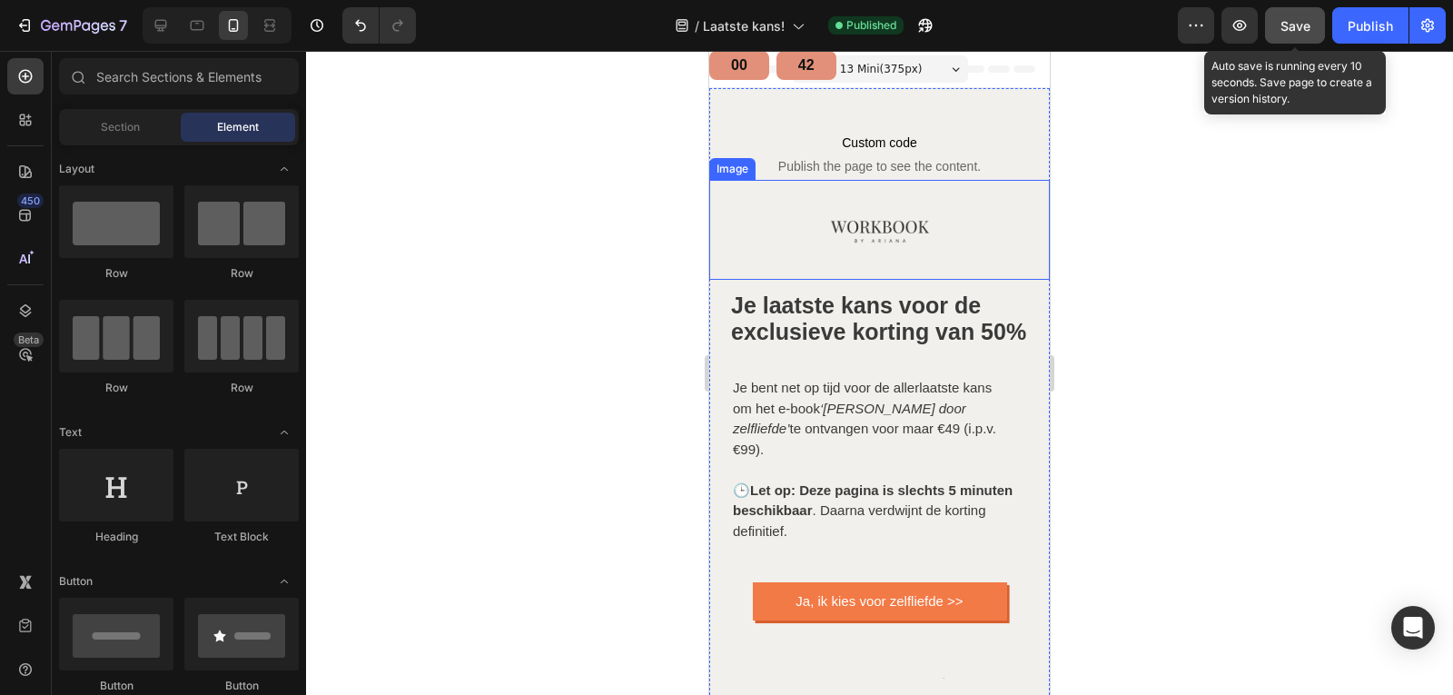
click at [1294, 26] on span "Save" at bounding box center [1296, 25] width 30 height 15
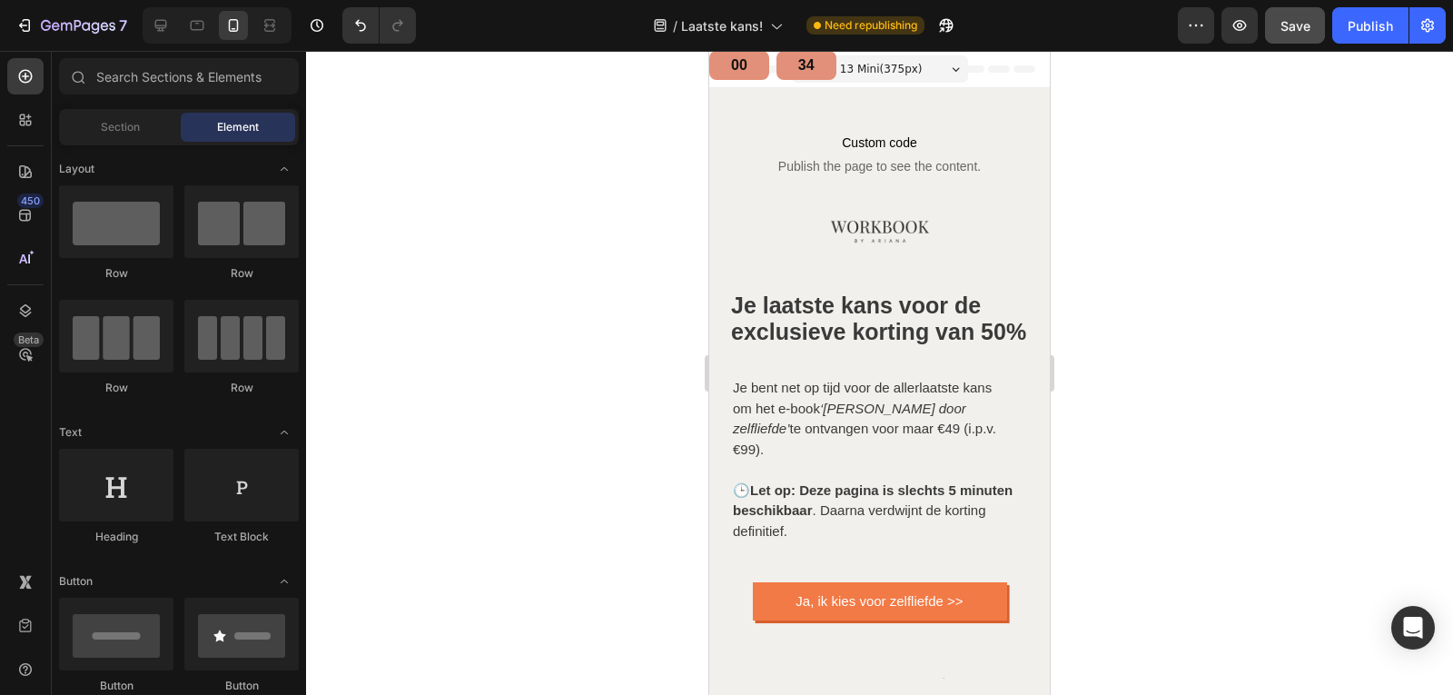
click at [953, 71] on div "iPhone 13 Mini ( 375 px)" at bounding box center [880, 68] width 176 height 27
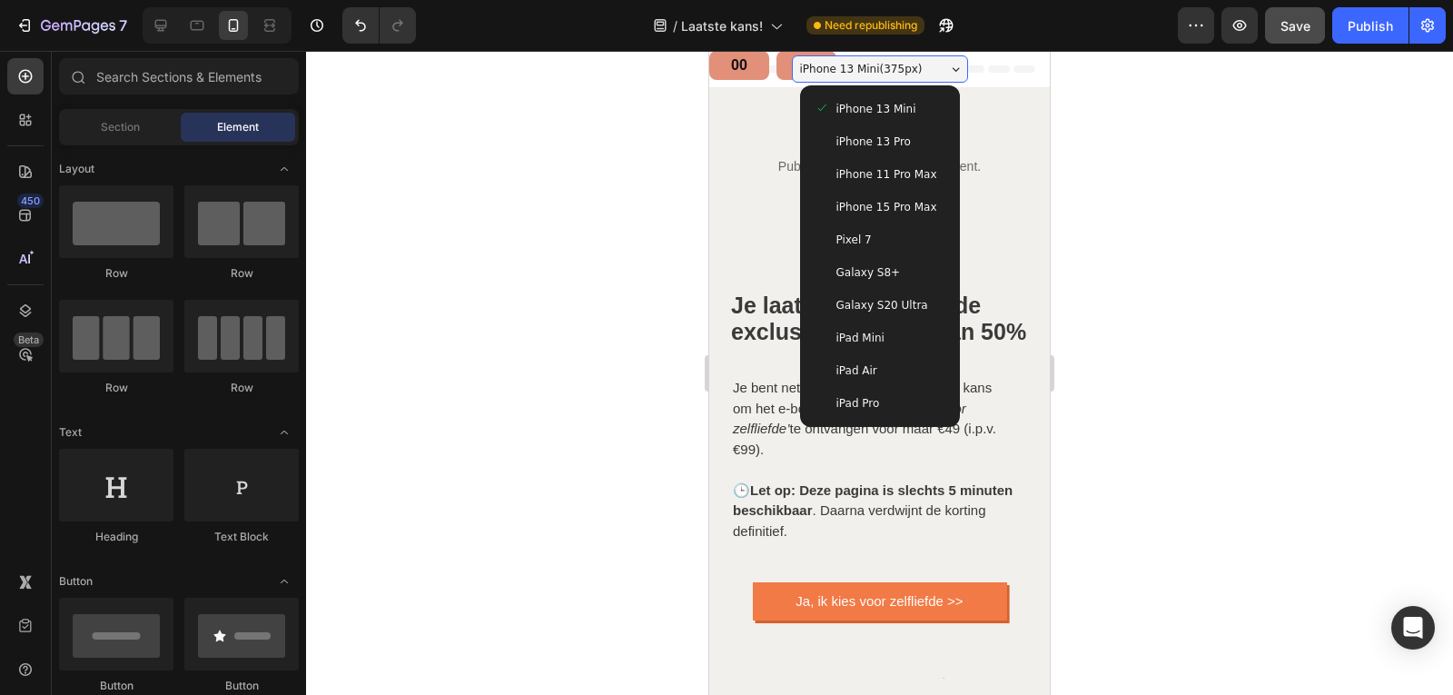
click at [491, 342] on div at bounding box center [879, 373] width 1147 height 644
click at [785, 29] on div "/ Laatste kans!" at bounding box center [718, 25] width 148 height 36
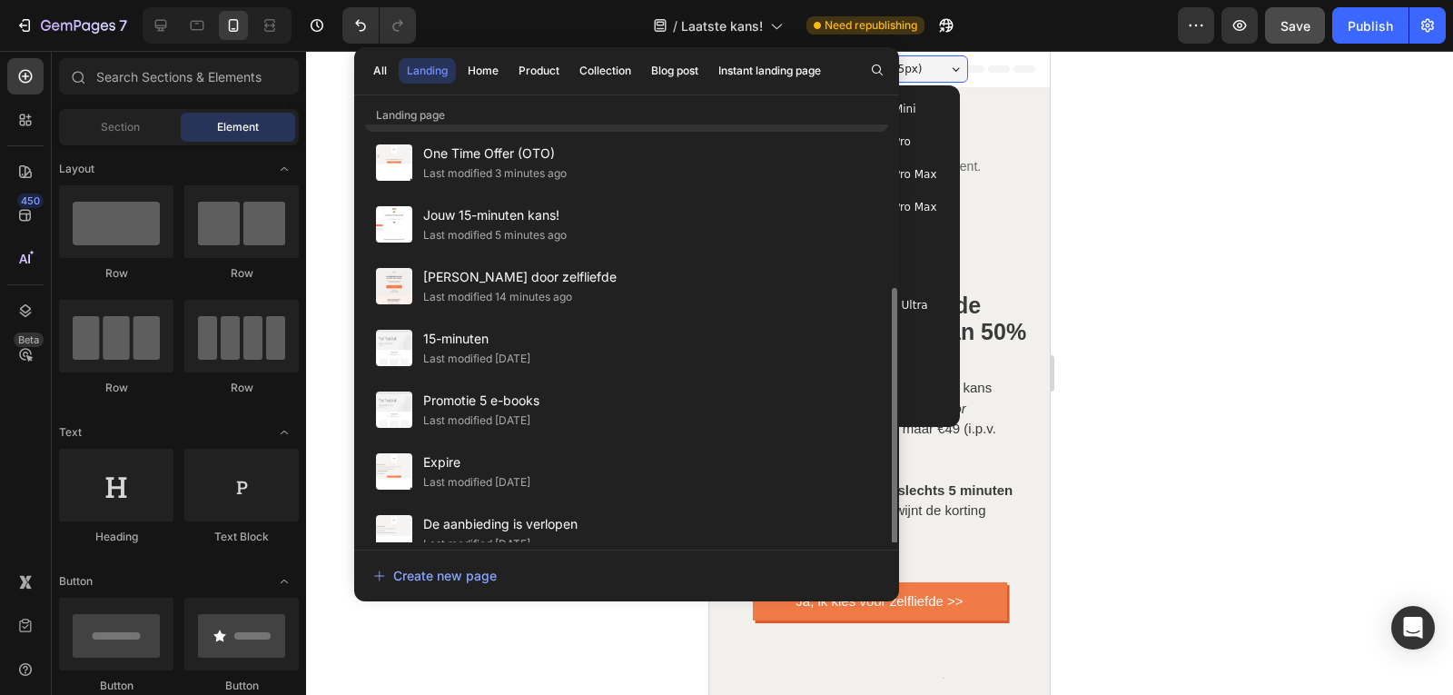
scroll to position [213, 0]
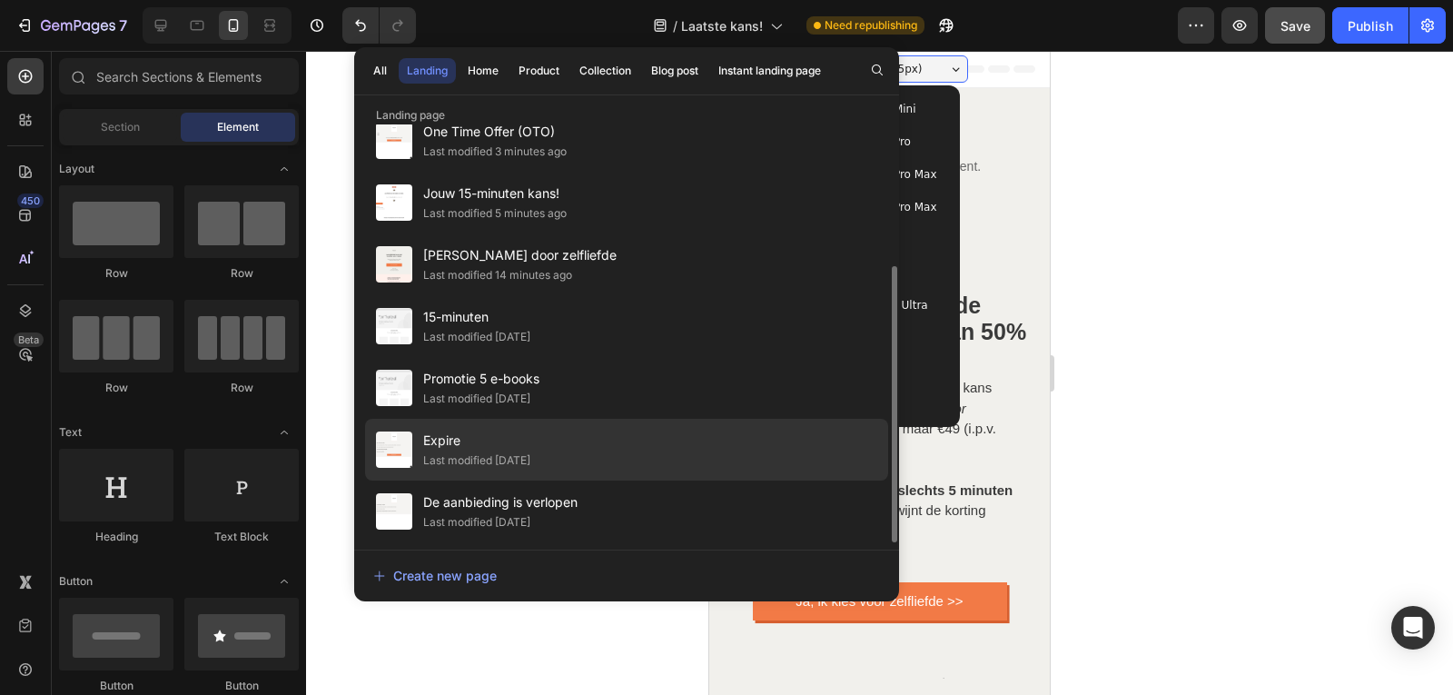
click at [650, 440] on div "Expire Last modified 12 days ago" at bounding box center [626, 450] width 523 height 62
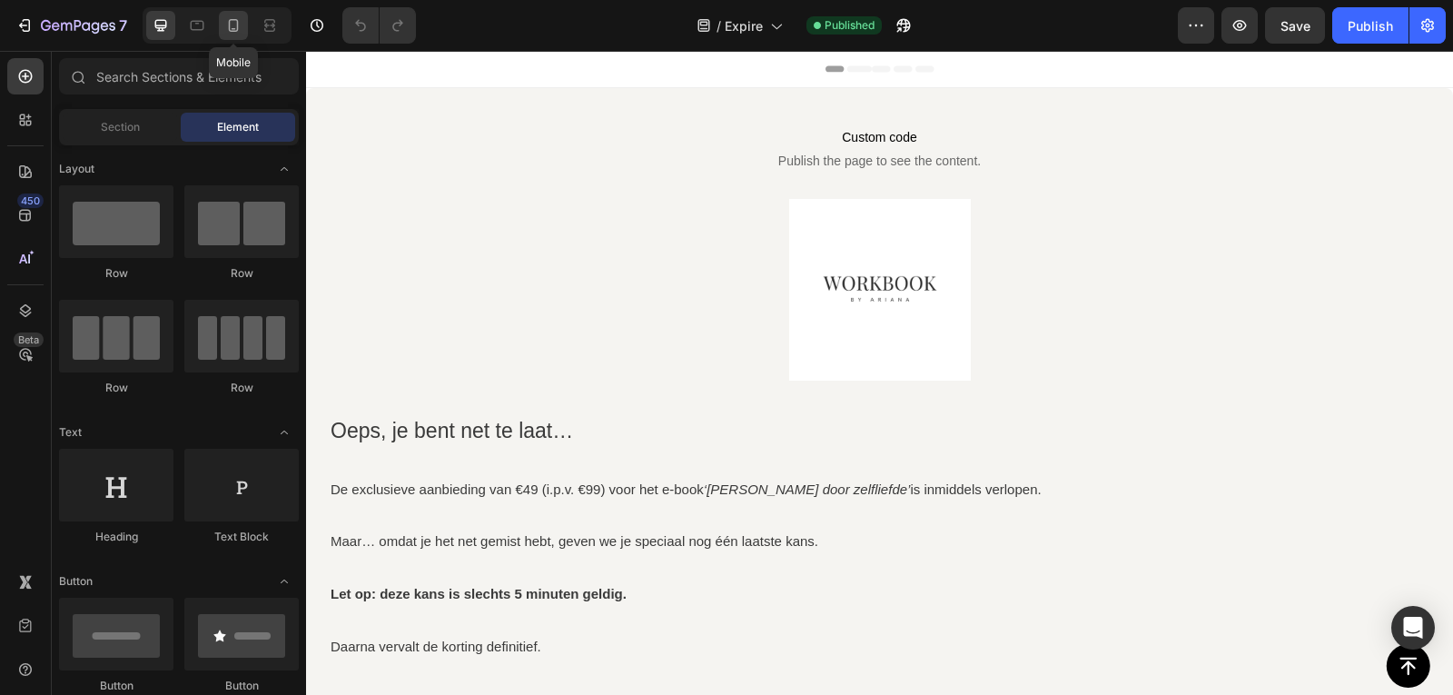
click at [229, 36] on div at bounding box center [233, 25] width 29 height 29
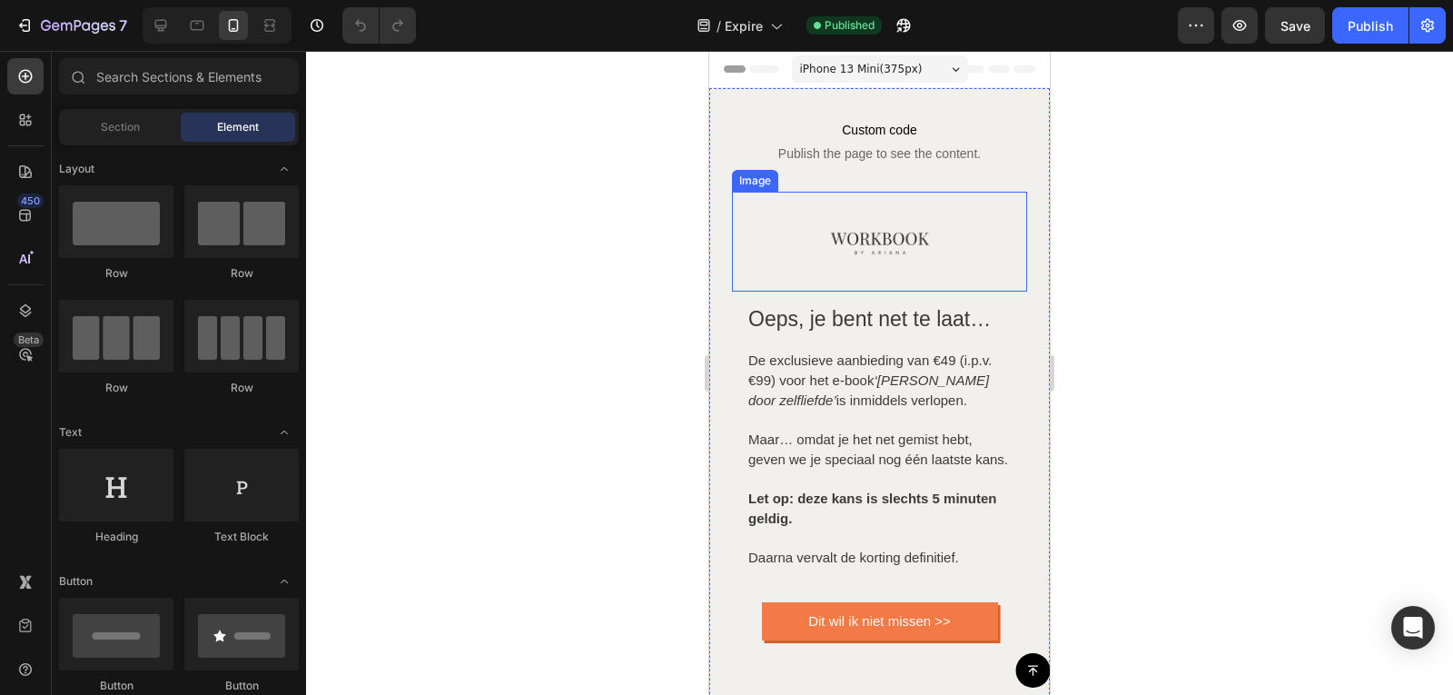
click at [876, 222] on img at bounding box center [880, 242] width 100 height 100
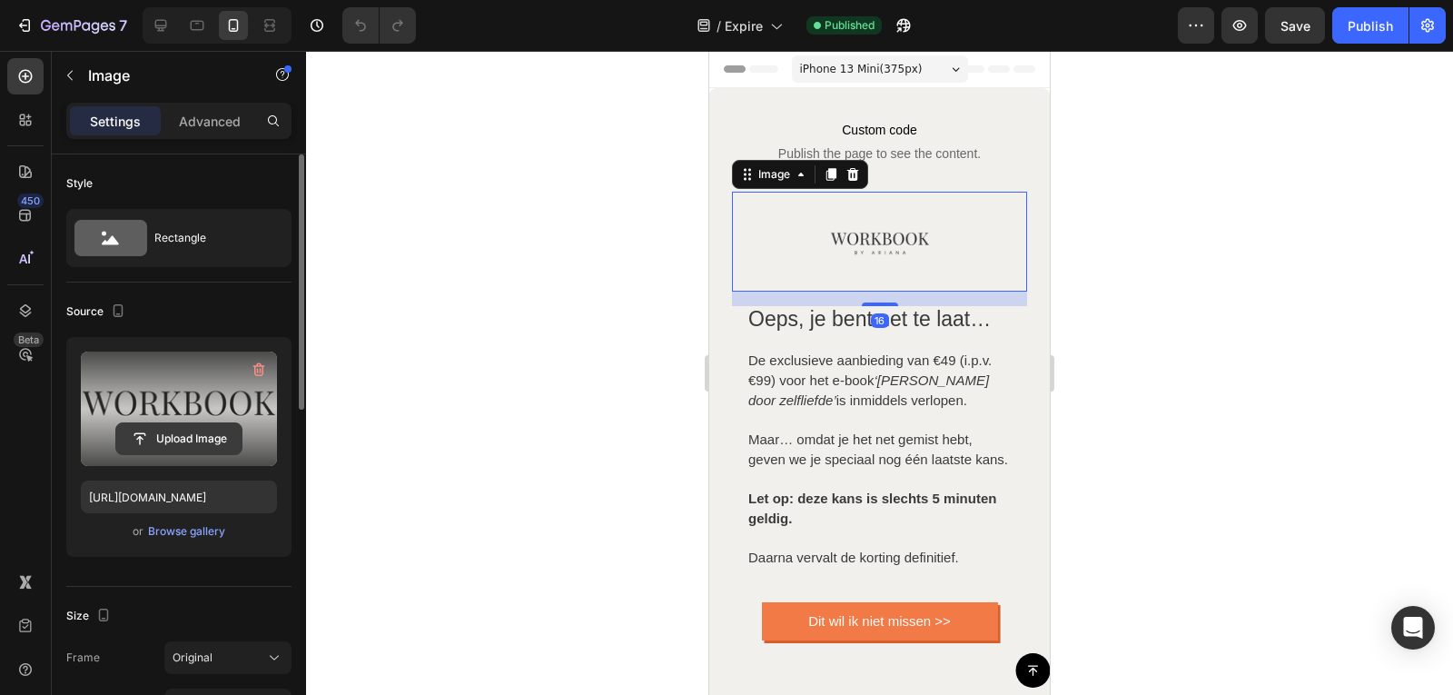
click at [173, 430] on input "file" at bounding box center [178, 438] width 125 height 31
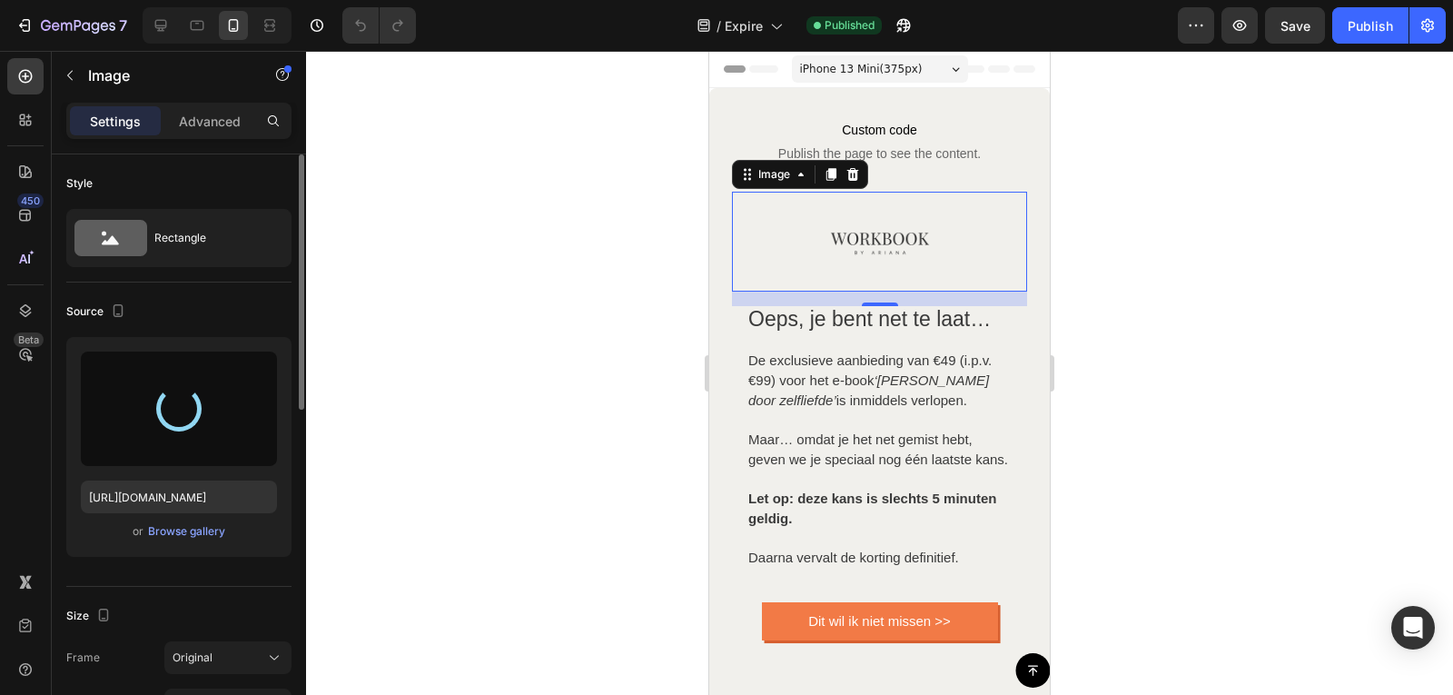
type input "[URL][DOMAIN_NAME]"
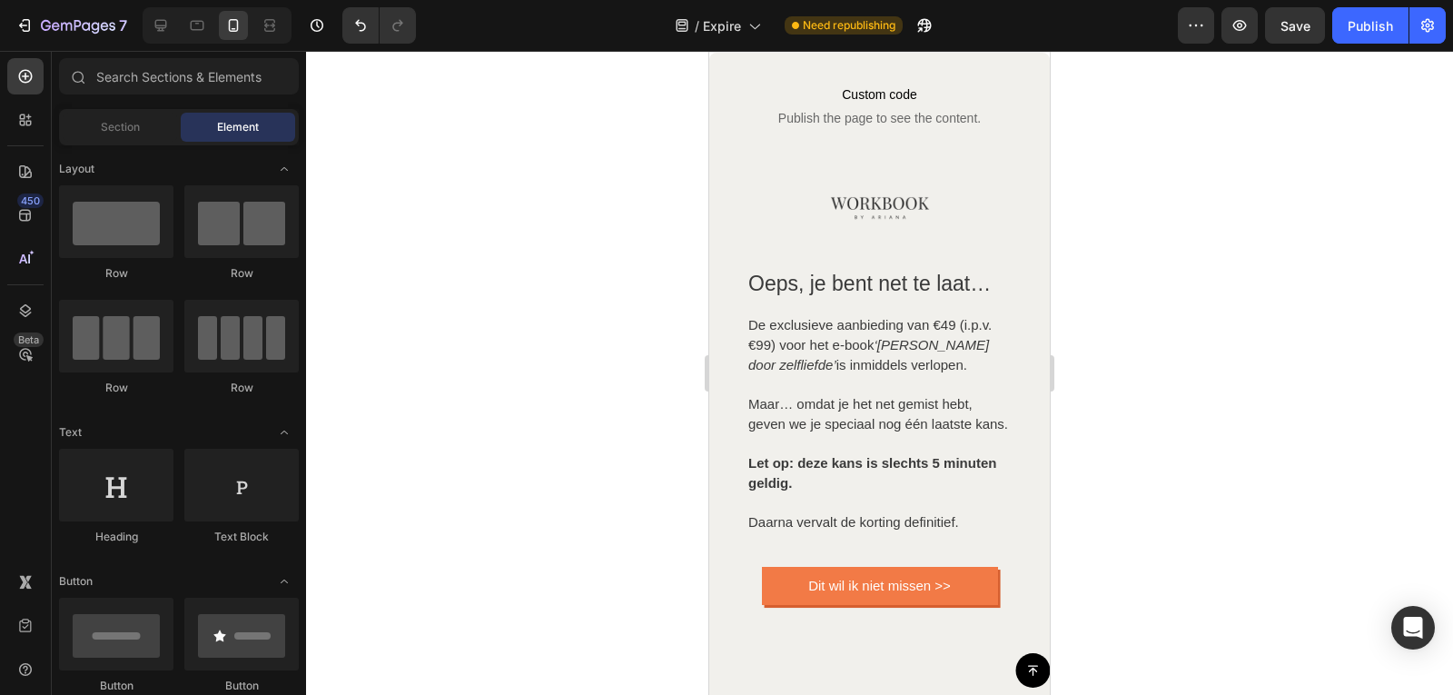
scroll to position [34, 0]
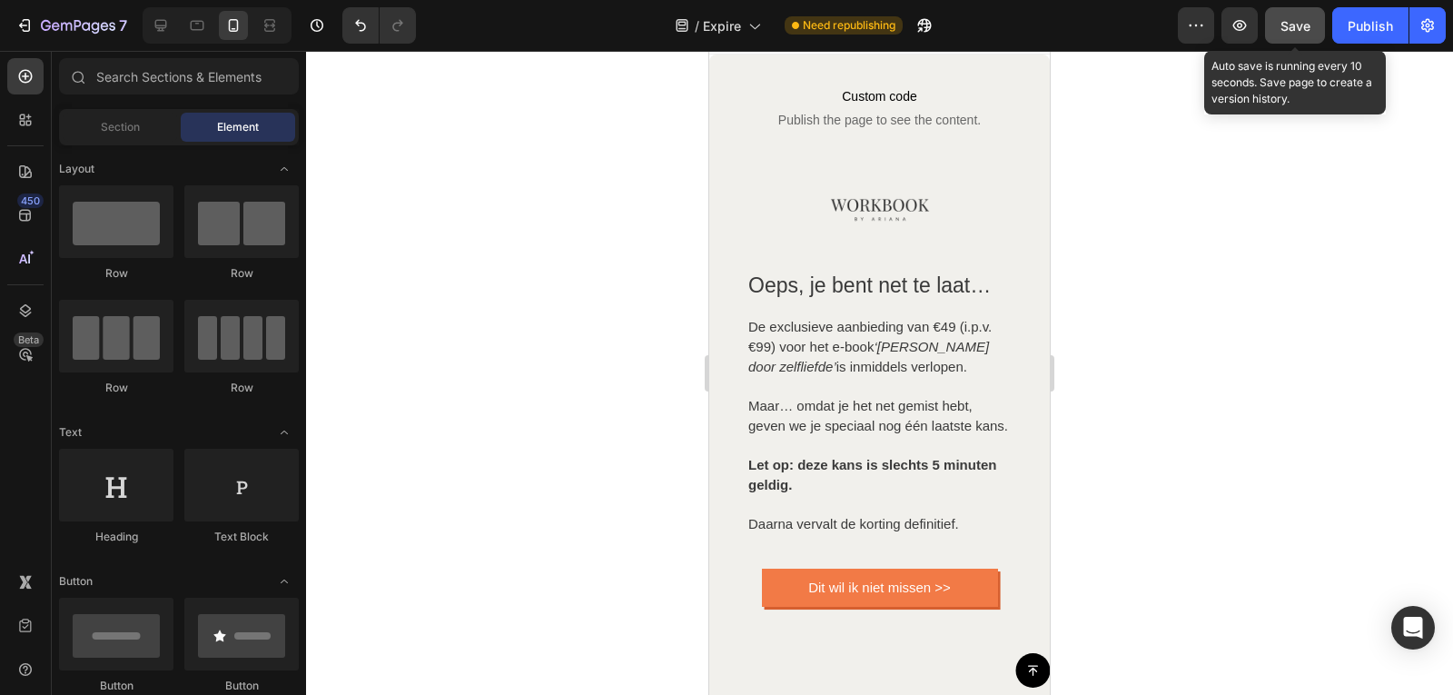
click at [1316, 26] on button "Save" at bounding box center [1295, 25] width 60 height 36
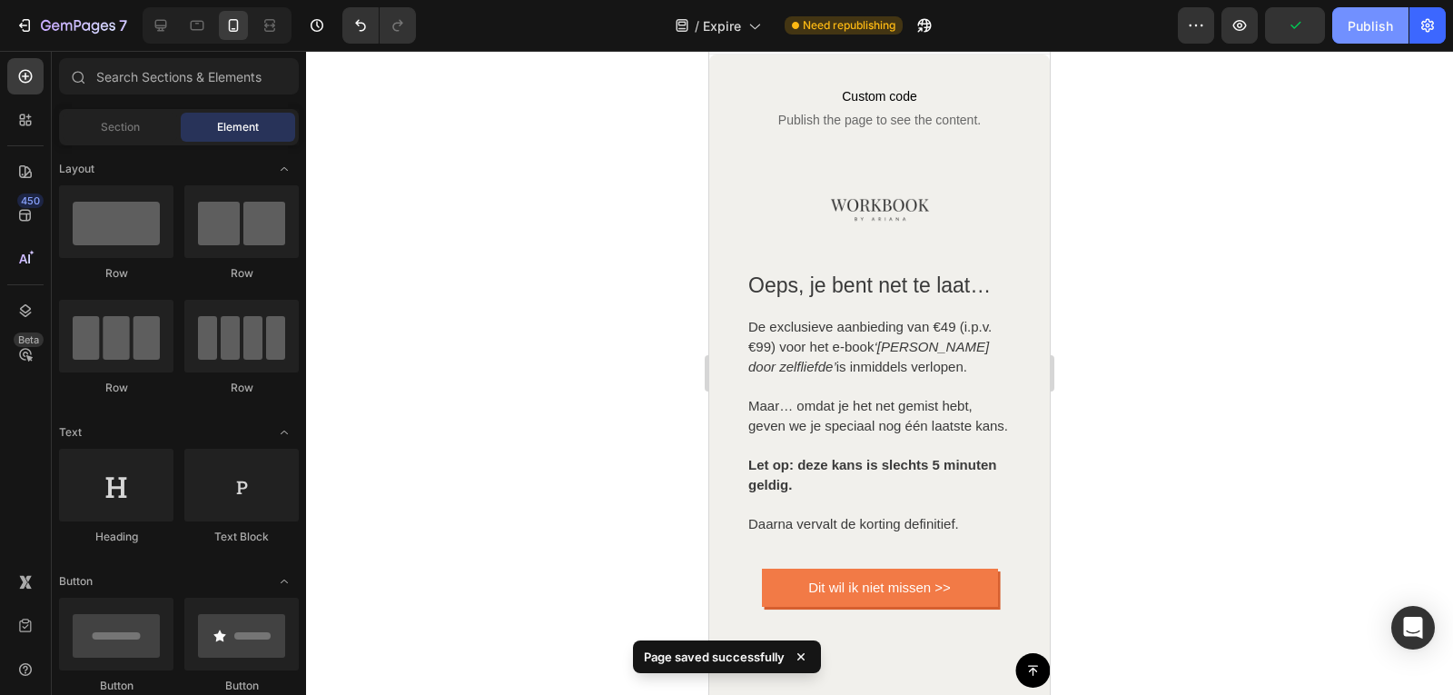
click at [1363, 19] on div "Publish" at bounding box center [1370, 25] width 45 height 19
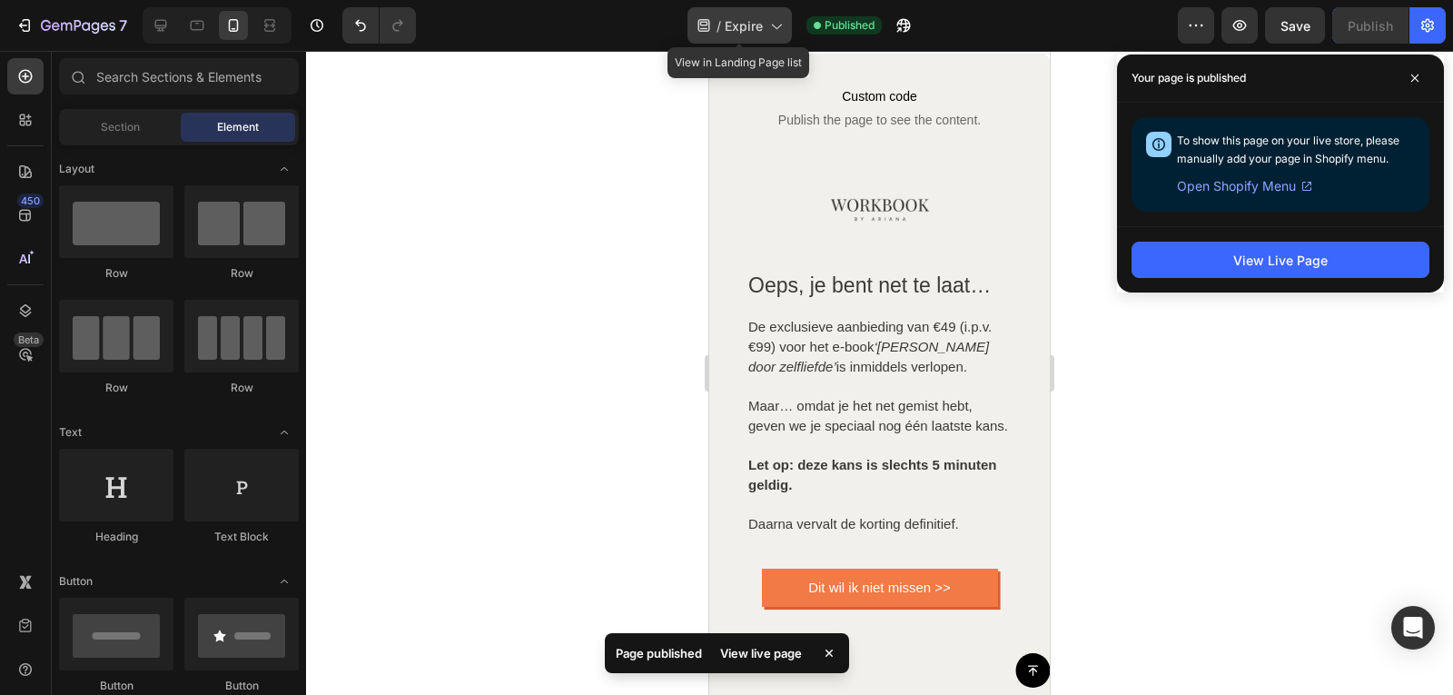
click at [767, 25] on icon at bounding box center [776, 25] width 18 height 18
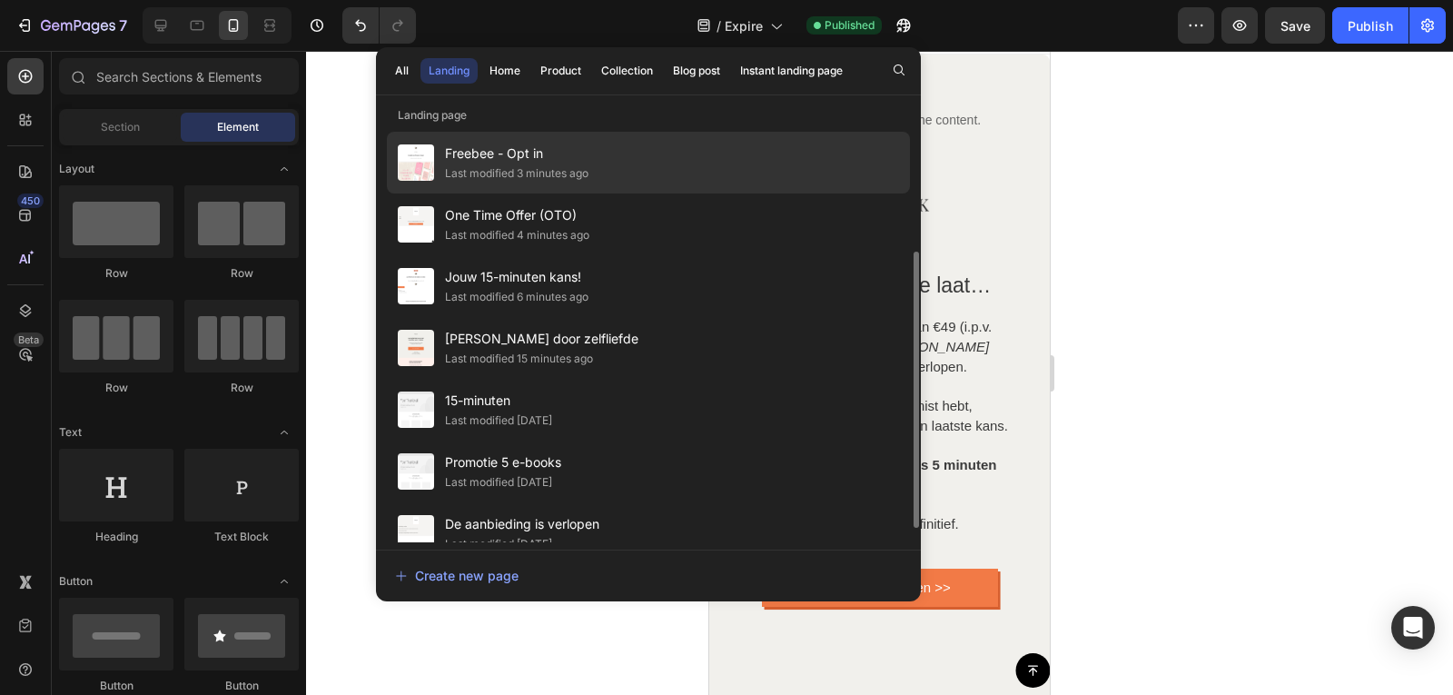
scroll to position [213, 0]
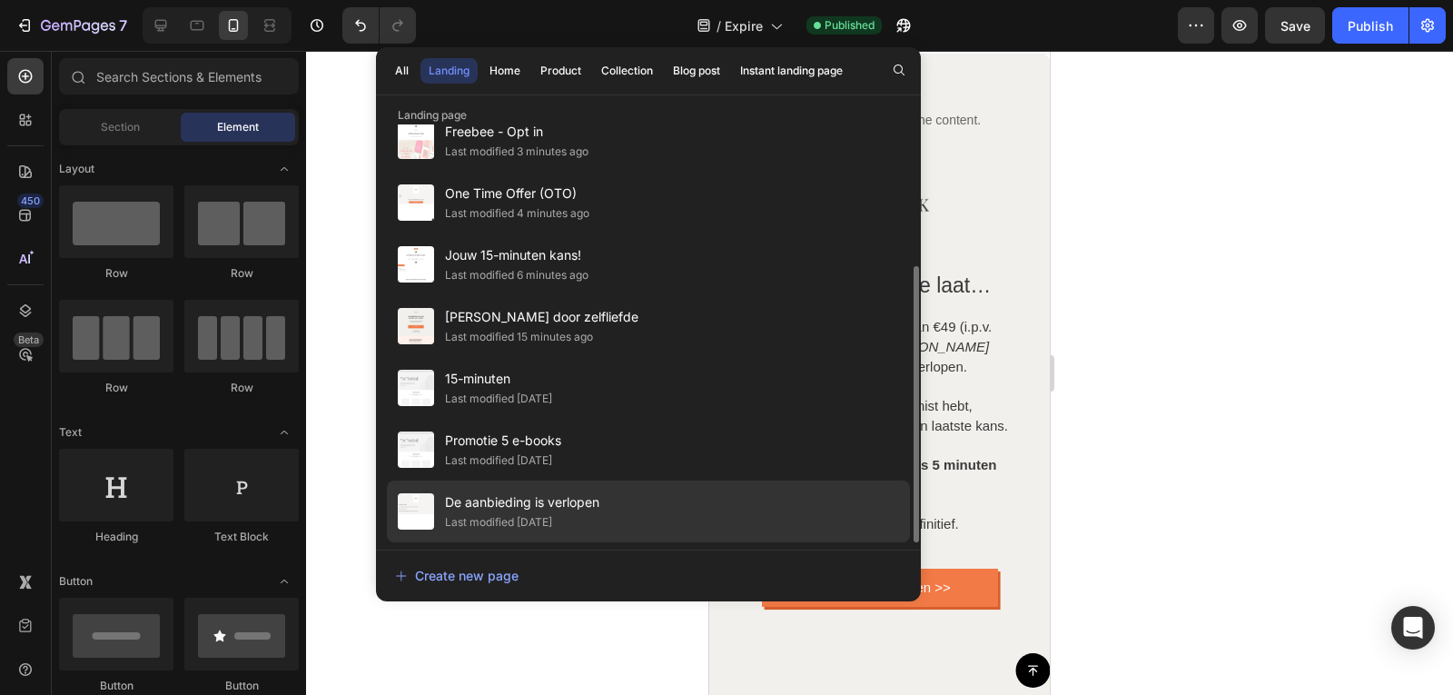
click at [549, 498] on span "De aanbieding is verlopen" at bounding box center [522, 502] width 154 height 22
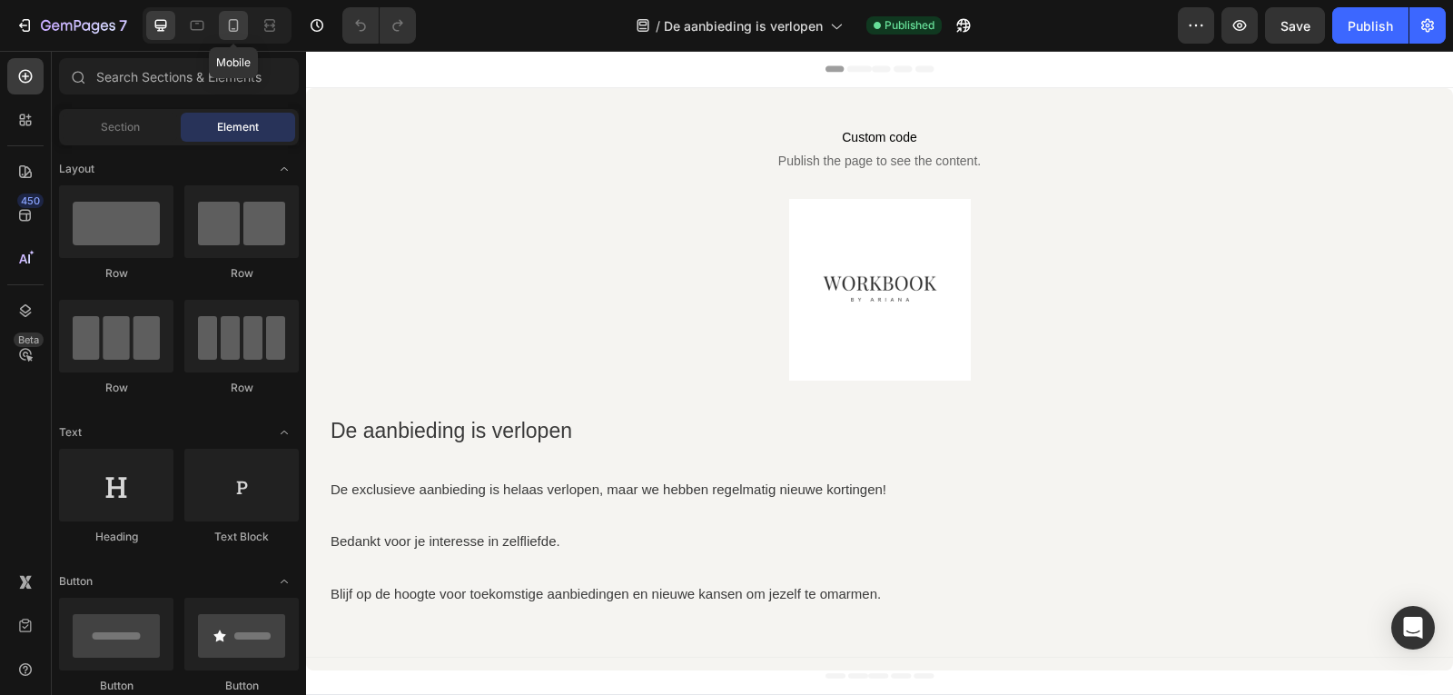
click at [232, 28] on icon at bounding box center [233, 25] width 18 height 18
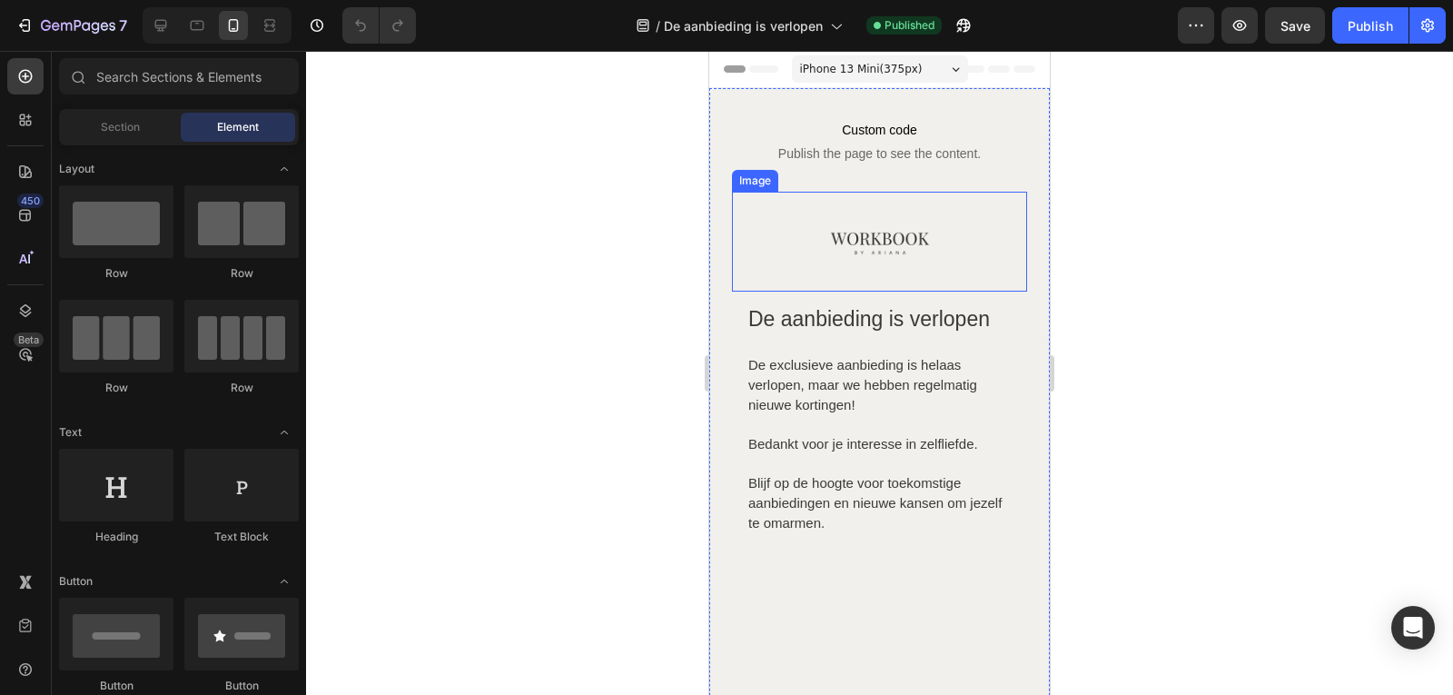
click at [878, 258] on img at bounding box center [880, 242] width 100 height 100
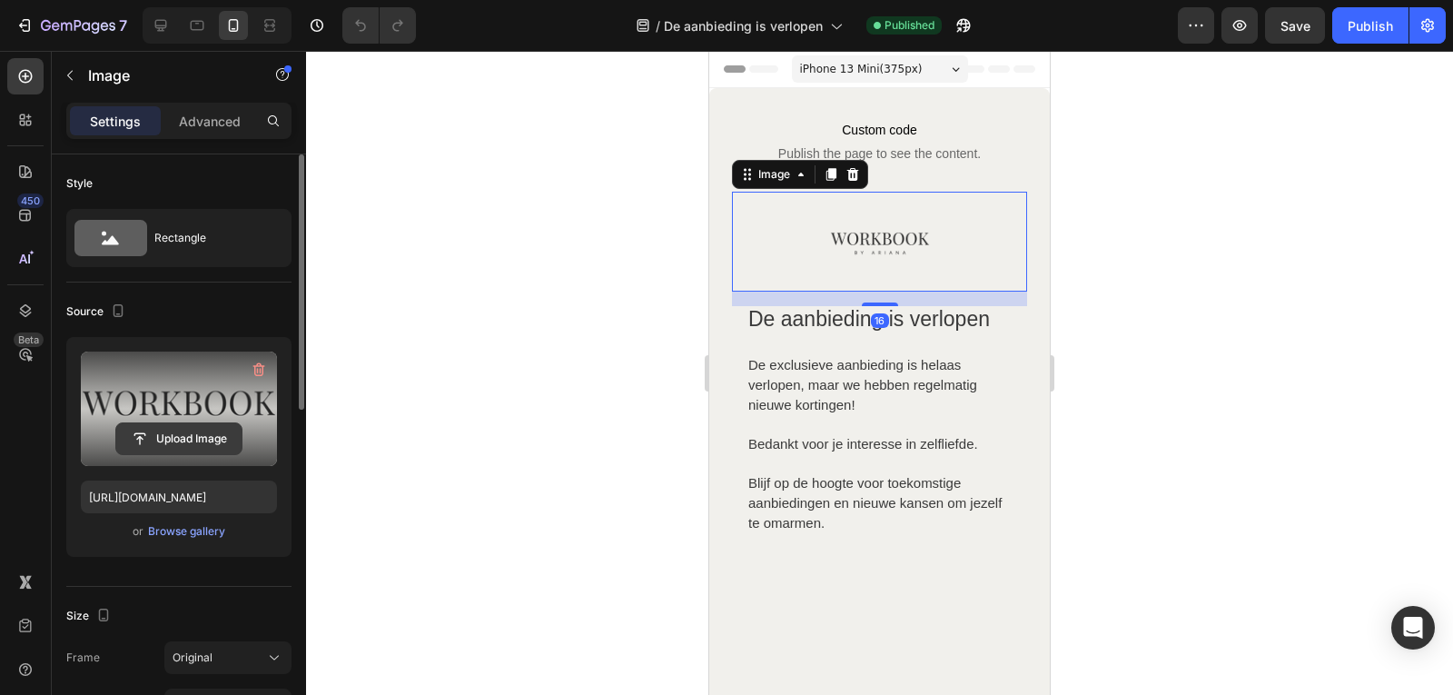
click at [197, 432] on input "file" at bounding box center [178, 438] width 125 height 31
type input "https://cdn.shopify.com/s/files/1/0832/1984/1364/files/gempages_557294611572196…"
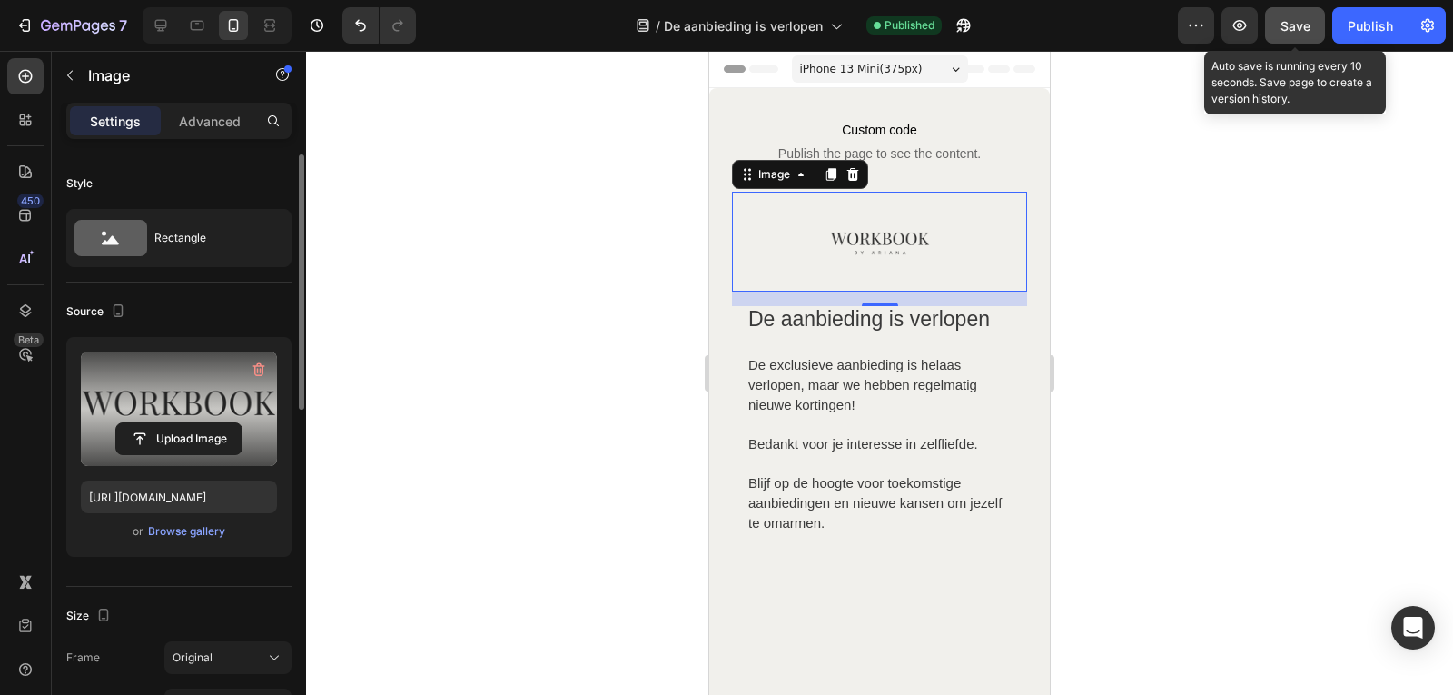
click at [1279, 34] on button "Save" at bounding box center [1295, 25] width 60 height 36
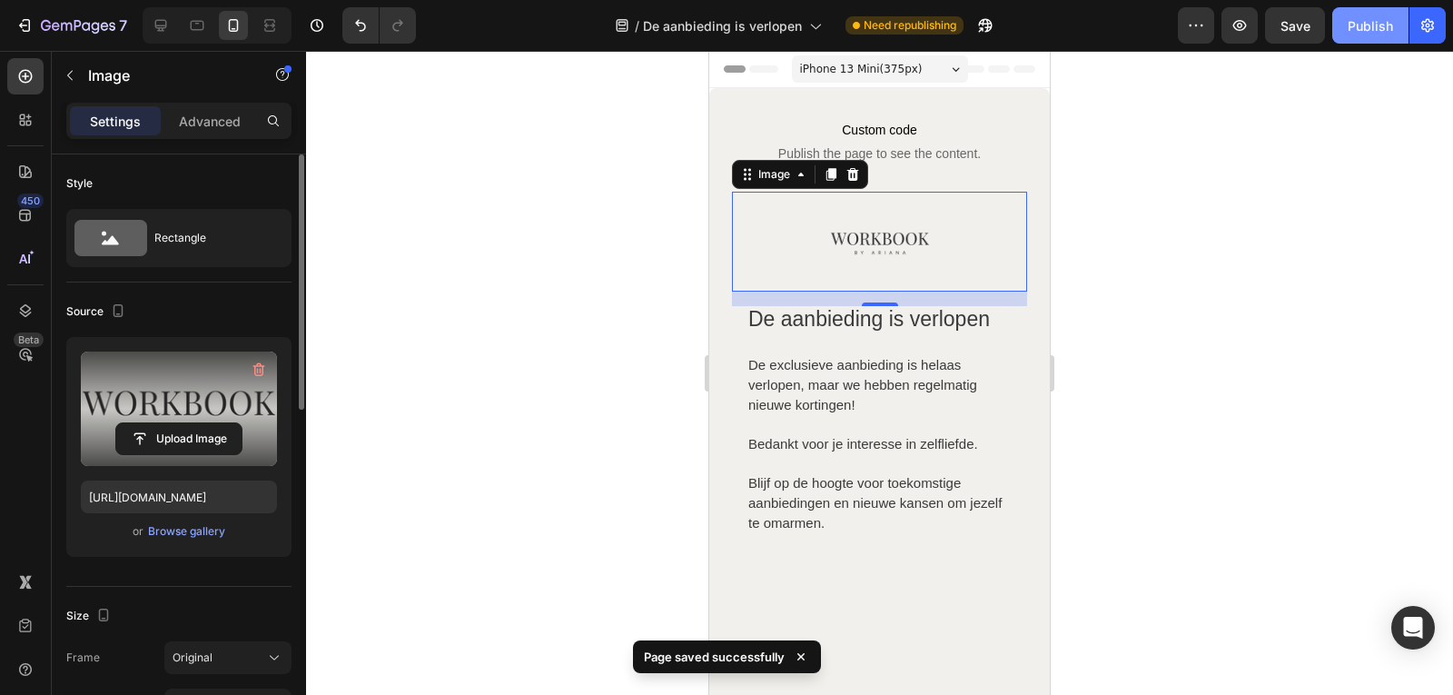
click at [1368, 13] on button "Publish" at bounding box center [1370, 25] width 76 height 36
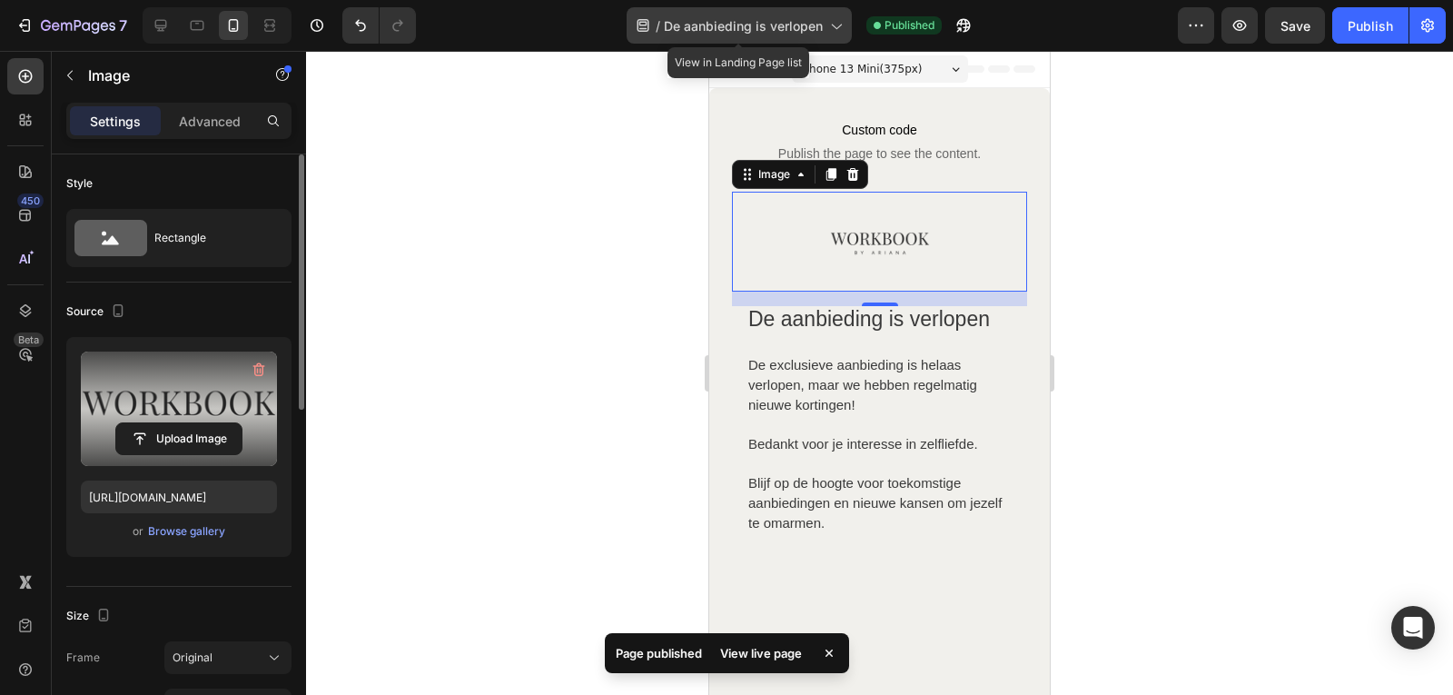
click at [838, 18] on icon at bounding box center [836, 25] width 18 height 18
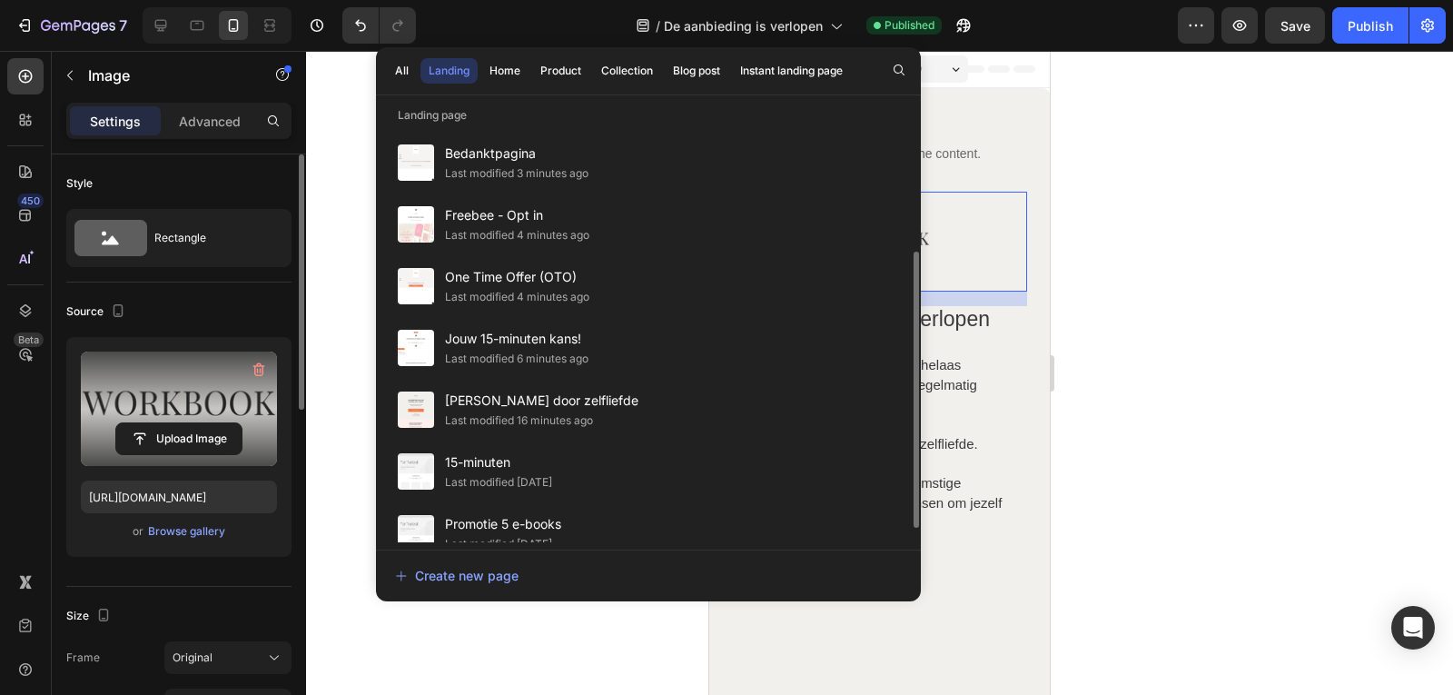
scroll to position [213, 0]
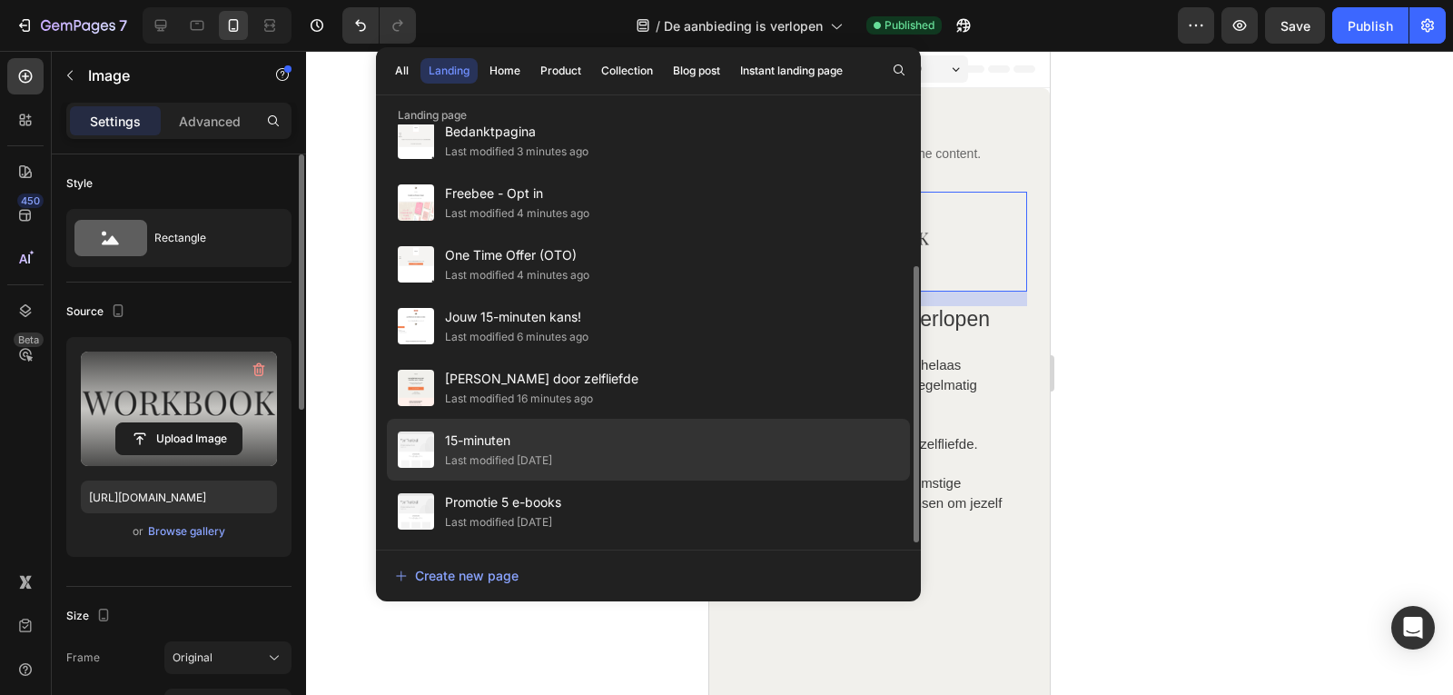
click at [526, 442] on span "15-minuten" at bounding box center [498, 441] width 107 height 22
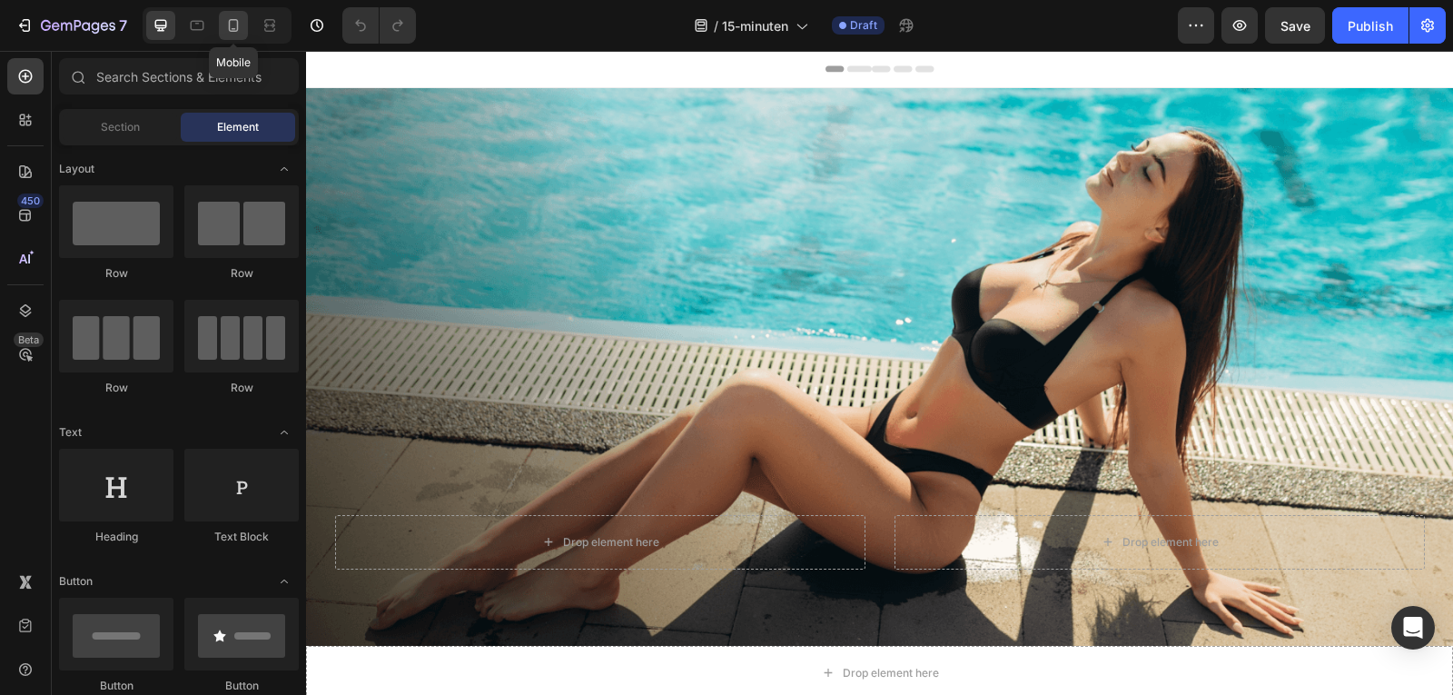
click at [242, 33] on icon at bounding box center [233, 25] width 18 height 18
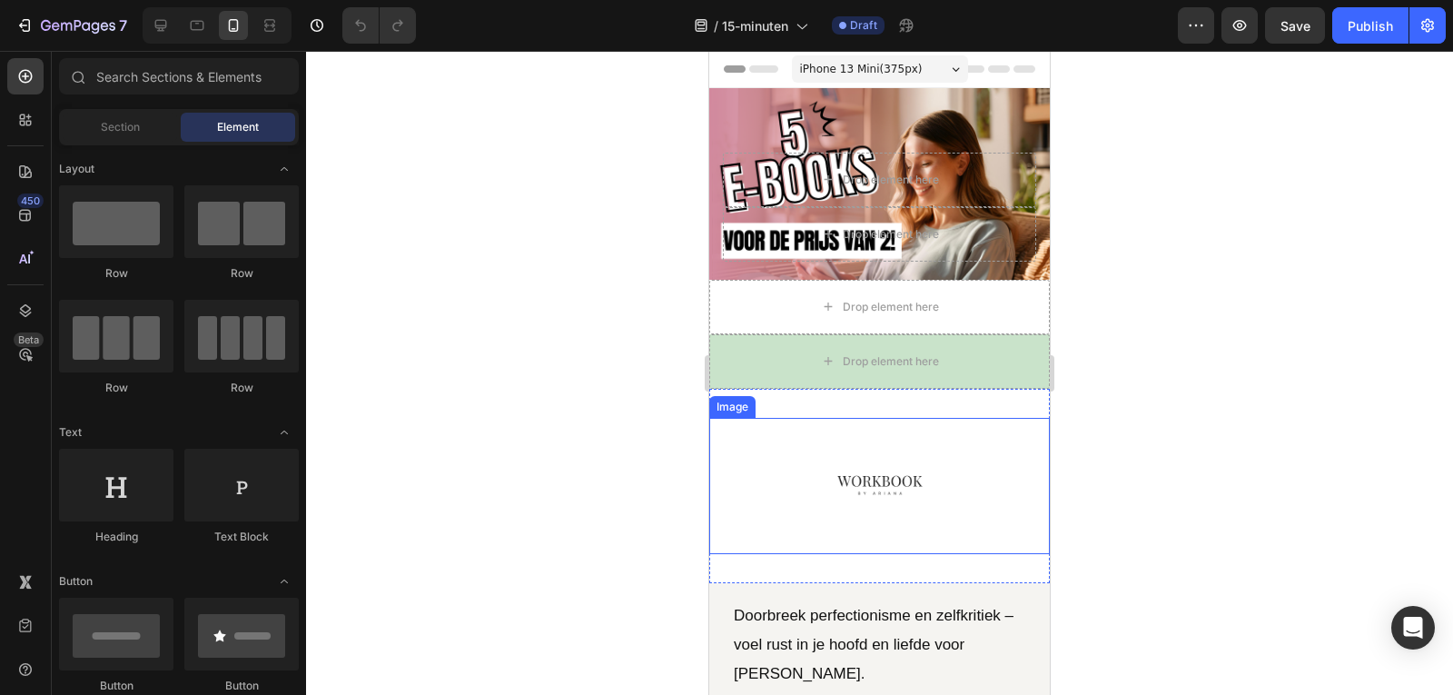
click at [863, 487] on img at bounding box center [880, 486] width 136 height 136
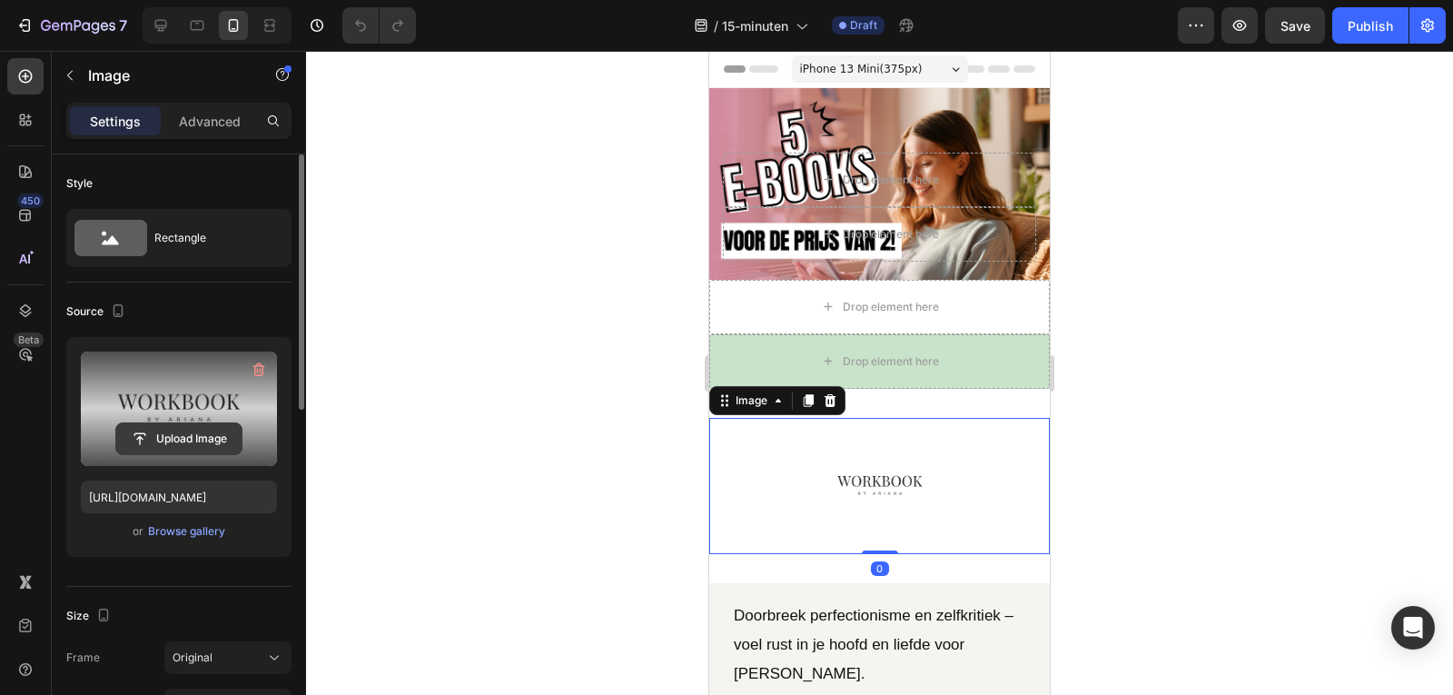
click at [188, 426] on input "file" at bounding box center [178, 438] width 125 height 31
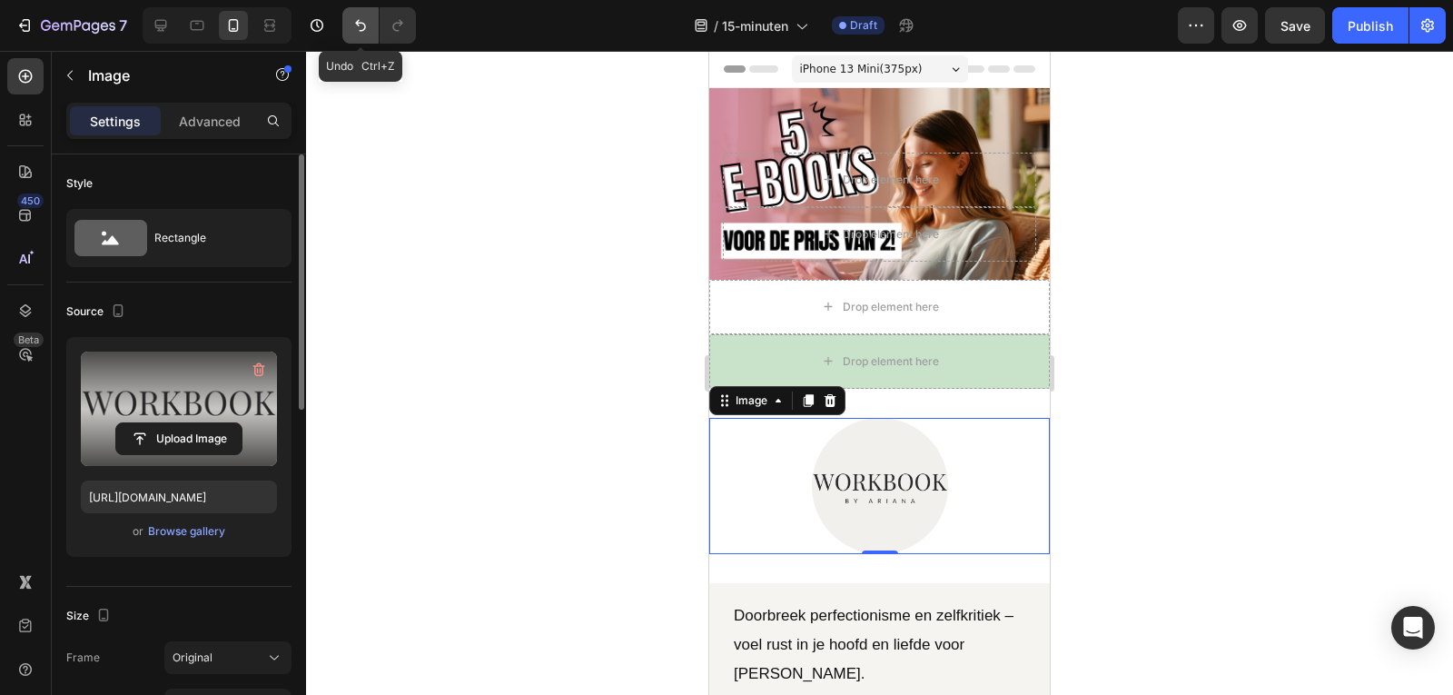
click at [354, 29] on icon "Undo/Redo" at bounding box center [360, 25] width 18 height 18
type input "[URL][DOMAIN_NAME]"
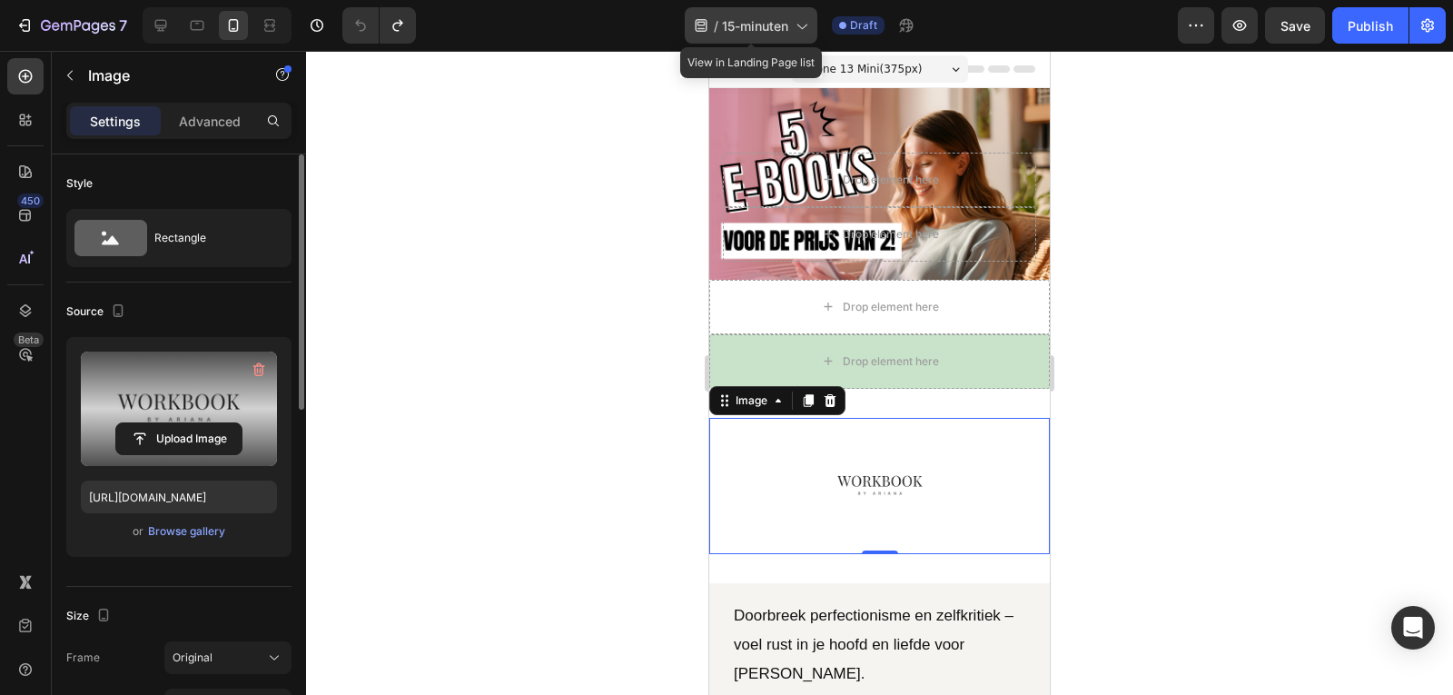
click at [794, 32] on icon at bounding box center [801, 25] width 18 height 18
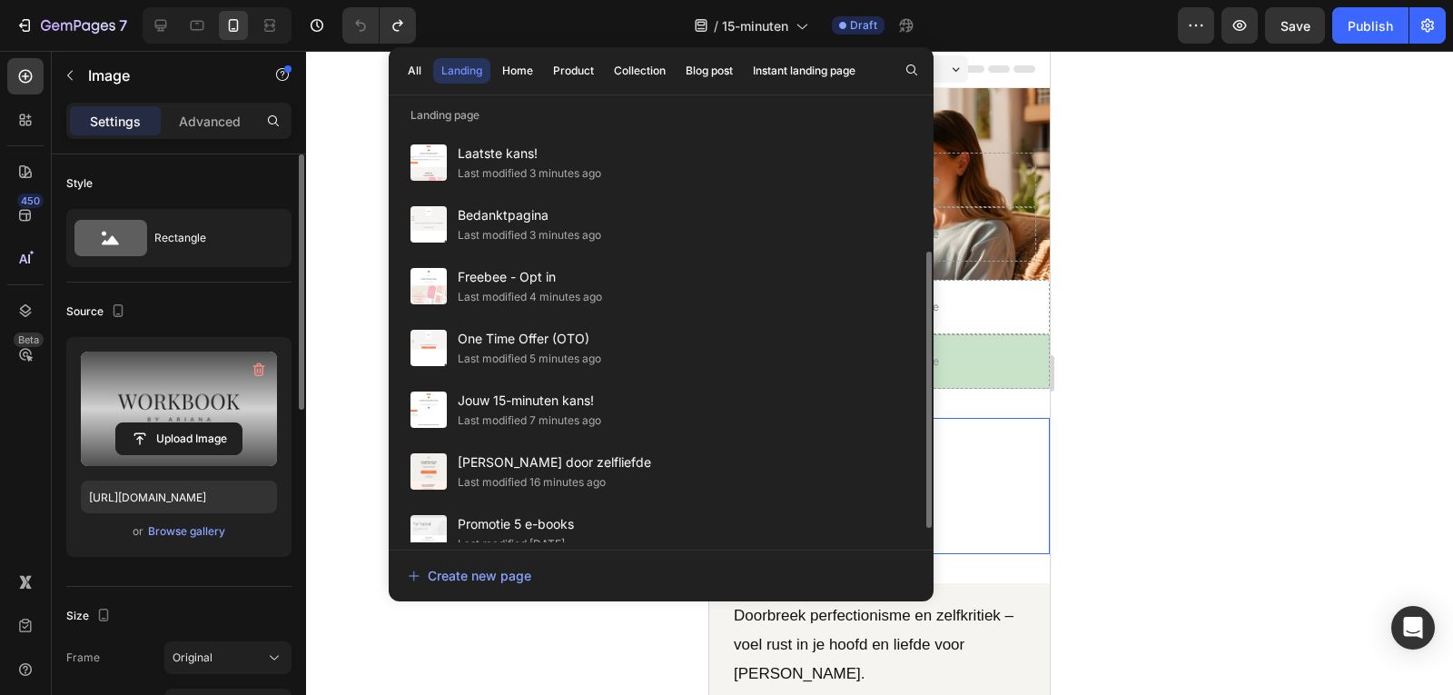
scroll to position [213, 0]
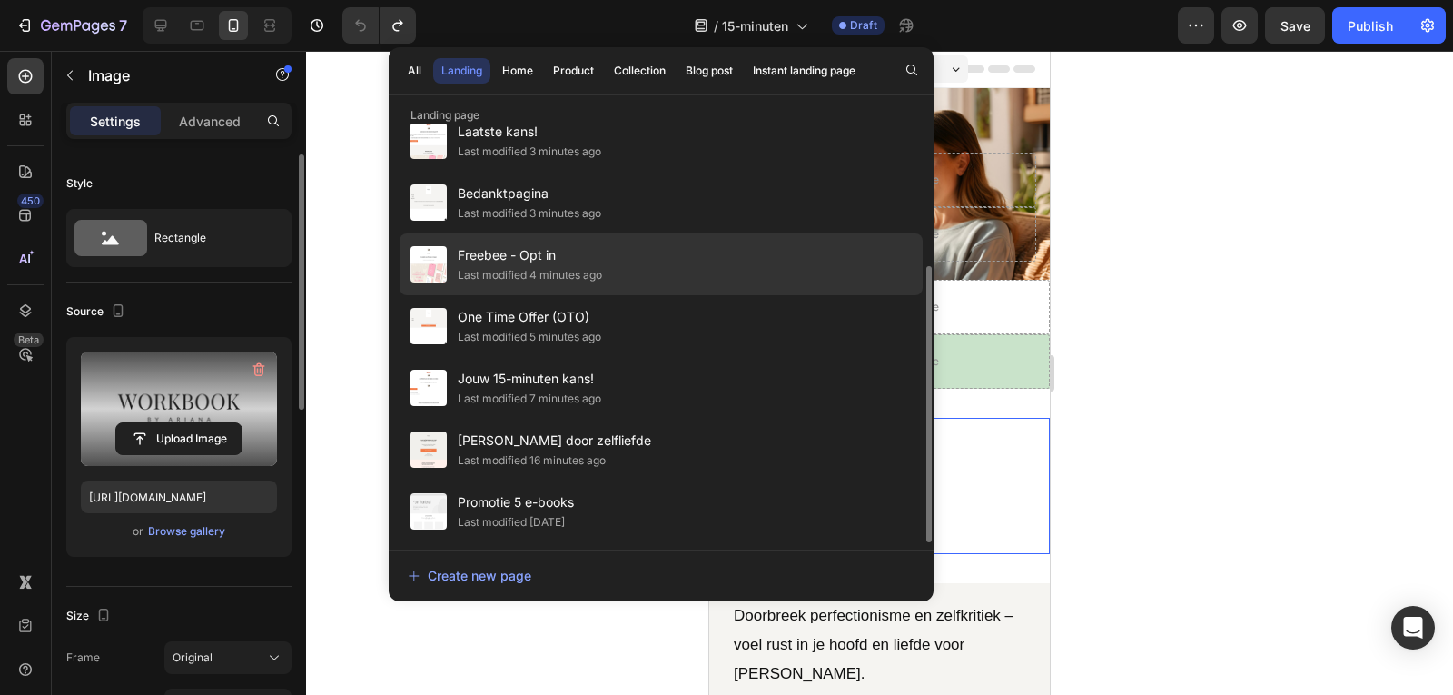
click at [534, 270] on div "Last modified 4 minutes ago" at bounding box center [530, 275] width 144 height 18
